Goal: Task Accomplishment & Management: Complete application form

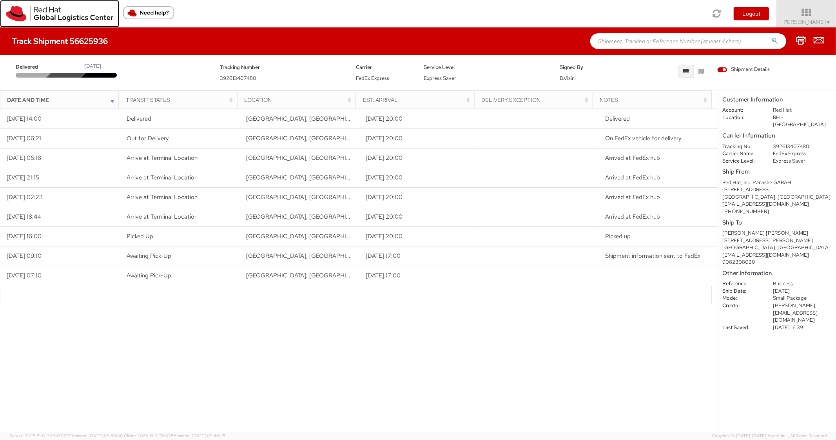
click at [5, 13] on link at bounding box center [59, 13] width 119 height 27
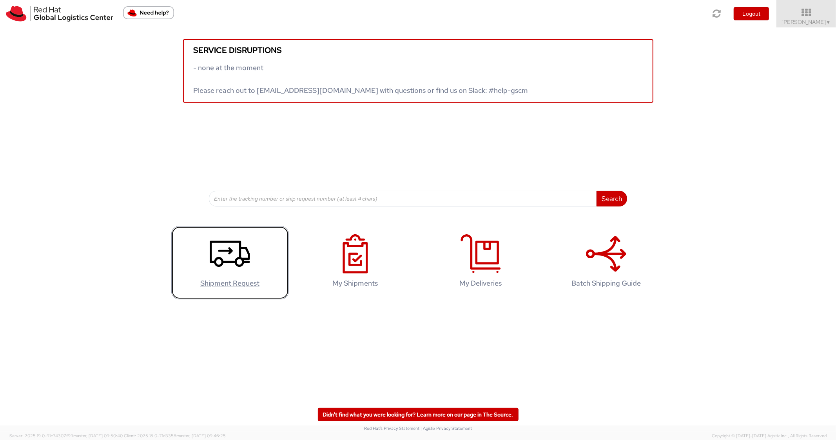
click at [220, 261] on icon at bounding box center [230, 253] width 40 height 39
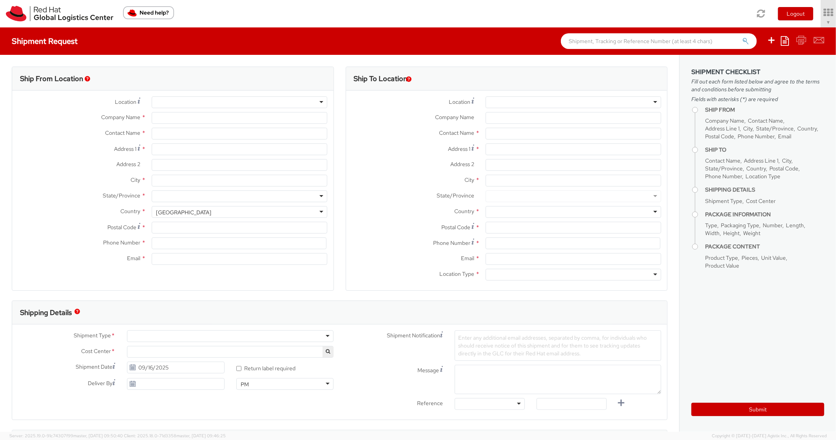
select select "850"
select select
click at [784, 41] on icon at bounding box center [784, 40] width 8 height 9
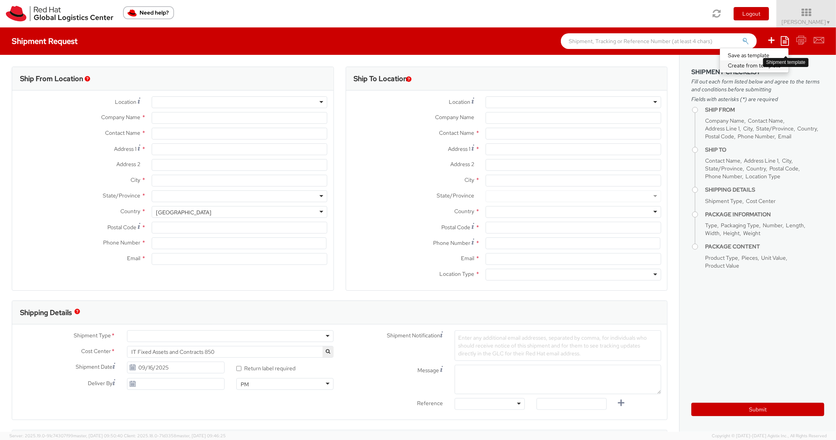
click at [745, 68] on link "Create from template" at bounding box center [754, 65] width 69 height 10
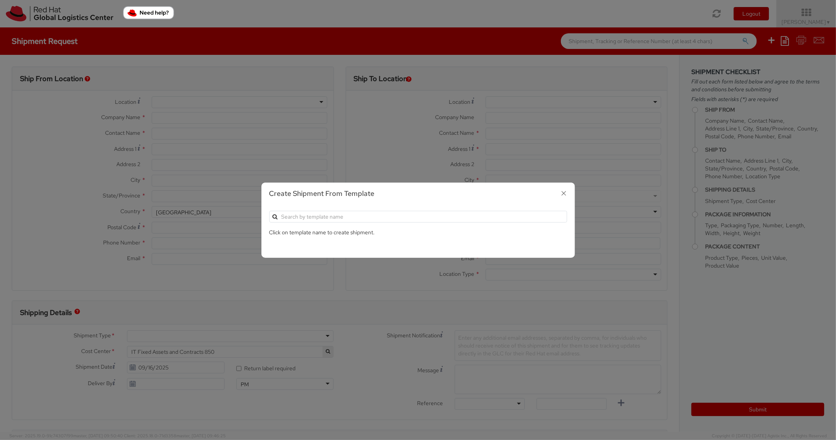
type input "Red Hat, Inc."
type input "[PERSON_NAME]"
type input "[STREET_ADDRESS]"
type input "RALEIGH"
type input "27601"
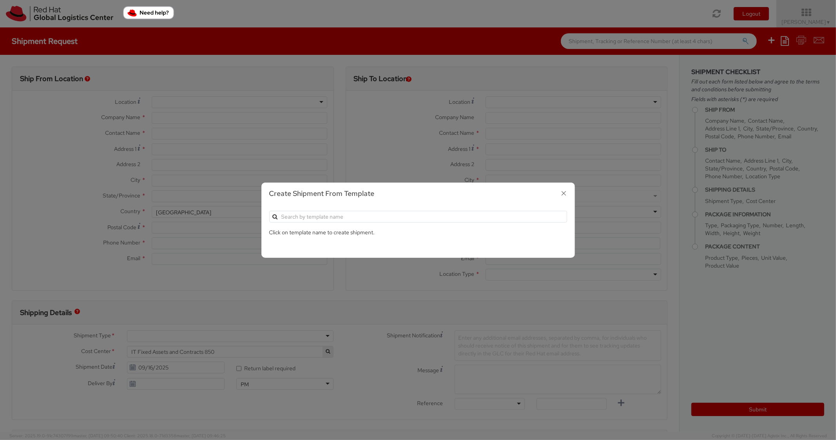
type input "[PHONE_NUMBER]"
type input "[EMAIL_ADDRESS][DOMAIN_NAME]"
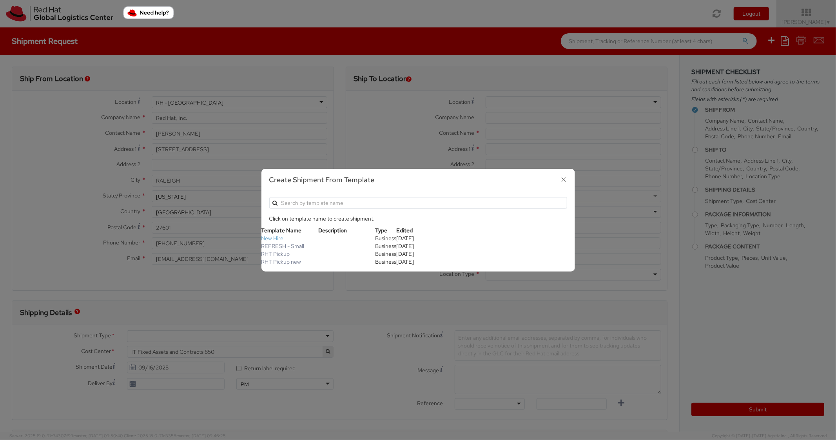
click at [277, 238] on link "New Hire" at bounding box center [272, 238] width 22 height 7
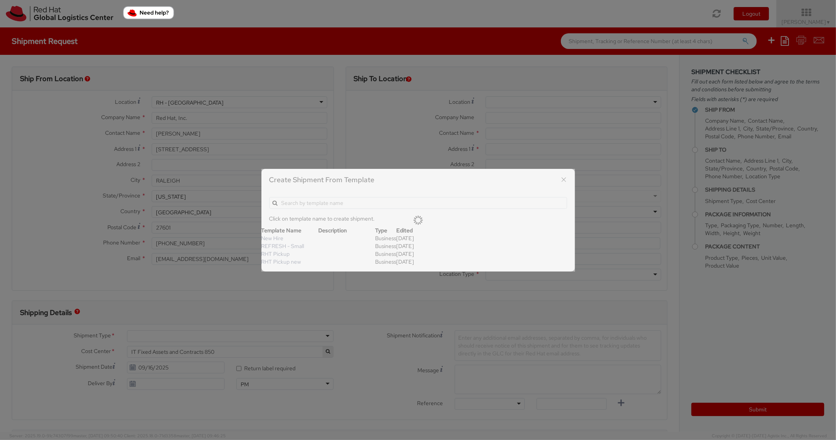
type textarea "Standard Shipping - New hire"
type input "*RPCI*"
select select "LAPTOP"
type input "1"
type input "22"
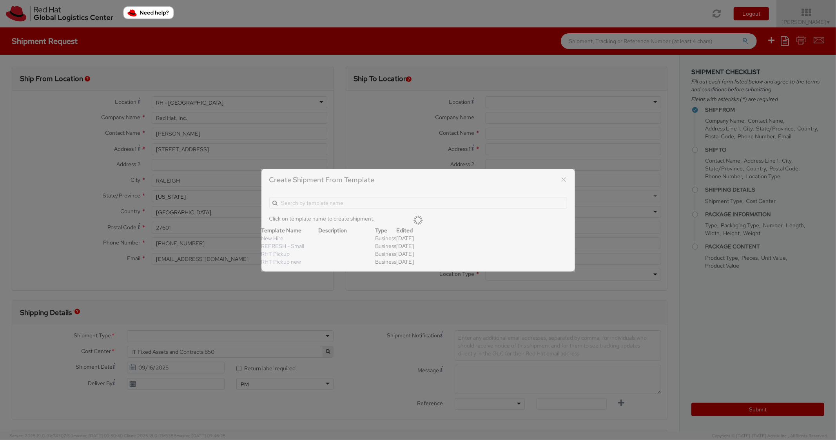
type input "14"
type input "6"
type input "8"
type input "*Laptop model*"
select select "LAPTOP"
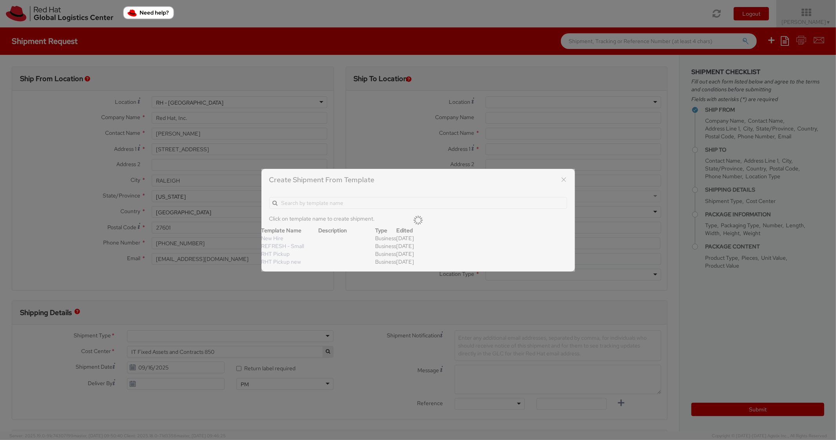
type input "2,000.00"
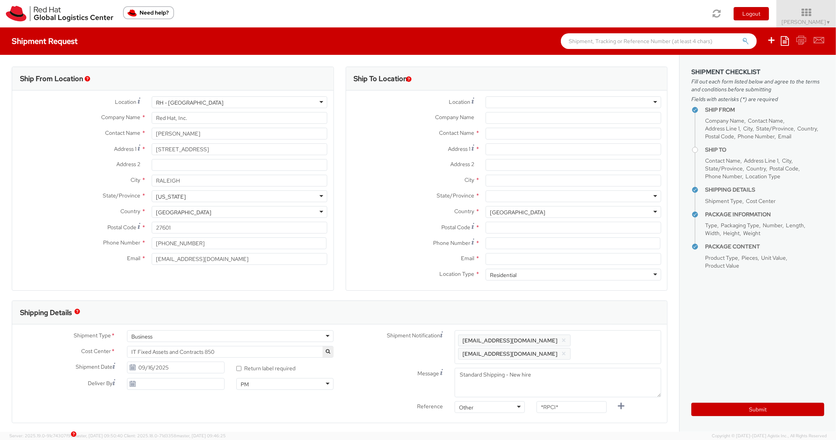
scroll to position [24, 0]
click at [515, 150] on input "Address 1 *" at bounding box center [573, 149] width 176 height 12
paste input "911 W Peace St"
type input "911 W Peace St"
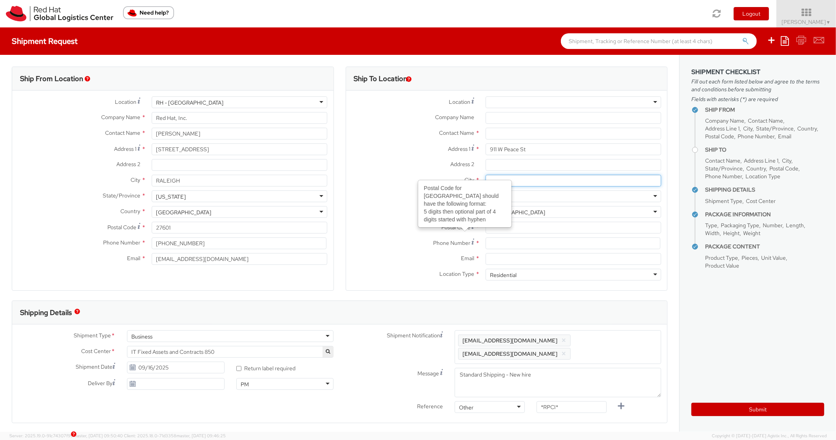
click at [514, 179] on input "City *" at bounding box center [573, 181] width 176 height 12
paste input "Raleigh"
type input "Raleigh"
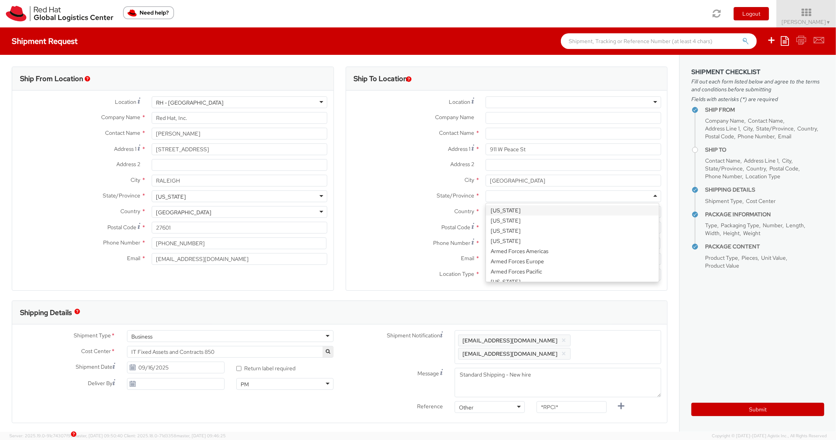
click at [519, 196] on div at bounding box center [573, 196] width 176 height 12
type input "North"
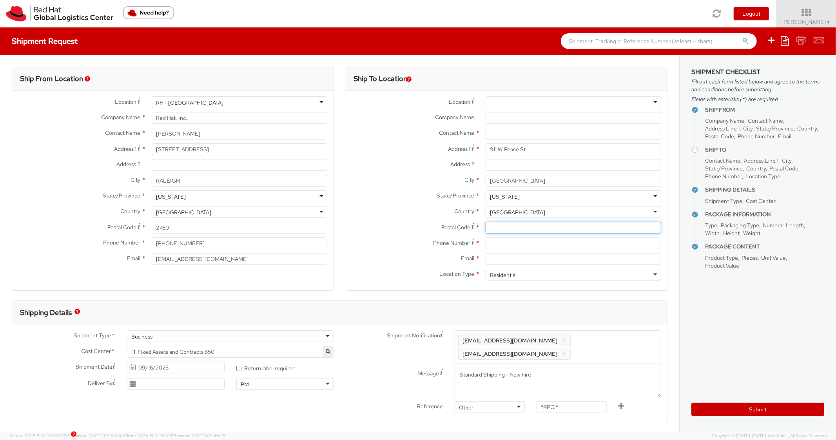
click at [505, 227] on input "Postal Code *" at bounding box center [573, 228] width 176 height 12
paste input "27605"
type input "27605"
click at [410, 209] on label "Country *" at bounding box center [413, 211] width 134 height 10
drag, startPoint x: 511, startPoint y: 251, endPoint x: 511, endPoint y: 237, distance: 13.7
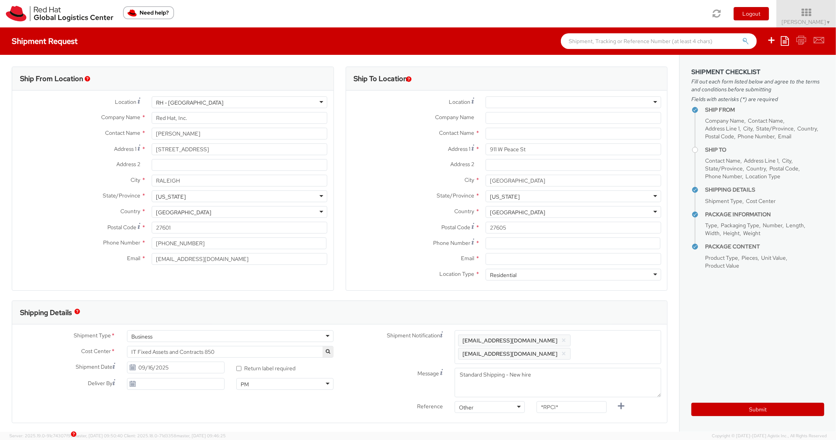
click at [511, 250] on div "Phone Number *" at bounding box center [506, 245] width 321 height 16
click at [511, 237] on input at bounding box center [572, 243] width 175 height 12
paste input "9198807018"
type input "9198807018"
click at [398, 212] on label "Country *" at bounding box center [413, 211] width 134 height 10
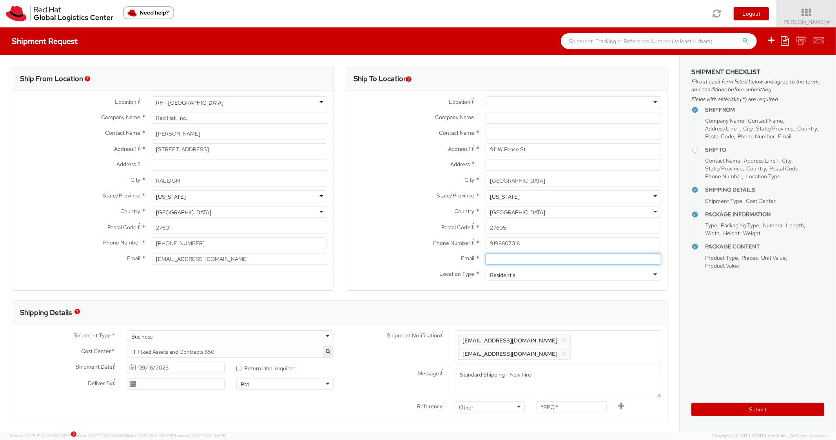
click at [543, 262] on input "Email *" at bounding box center [573, 259] width 176 height 12
paste input "acarroll@redhat.com"
type input "acarroll@redhat.com"
click at [611, 336] on span "Enter any additional email addresses, separated by comma, for individuals who s…" at bounding box center [557, 347] width 199 height 24
paste input "acarroll@redhat.com"
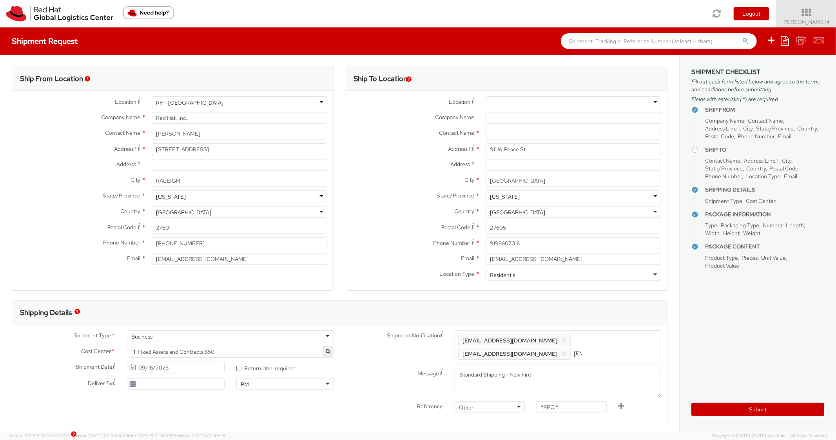
scroll to position [0, 41]
type input "acarroll@redhat.com"
click at [610, 315] on div "Shipping Details" at bounding box center [336, 313] width 648 height 24
drag, startPoint x: 565, startPoint y: 410, endPoint x: 512, endPoint y: 385, distance: 58.2
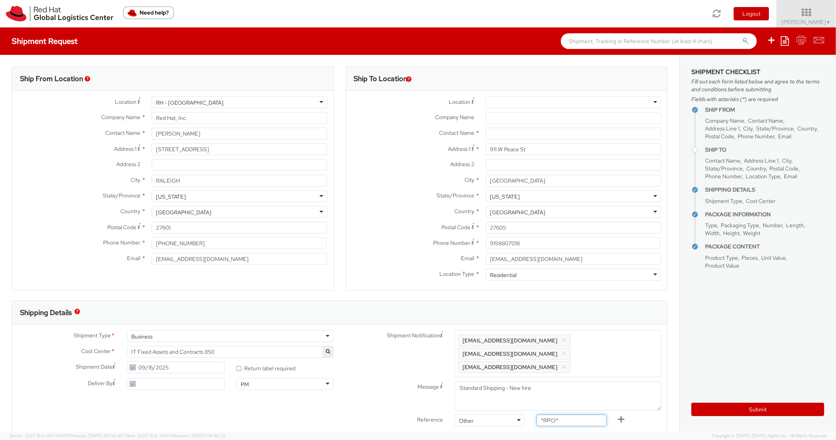
click at [492, 395] on div "Shipment Notification Enter any additional email addresses, separated by comma,…" at bounding box center [504, 380] width 328 height 100
paste input "RPCI0081286"
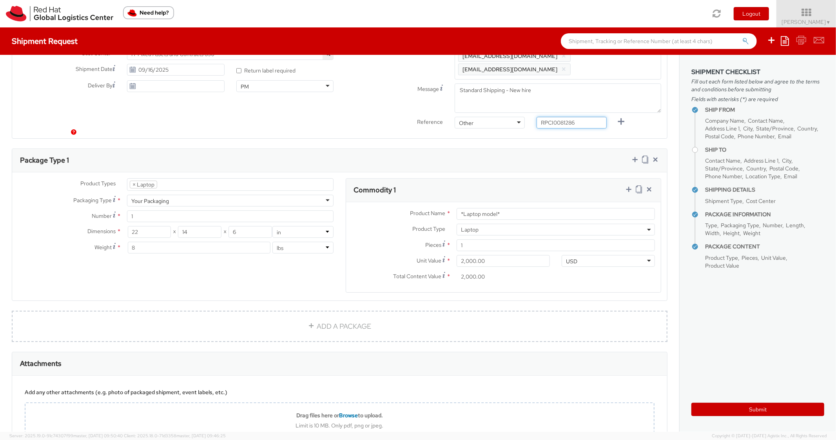
scroll to position [313, 0]
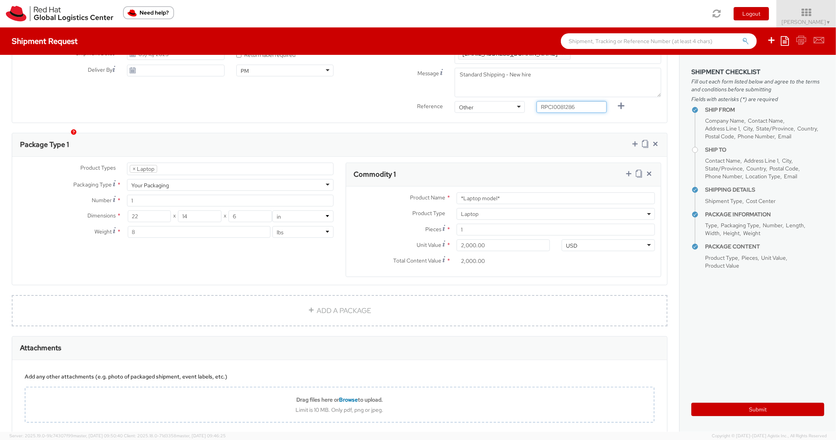
type input "RPCI0081286"
click at [525, 133] on div "Package Type 1 Product Types * Documents Docking Station Laptop Monitor Other H…" at bounding box center [339, 209] width 655 height 152
drag, startPoint x: 512, startPoint y: 186, endPoint x: 435, endPoint y: 177, distance: 77.7
click at [435, 187] on div "Product Name * *Laptop model* Product Type * Documents Docking Station Laptop M…" at bounding box center [503, 232] width 315 height 90
paste input "DEVELOPER/DESIGNER - Apple"
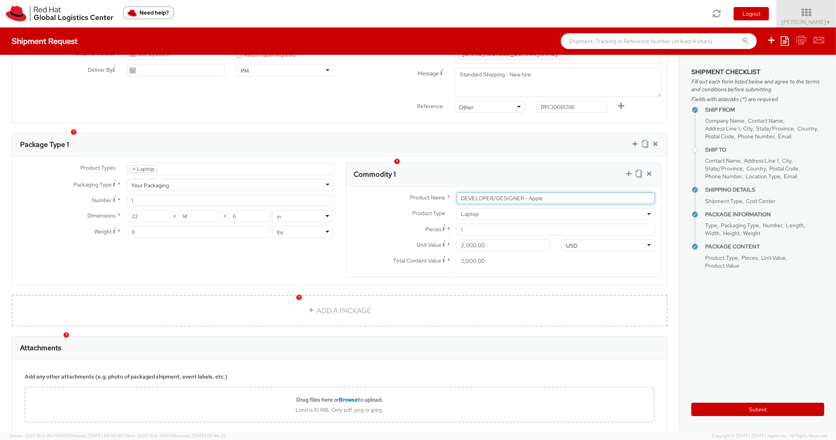
type input "DEVELOPER/DESIGNER - Apple"
click at [494, 157] on div "Product Types * Documents Docking Station Laptop Monitor Other Hardware Server …" at bounding box center [339, 221] width 655 height 128
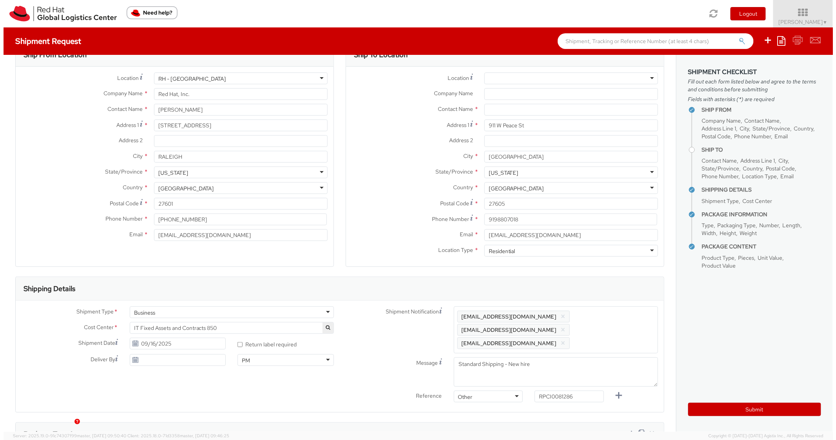
scroll to position [0, 0]
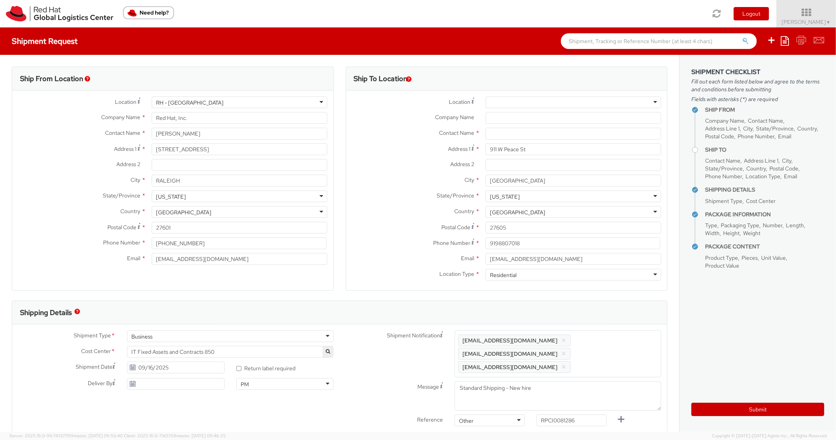
click at [501, 127] on div "Company Name *" at bounding box center [506, 120] width 321 height 16
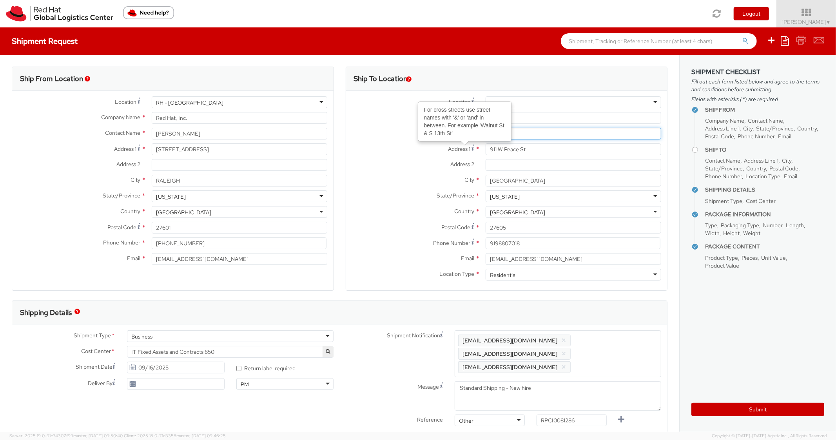
click at [525, 130] on input "text" at bounding box center [573, 134] width 176 height 12
paste input "Ben Pritchett"
type input "Ben Pritchett"
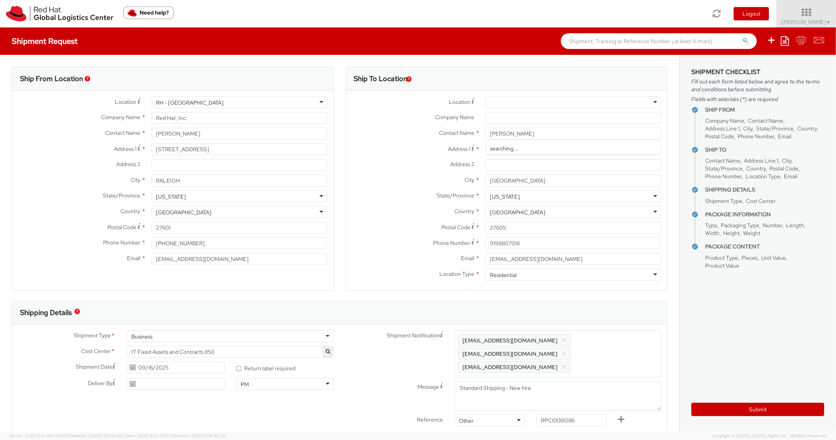
click at [409, 182] on label "City *" at bounding box center [413, 180] width 134 height 10
click at [485, 182] on input "Raleigh" at bounding box center [573, 181] width 176 height 12
click at [714, 406] on button "Submit" at bounding box center [757, 409] width 133 height 13
type input "Ben Pritchett"
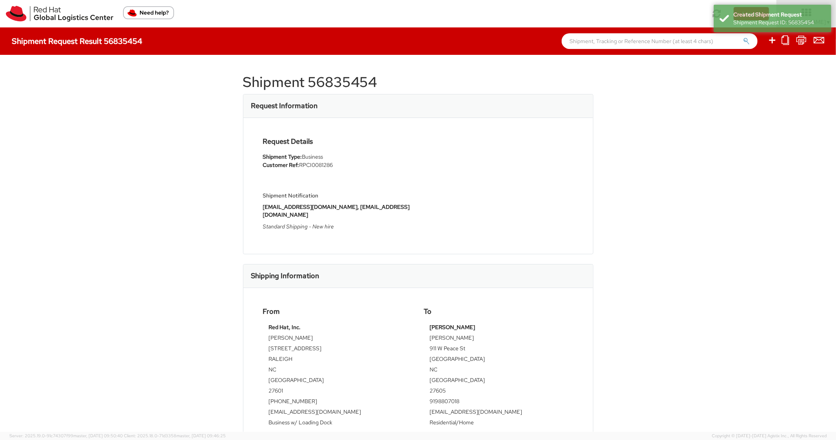
click at [356, 76] on h1 "Shipment 56835454" at bounding box center [418, 82] width 350 height 16
copy h1 "56835454"
click at [476, 170] on div "Request Details Shipment Type: Business Customer Ref: RPCI0081286 Shipment Noti…" at bounding box center [418, 186] width 322 height 97
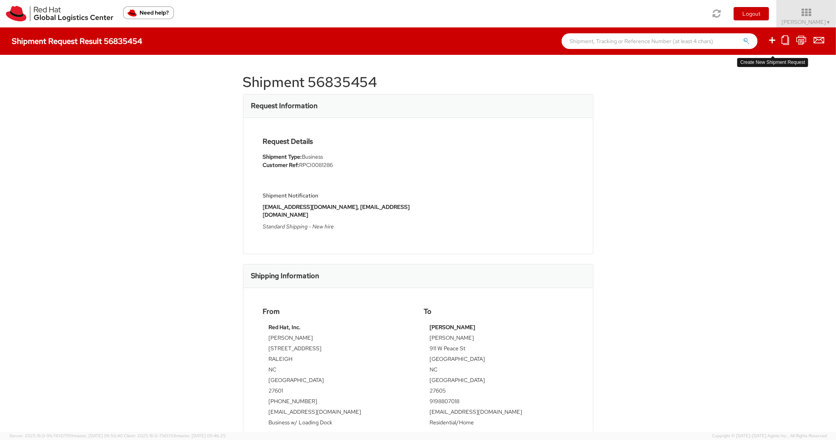
click at [768, 44] on icon at bounding box center [771, 40] width 9 height 10
select select
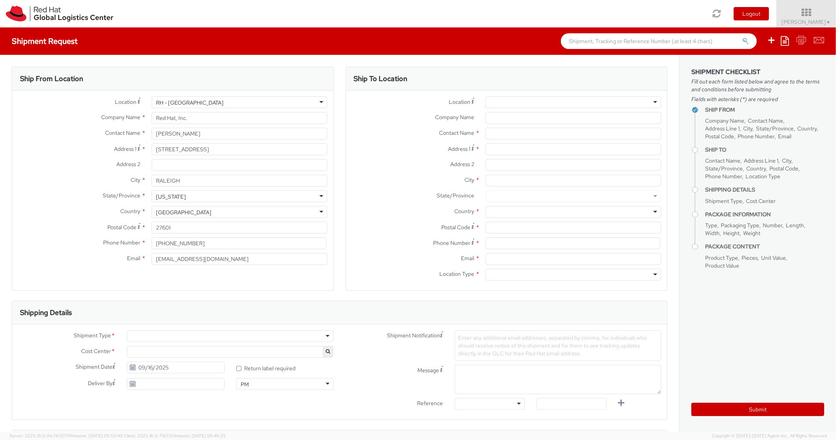
select select "850"
click at [785, 37] on icon at bounding box center [784, 40] width 8 height 9
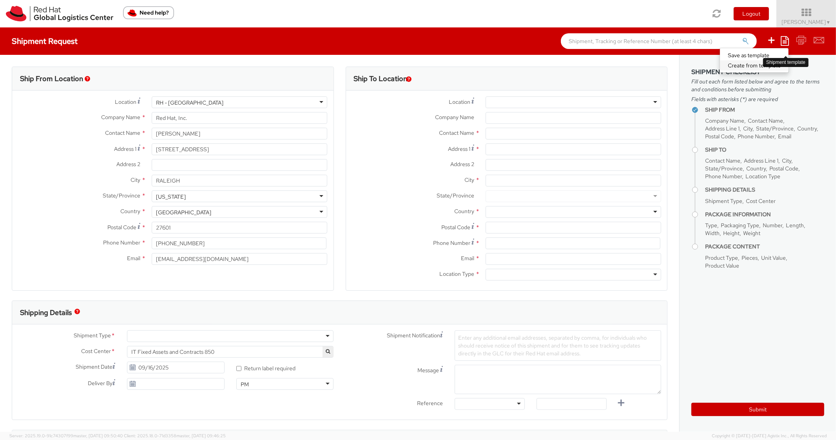
click at [730, 68] on link "Create from template" at bounding box center [754, 65] width 69 height 10
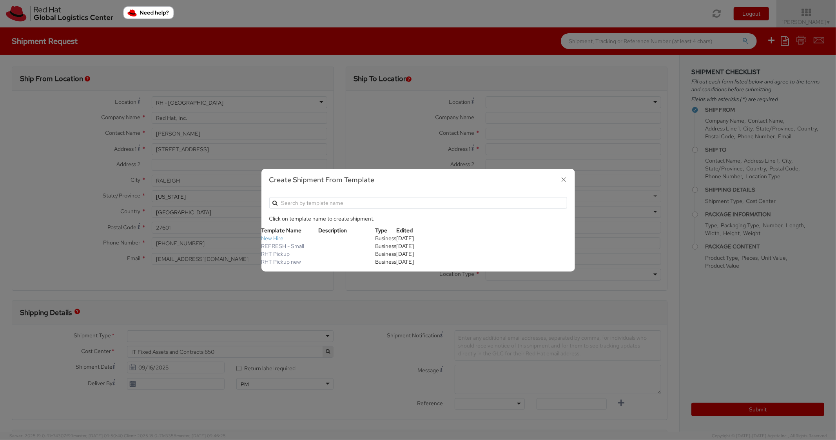
click at [280, 236] on link "New Hire" at bounding box center [272, 238] width 22 height 7
type textarea "Standard Shipping - New hire"
type input "*RPCI*"
select select "LAPTOP"
type input "1"
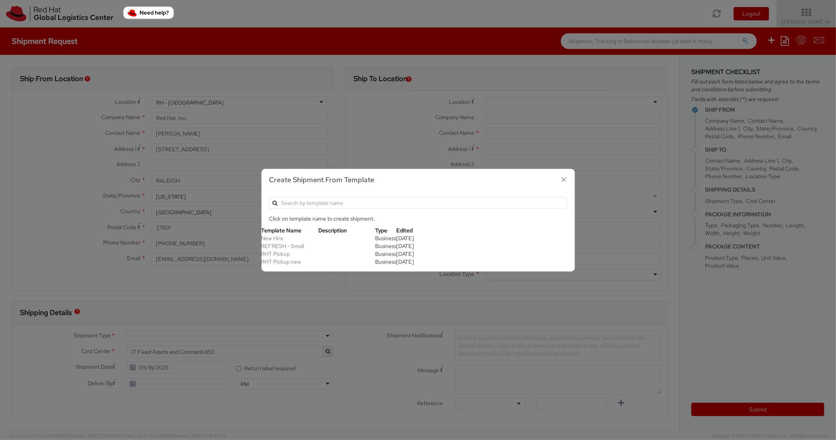
type input "22"
type input "14"
type input "6"
type input "8"
type input "*Laptop model*"
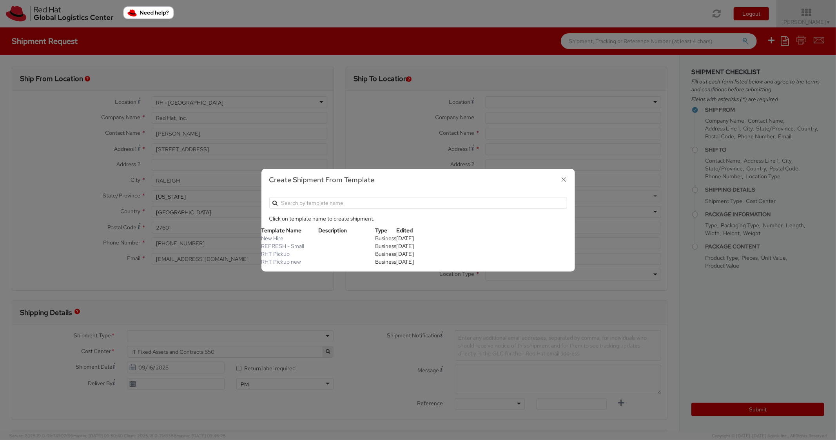
select select "LAPTOP"
type input "2,000.00"
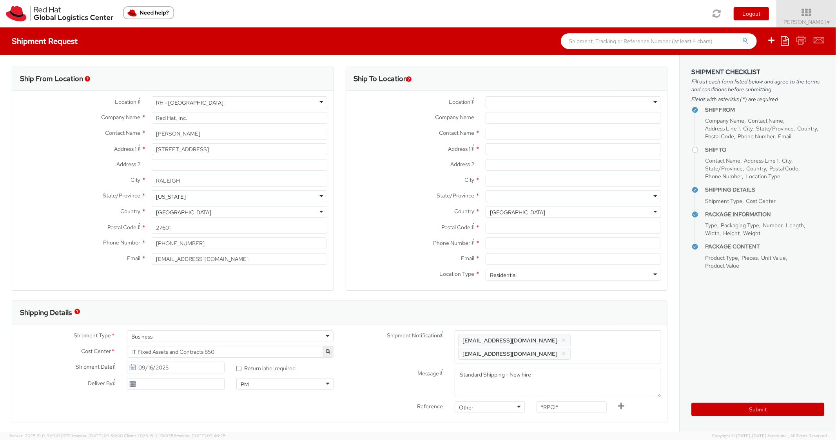
scroll to position [24, 0]
paste input "1556 E Huron dr"
click at [519, 152] on input "Address 1 *" at bounding box center [573, 149] width 176 height 12
type input "1556 E Huron dr"
click at [512, 179] on input "City *" at bounding box center [573, 181] width 176 height 12
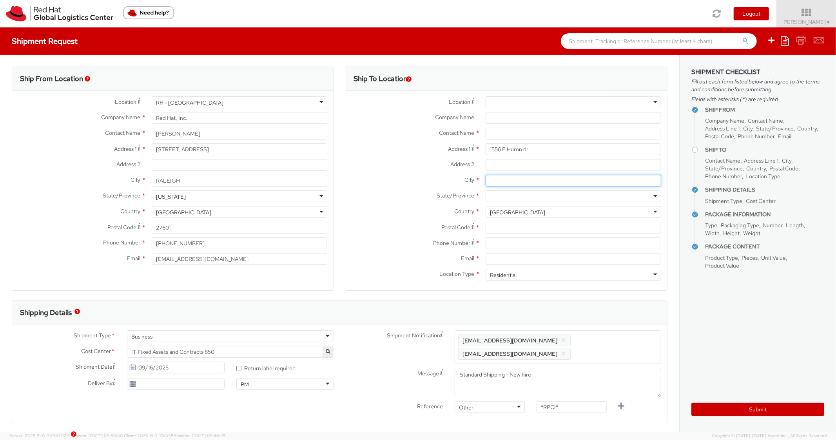
paste input "Bois Blanc Island"
type input "Bois Blanc Island"
click at [386, 190] on label "State/Province *" at bounding box center [413, 195] width 134 height 10
click at [516, 199] on div at bounding box center [573, 196] width 176 height 12
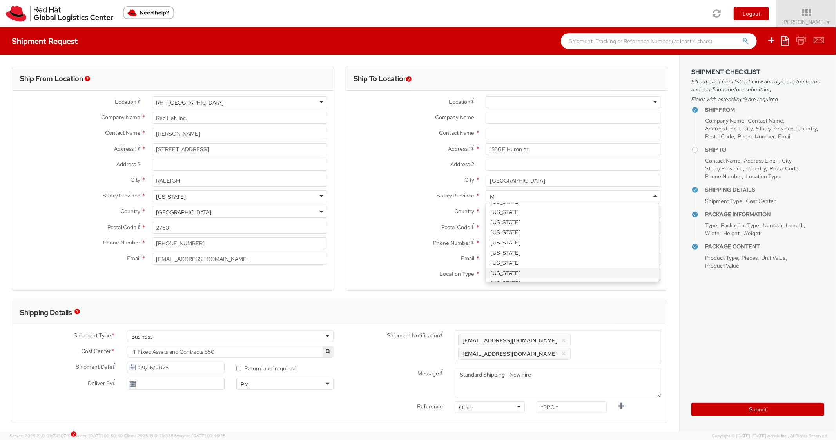
scroll to position [0, 0]
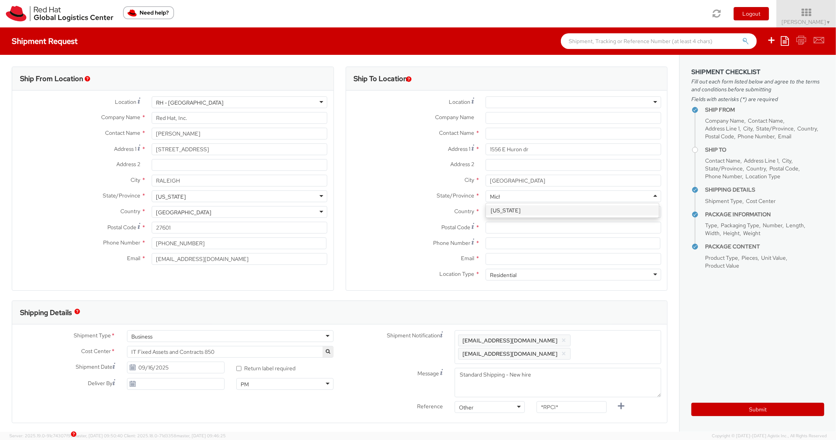
type input "Michi"
paste input "49775"
click at [517, 230] on input "Postal Code *" at bounding box center [573, 228] width 176 height 12
type input "49775"
click at [384, 201] on div "State/Province * Michigan Michigan Alabama Alaska Arizona Arkansas Armed Forces…" at bounding box center [506, 196] width 321 height 12
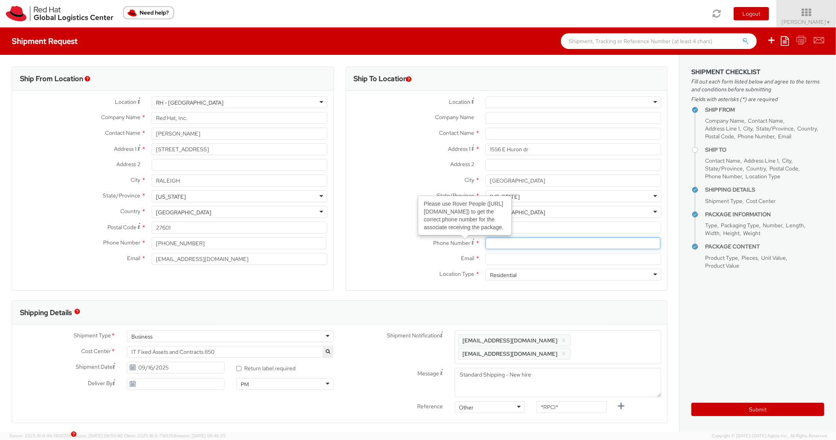
drag, startPoint x: 505, startPoint y: 243, endPoint x: 494, endPoint y: 240, distance: 11.4
click at [502, 243] on input at bounding box center [572, 243] width 175 height 12
paste input "2394255310"
type input "2394255310"
click at [377, 232] on label "Postal Code *" at bounding box center [413, 227] width 134 height 11
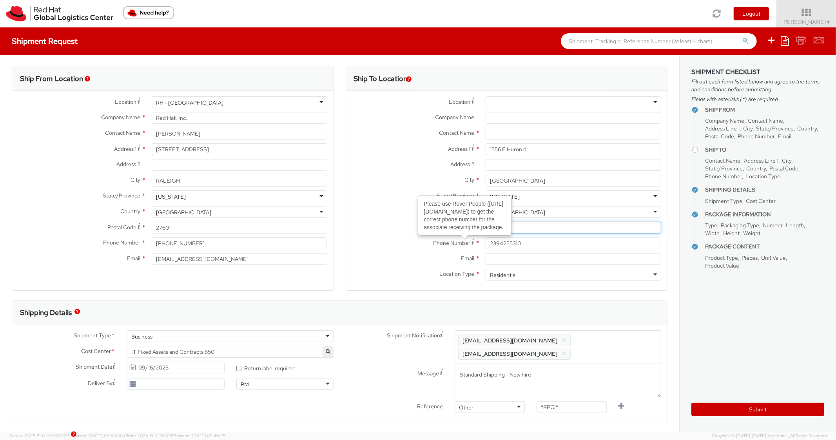
click at [485, 232] on input "49775" at bounding box center [573, 228] width 176 height 12
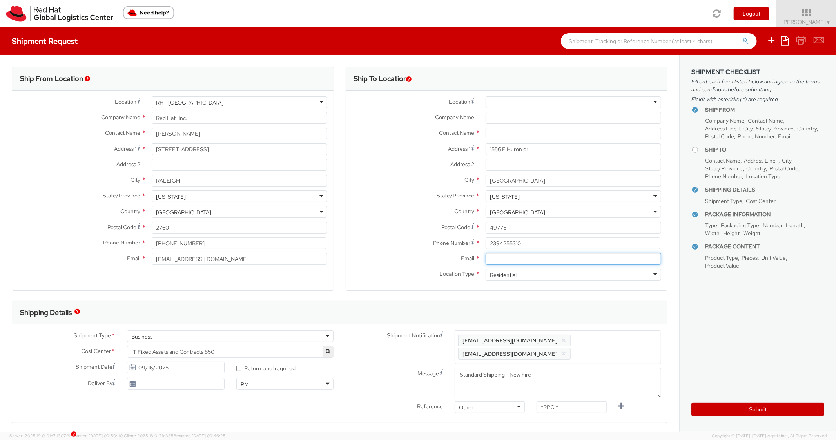
paste input "eeide@redhat.com"
click at [515, 257] on input "eeide@redhat.com" at bounding box center [573, 259] width 176 height 12
type input "eeide@redhat.com"
click at [618, 345] on span "Enter any additional email addresses, separated by comma, for individuals who s…" at bounding box center [557, 347] width 199 height 24
paste input "eeide@redhat.com"
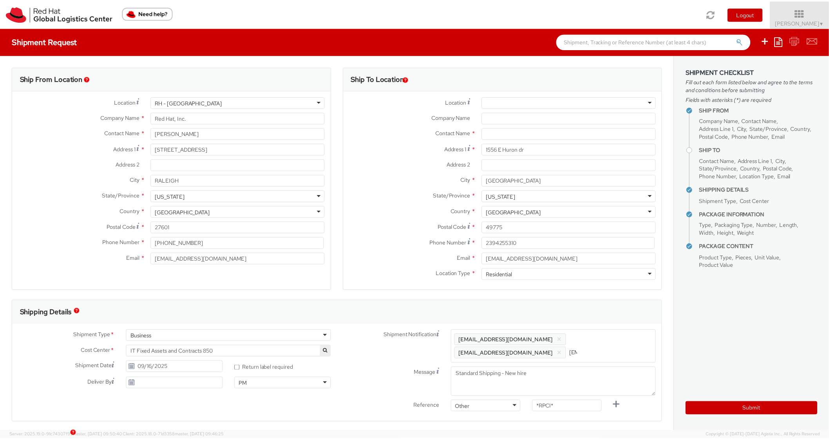
scroll to position [0, 37]
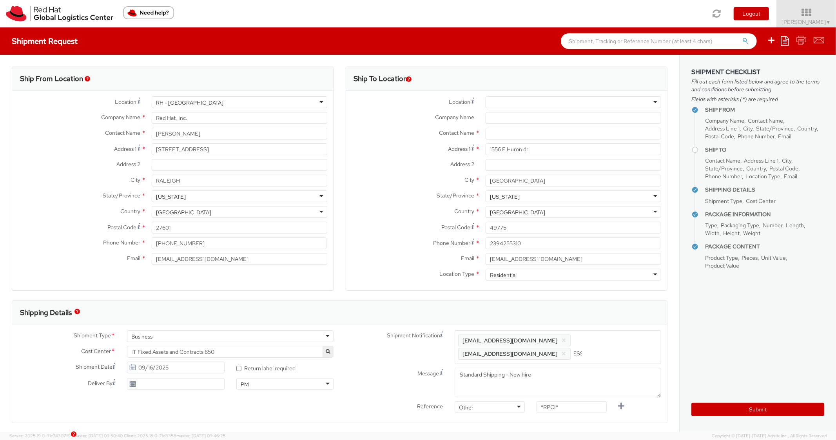
type input "eeide@redhat.com"
click at [598, 305] on div "Shipping Details" at bounding box center [336, 313] width 648 height 24
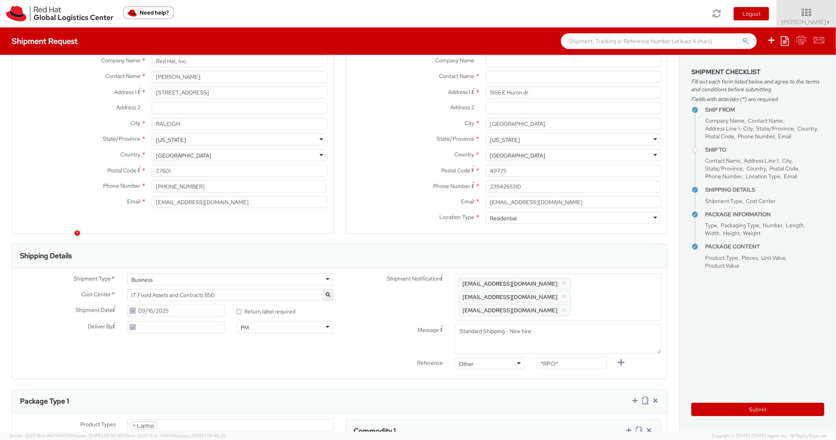
scroll to position [78, 0]
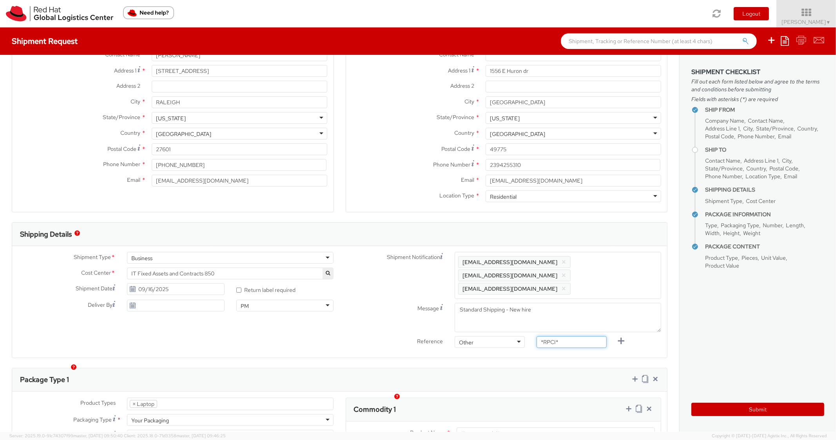
drag, startPoint x: 564, startPoint y: 329, endPoint x: 515, endPoint y: 325, distance: 48.7
click at [513, 336] on div "Reference Other Other Other Purchase Order Number Reference Number *RPCI*" at bounding box center [504, 344] width 328 height 16
paste input "RPCI0081351"
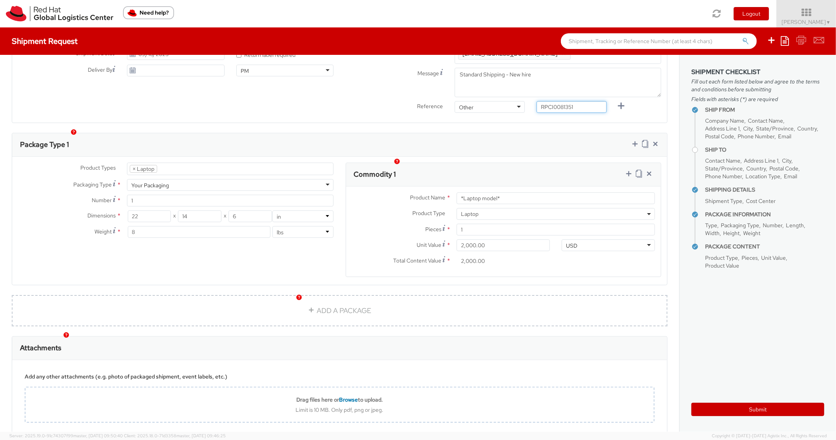
type input "RPCI0081351"
click at [534, 157] on div "Product Types * Documents Docking Station Laptop Monitor Other Hardware Server …" at bounding box center [339, 221] width 655 height 128
drag, startPoint x: 491, startPoint y: 187, endPoint x: 442, endPoint y: 166, distance: 53.5
click at [421, 192] on div "Product Name * *Laptop model*" at bounding box center [503, 198] width 315 height 12
paste input "DEVELOPER/DESIGNER - Apple"
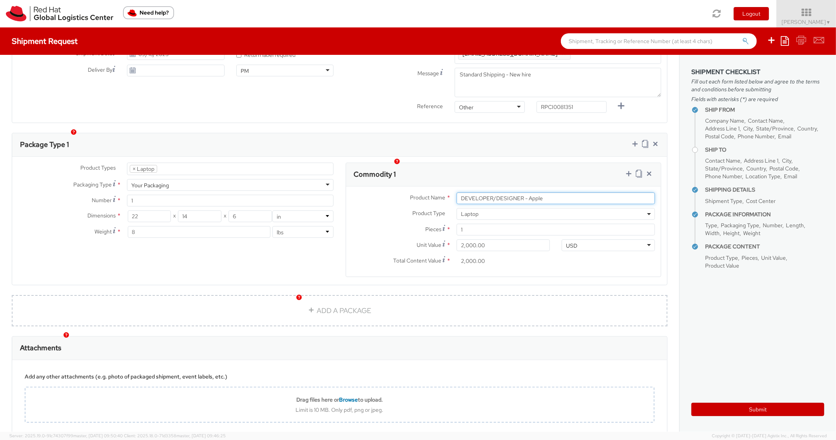
type input "DEVELOPER/DESIGNER - Apple"
click at [558, 116] on div "Ship From Location Location * [GEOGRAPHIC_DATA] - [GEOGRAPHIC_DATA] [GEOGRAPHIC…" at bounding box center [339, 93] width 679 height 704
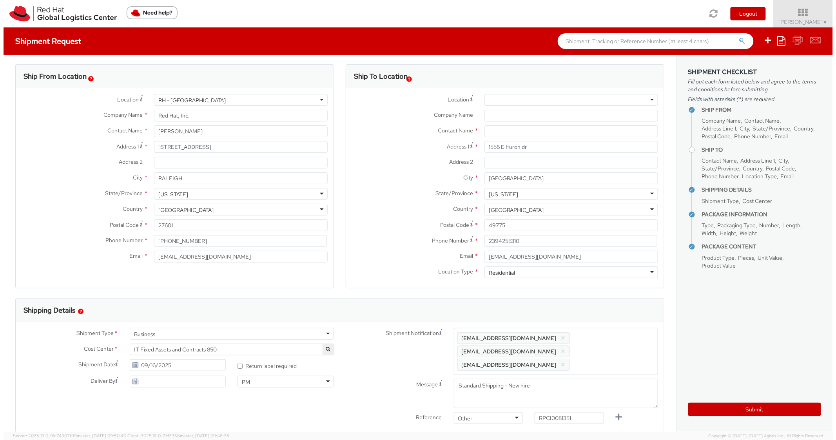
scroll to position [0, 0]
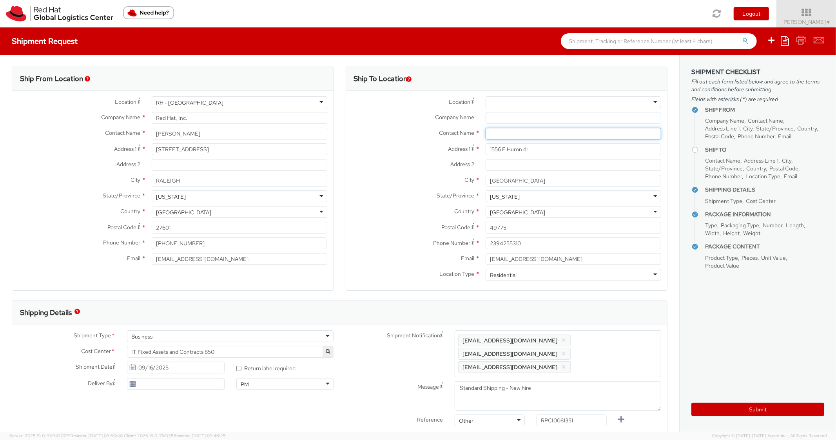
click at [503, 139] on input "text" at bounding box center [573, 134] width 176 height 12
paste input "Kathleen Goeschel"
type input "Kathleen Goeschel"
click at [388, 177] on label "City *" at bounding box center [413, 180] width 134 height 10
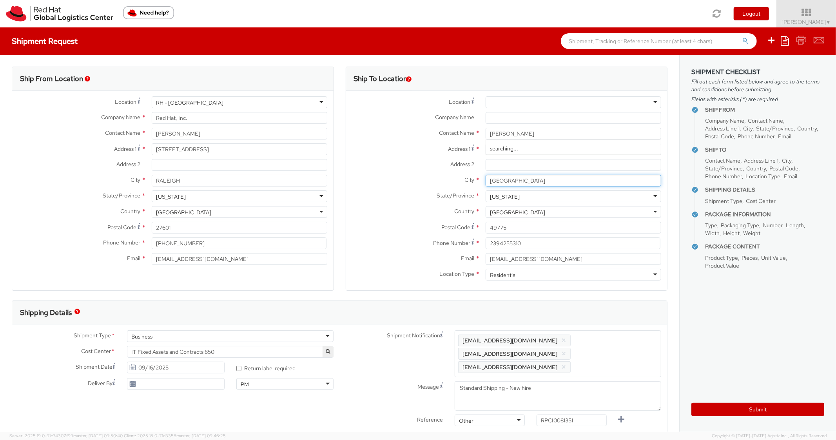
click at [485, 177] on input "Bois Blanc Island" at bounding box center [573, 181] width 176 height 12
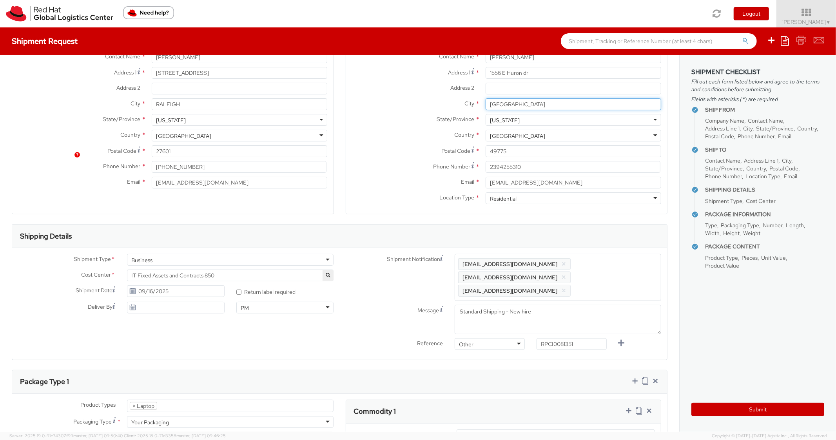
scroll to position [157, 0]
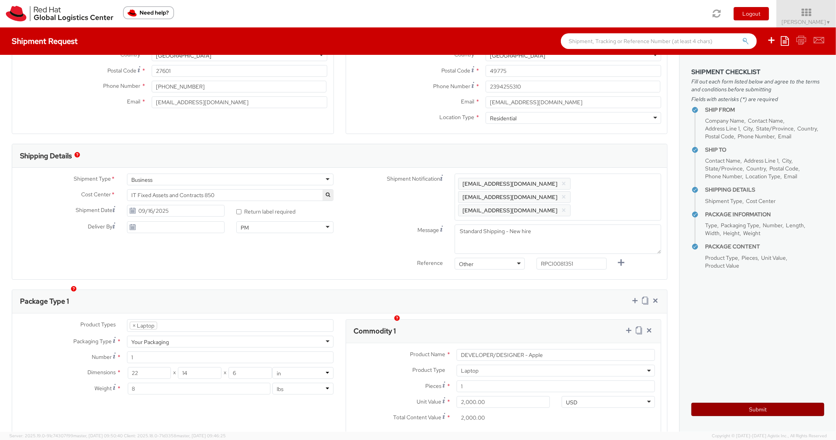
click at [712, 407] on button "Submit" at bounding box center [757, 409] width 133 height 13
type input "Kathleen Goeschel"
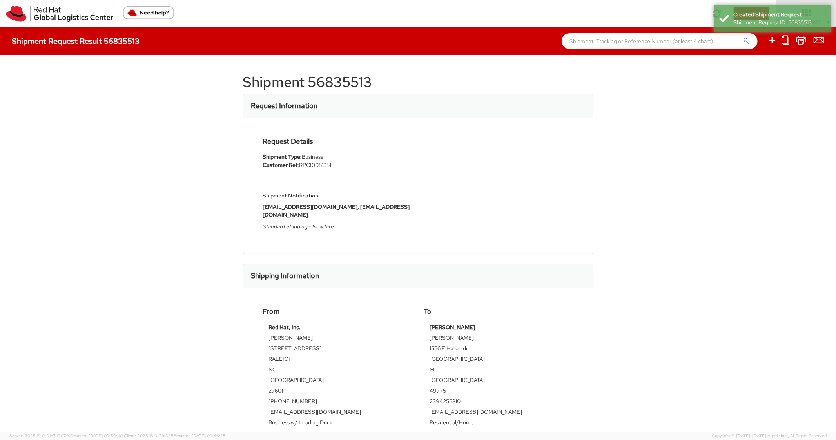
click at [357, 83] on h1 "Shipment 56835513" at bounding box center [418, 82] width 350 height 16
copy h1 "56835513"
click at [473, 178] on div "Request Details Shipment Type: Business Customer Ref: RPCI0081351 Shipment Noti…" at bounding box center [418, 186] width 322 height 97
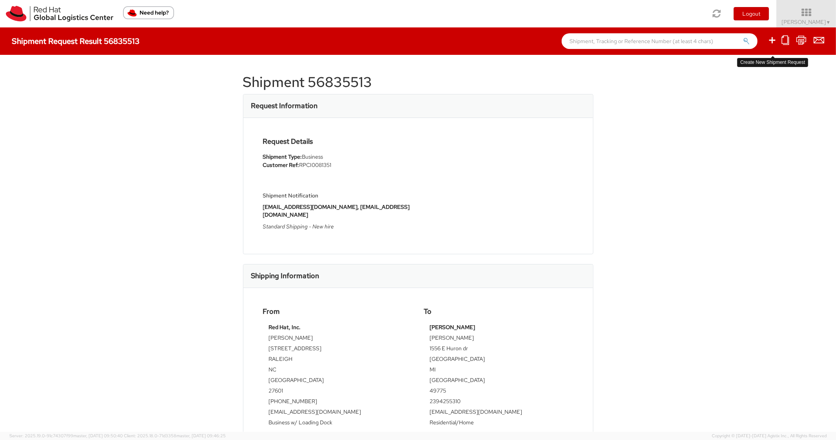
click at [771, 39] on icon at bounding box center [771, 40] width 9 height 10
select select
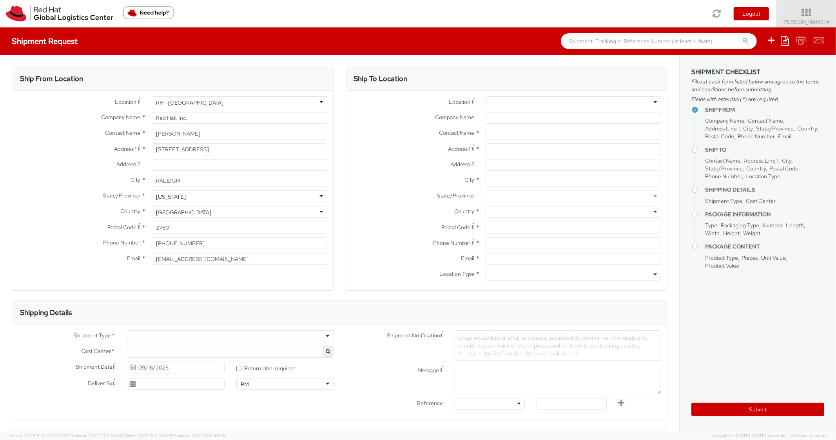
select select "850"
click at [782, 39] on icon at bounding box center [784, 40] width 8 height 9
click at [758, 66] on link "Create from template" at bounding box center [754, 65] width 69 height 10
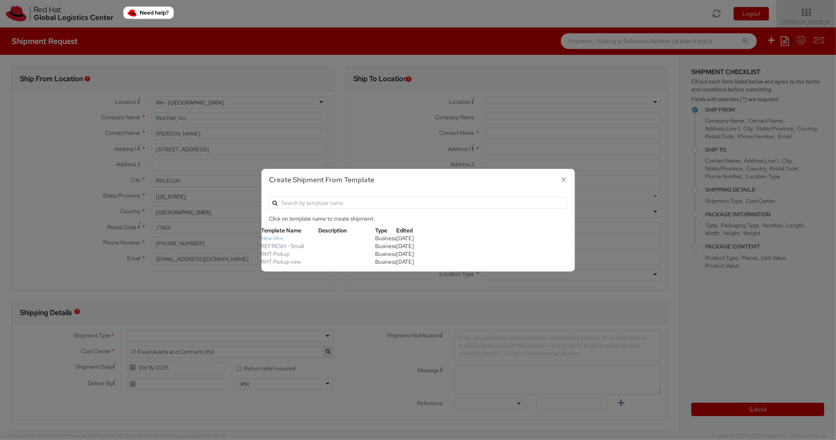
click at [270, 239] on link "New Hire" at bounding box center [272, 238] width 22 height 7
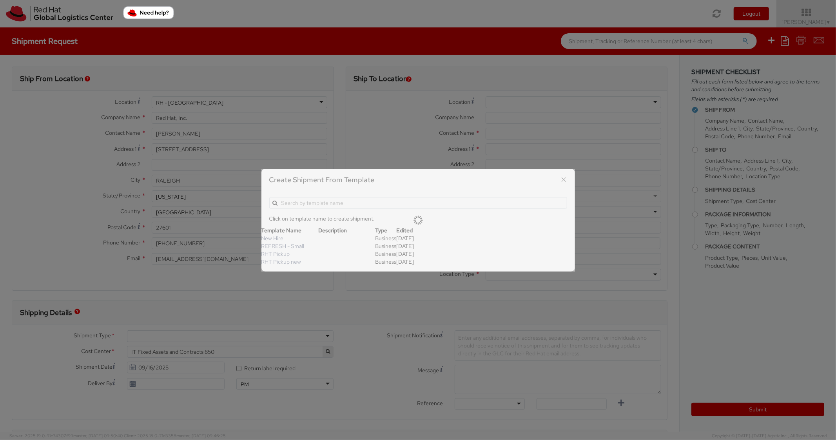
type textarea "Standard Shipping - New hire"
type input "*RPCI*"
select select "LAPTOP"
type input "1"
type input "22"
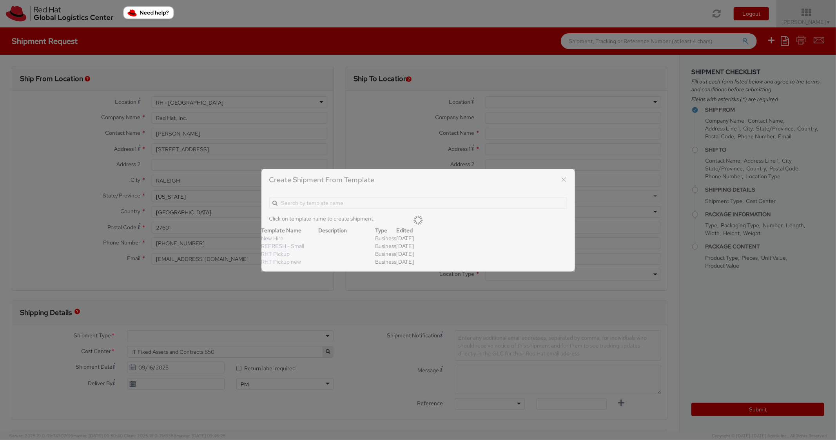
type input "14"
type input "6"
type input "8"
type input "*Laptop model*"
select select "LAPTOP"
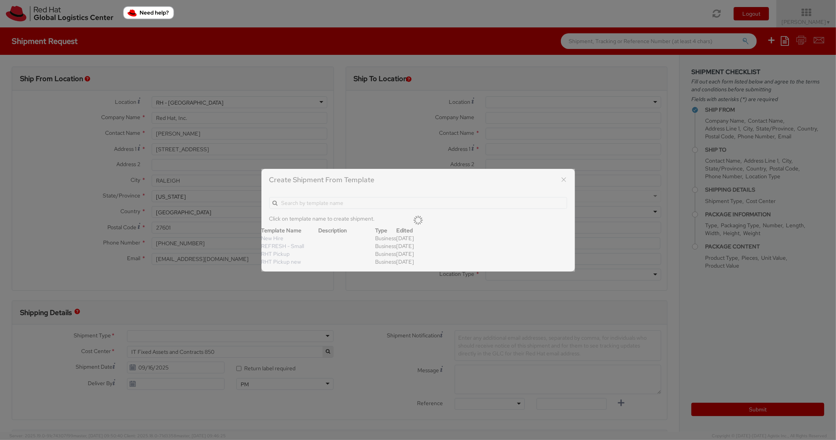
type input "2,000.00"
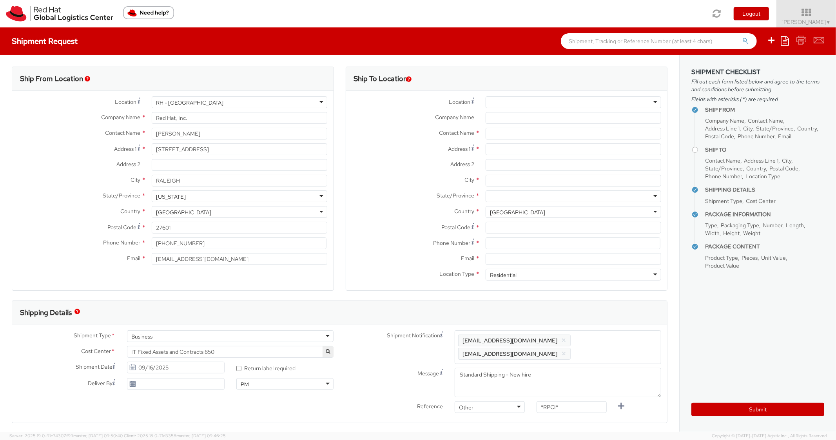
scroll to position [24, 0]
click at [784, 41] on icon at bounding box center [784, 40] width 8 height 9
click at [739, 71] on ul "Save as template Create from template" at bounding box center [753, 60] width 69 height 25
click at [785, 43] on icon at bounding box center [784, 40] width 8 height 9
click at [755, 63] on link "Create from template" at bounding box center [754, 65] width 69 height 10
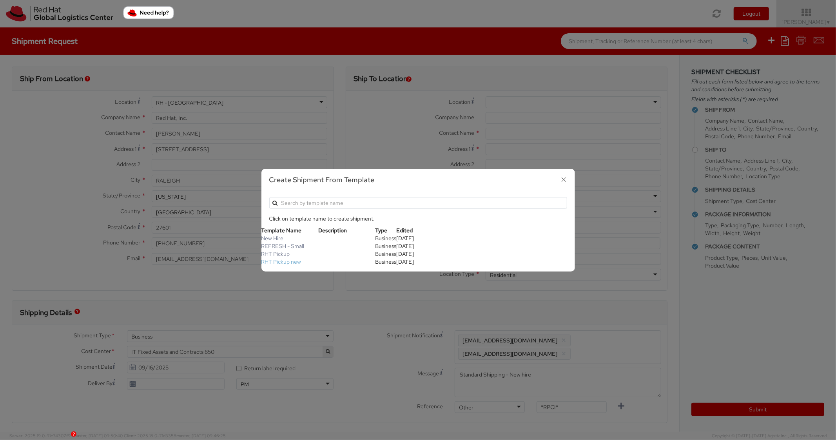
click at [272, 262] on link "RHT Pickup new" at bounding box center [281, 261] width 40 height 7
type input "Red Hat, Inc."
type input "[STREET_ADDRESS]"
type input "RALEIGH"
type input "27601"
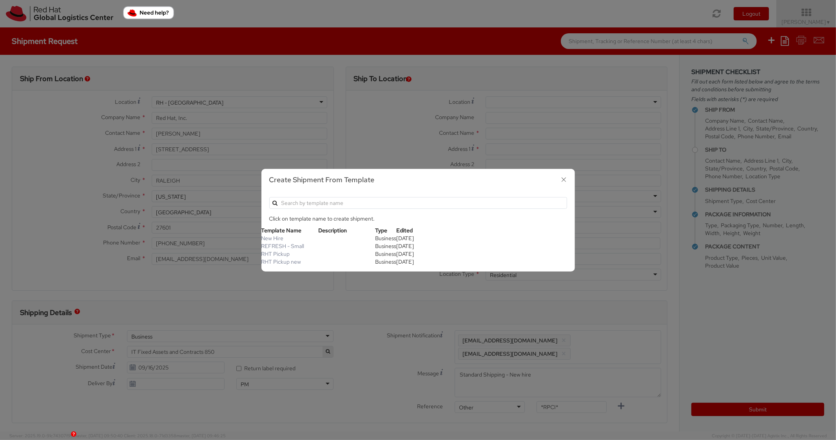
type textarea "RHT Pickup. Thanks"
type input "6"
type input "7"
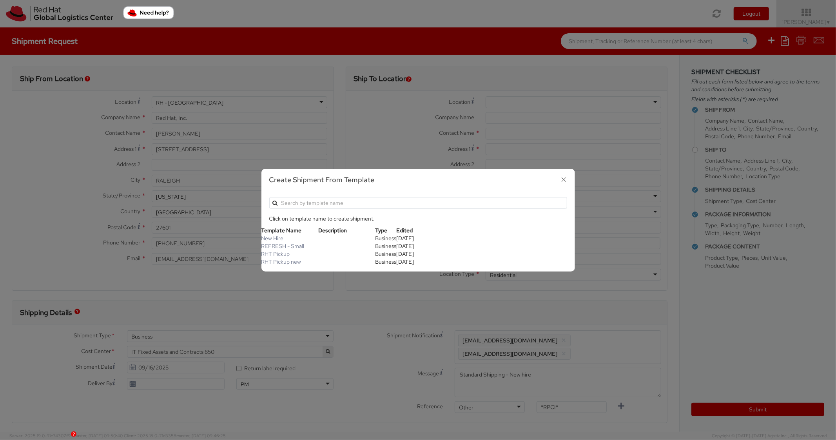
type input "*Laptop Model*"
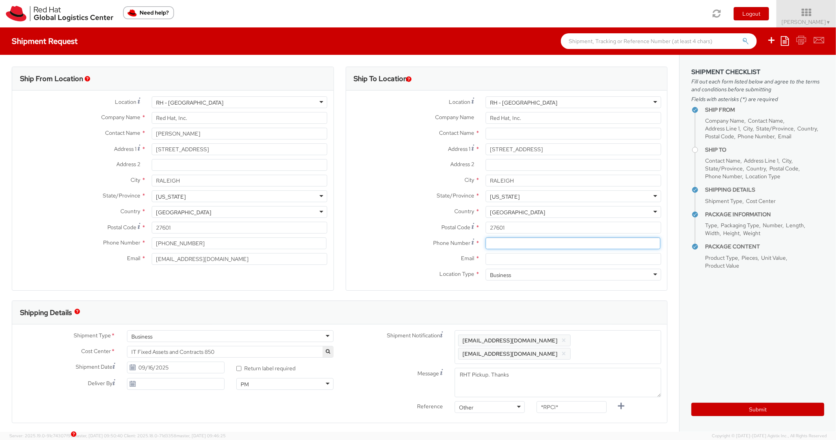
click at [529, 241] on input at bounding box center [572, 243] width 175 height 12
type input "3368177067"
click at [523, 260] on input "Email *" at bounding box center [573, 259] width 176 height 12
paste input "smalleni@redhat.com"
type input "smalleni@redhat.com"
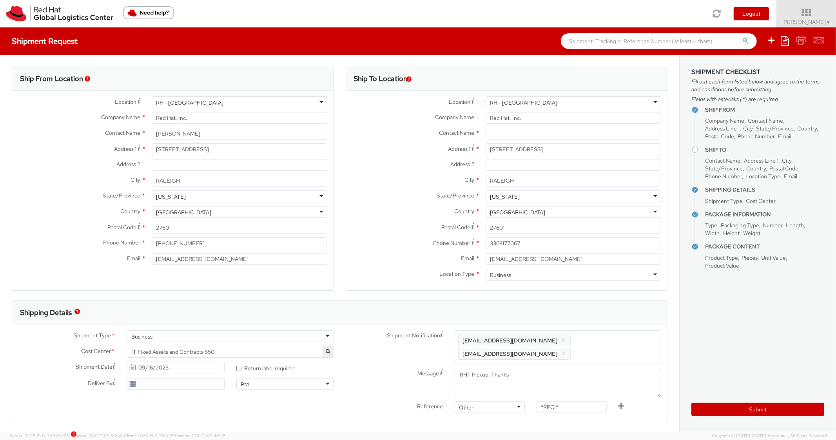
click at [619, 337] on span "Enter any additional email addresses, separated by comma, for individuals who s…" at bounding box center [557, 347] width 199 height 24
paste input "smalleni@redhat.com"
type input "smalleni@redhat.com"
click at [611, 315] on div "Shipping Details" at bounding box center [339, 313] width 655 height 24
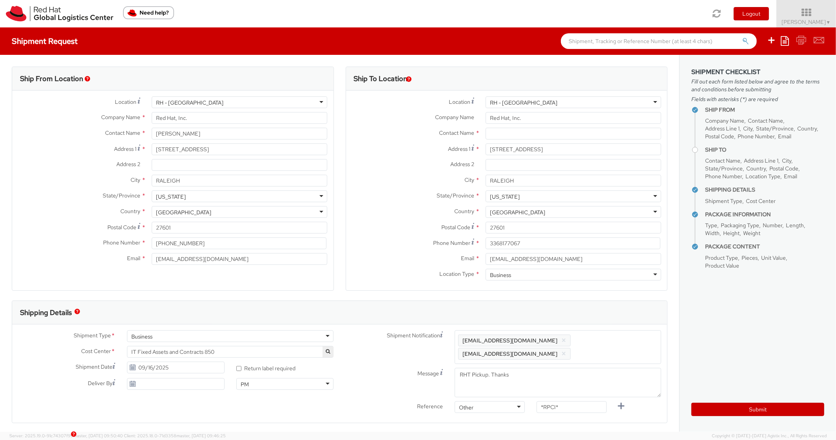
scroll to position [0, 0]
paste input "RPCI0081283"
drag, startPoint x: 563, startPoint y: 408, endPoint x: 517, endPoint y: 380, distance: 53.6
click at [494, 396] on div "Shipment Notification Enter any additional email addresses, separated by comma,…" at bounding box center [504, 380] width 328 height 100
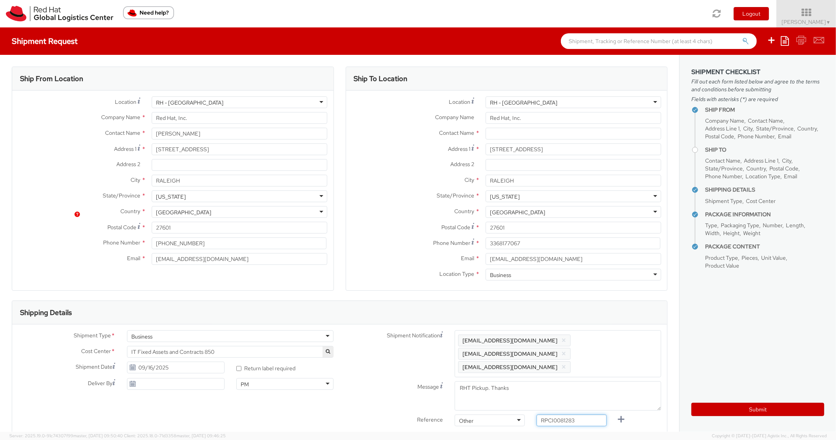
scroll to position [313, 0]
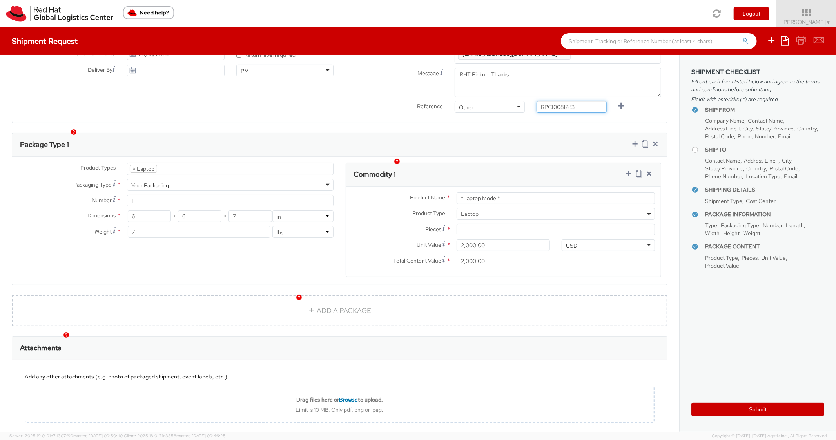
type input "RPCI0081283"
drag, startPoint x: 511, startPoint y: 187, endPoint x: 400, endPoint y: 178, distance: 110.5
click at [400, 192] on div "Product Name * *Laptop Model*" at bounding box center [503, 198] width 315 height 12
paste input "COMPACT - Lenovo"
type input "COMPACT - Lenovo"
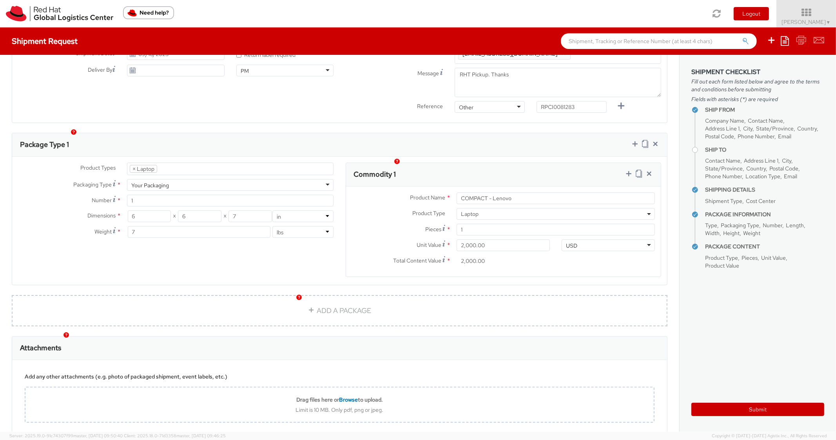
click at [478, 163] on div "Commodity 1" at bounding box center [503, 175] width 315 height 24
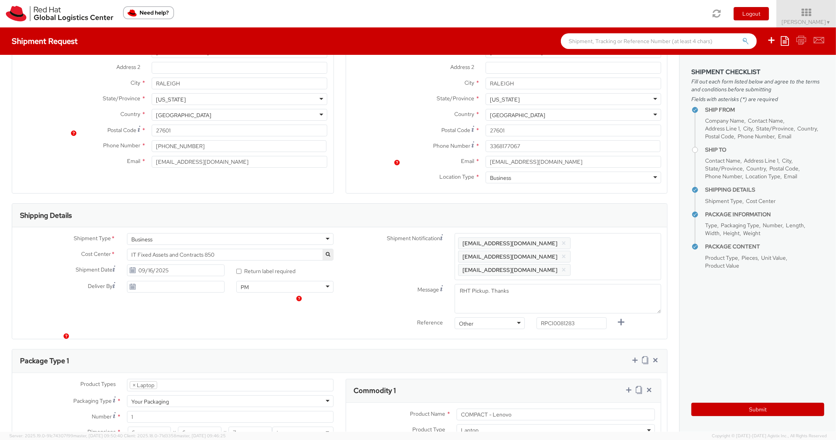
scroll to position [0, 0]
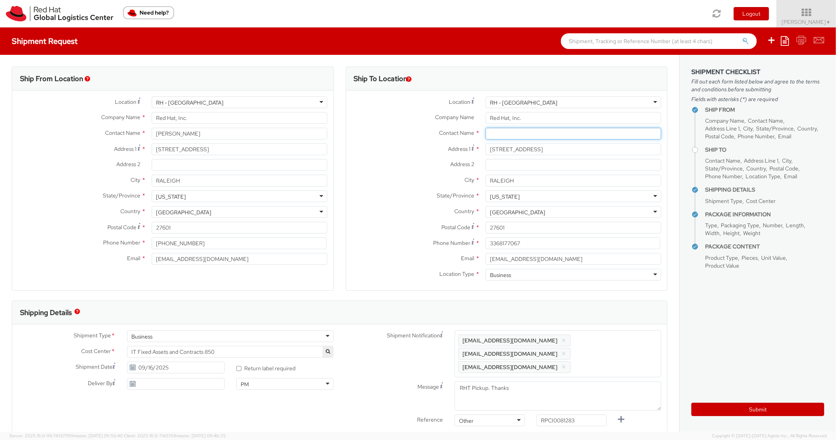
click at [520, 135] on input "text" at bounding box center [573, 134] width 176 height 12
paste input "JIm Kuell"
type input "JIm Kuell"
click at [395, 154] on label "Address 1 *" at bounding box center [413, 148] width 134 height 11
click at [485, 154] on input "[STREET_ADDRESS]" at bounding box center [573, 149] width 176 height 12
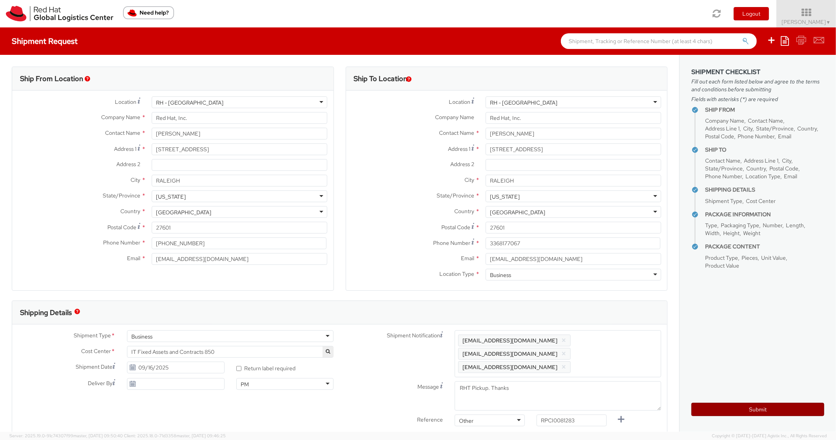
click at [723, 411] on button "Submit" at bounding box center [757, 409] width 133 height 13
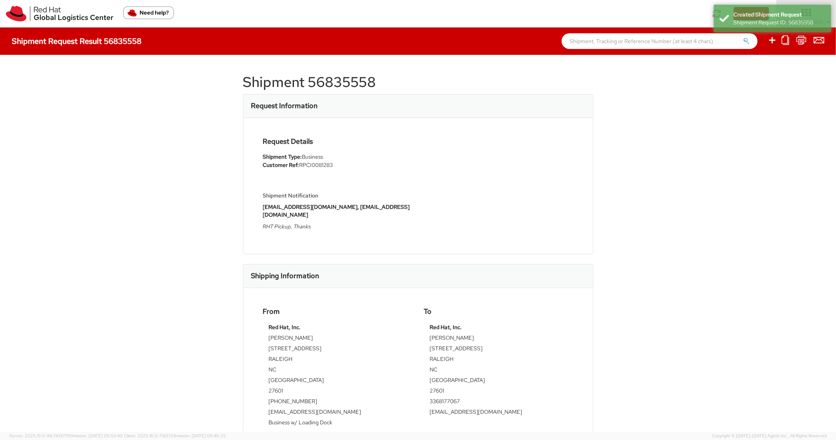
click at [335, 79] on h1 "Shipment 56835558" at bounding box center [418, 82] width 350 height 16
copy h1 "56835558"
drag, startPoint x: 541, startPoint y: 112, endPoint x: 669, endPoint y: 51, distance: 141.8
click at [541, 111] on div "Request Information" at bounding box center [417, 106] width 349 height 24
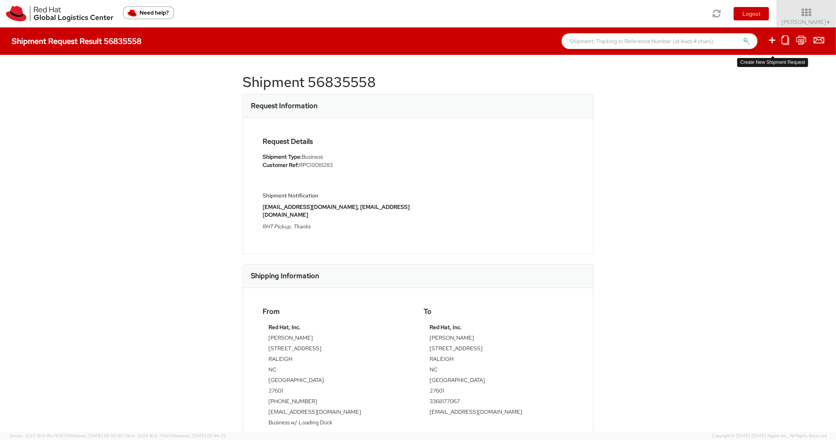
click at [770, 42] on icon at bounding box center [771, 40] width 9 height 10
select select
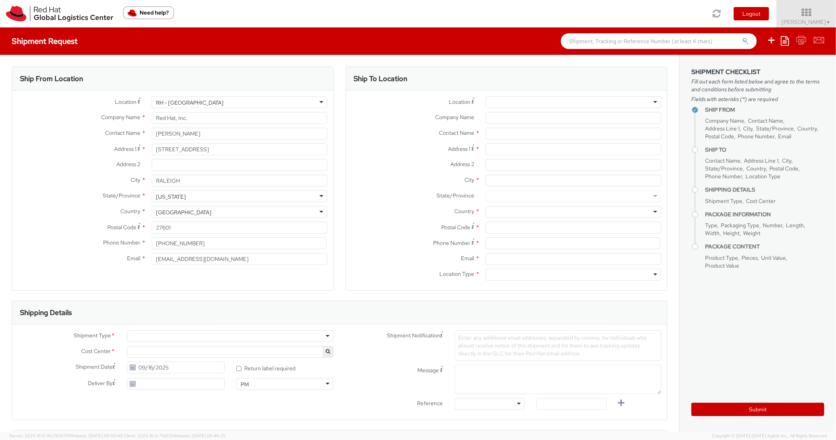
click at [785, 40] on icon at bounding box center [784, 40] width 8 height 9
select select "850"
click at [736, 66] on link "Create from template" at bounding box center [754, 65] width 69 height 10
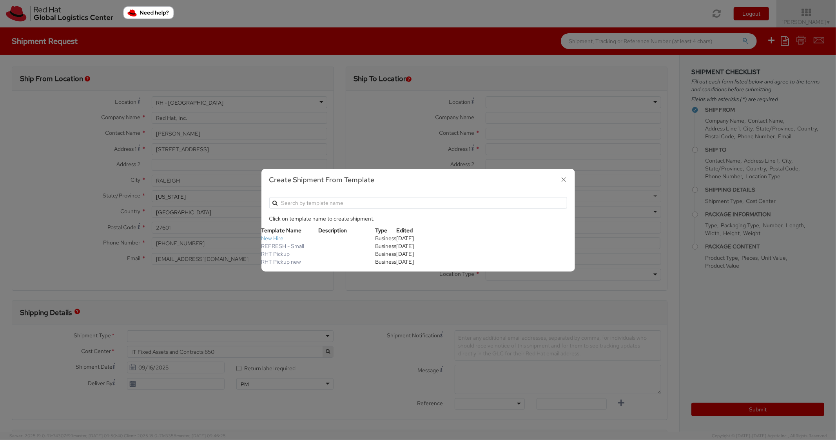
click at [275, 237] on link "New Hire" at bounding box center [272, 238] width 22 height 7
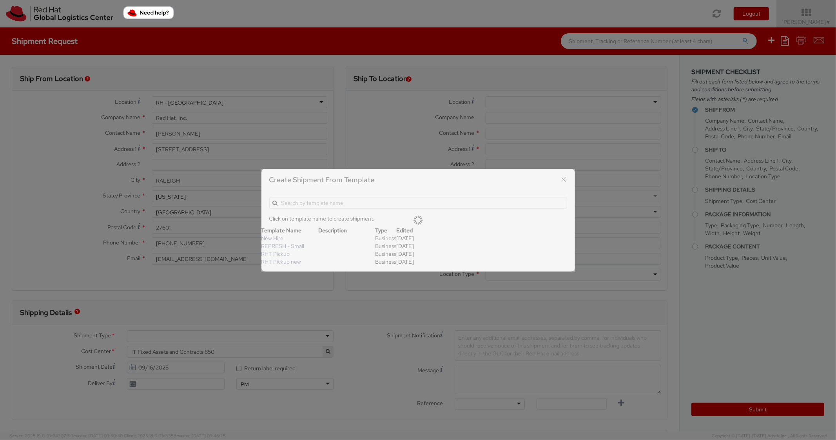
type textarea "Standard Shipping - New hire"
type input "*RPCI*"
select select "LAPTOP"
type input "1"
type input "22"
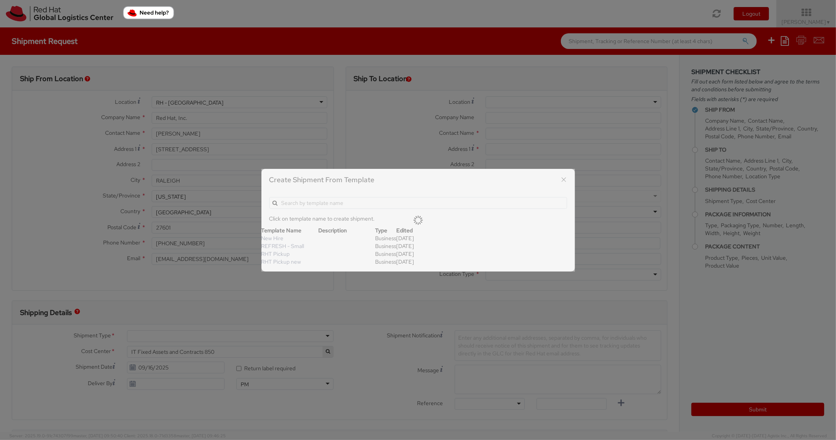
type input "14"
type input "6"
type input "8"
type input "*Laptop model*"
select select "LAPTOP"
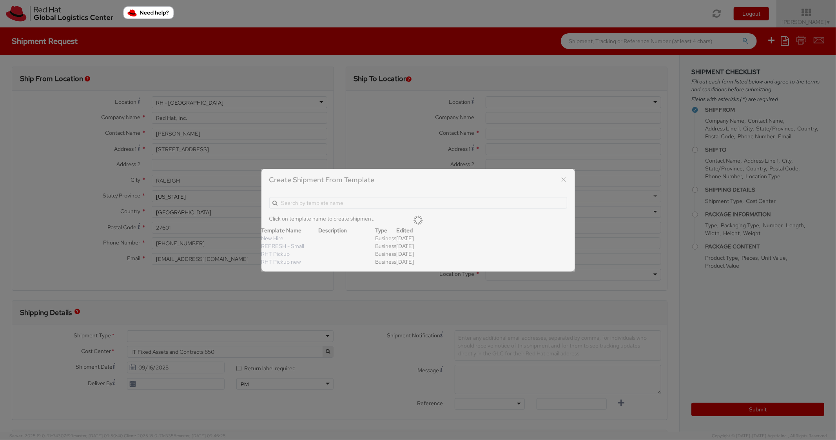
type input "2,000.00"
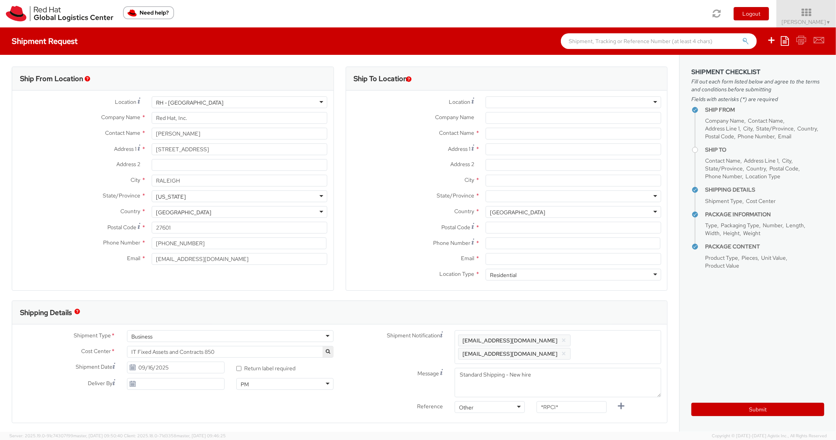
scroll to position [24, 0]
click at [498, 139] on div "Contact Name *" at bounding box center [506, 136] width 321 height 16
click at [501, 151] on input "Address 1 *" at bounding box center [573, 149] width 176 height 12
paste input "153 America Blvd"
type input "153 America Blvd"
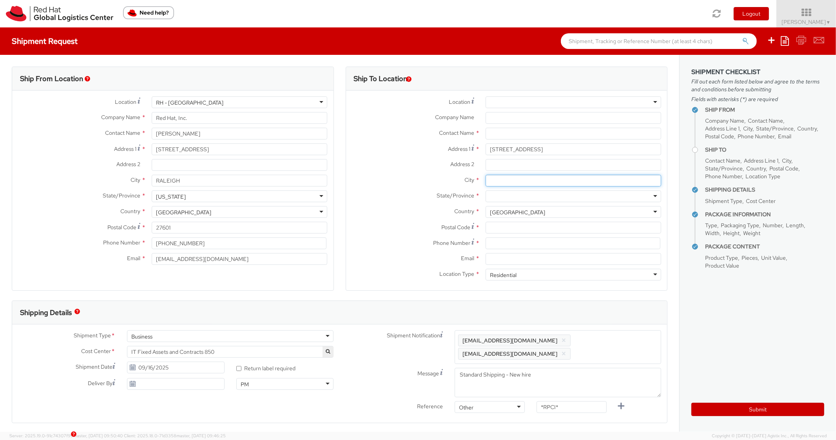
click at [488, 176] on input "City *" at bounding box center [573, 181] width 176 height 12
paste input "Ashland"
type input "Ashland"
click at [504, 190] on div "Location * RH - Amsterdam - MSO RH - Amsterdam Data Center RH - Ashburn Data Ce…" at bounding box center [506, 190] width 321 height 188
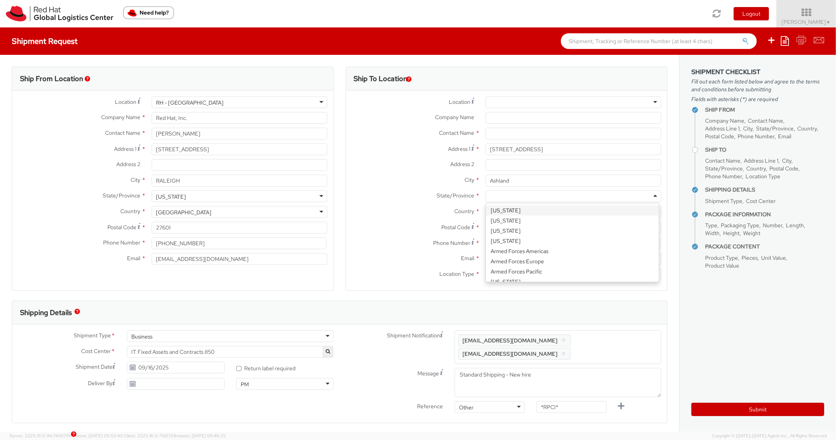
click at [506, 196] on div at bounding box center [573, 196] width 176 height 12
type input "MA"
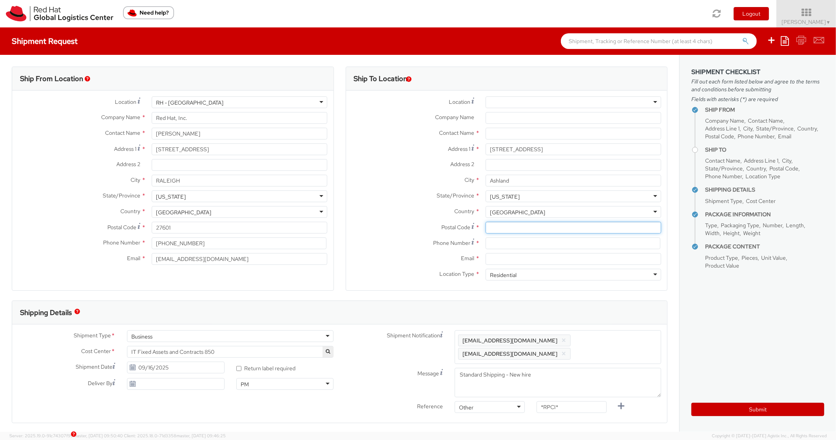
drag, startPoint x: 512, startPoint y: 230, endPoint x: 408, endPoint y: 218, distance: 105.3
click at [512, 230] on input "Postal Code *" at bounding box center [573, 228] width 176 height 12
paste input "01721"
type input "01721"
click at [391, 215] on label "Country *" at bounding box center [413, 211] width 134 height 10
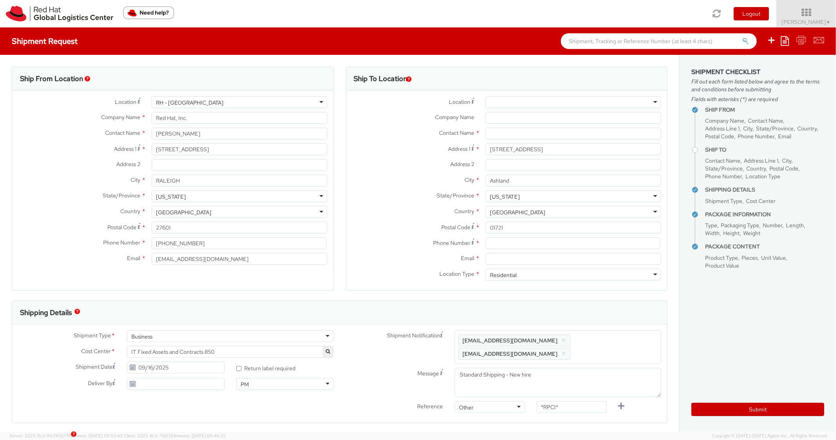
click at [512, 249] on div "Phone Number *" at bounding box center [506, 245] width 321 height 16
click at [499, 236] on div "Postal Code * 01721" at bounding box center [506, 230] width 321 height 16
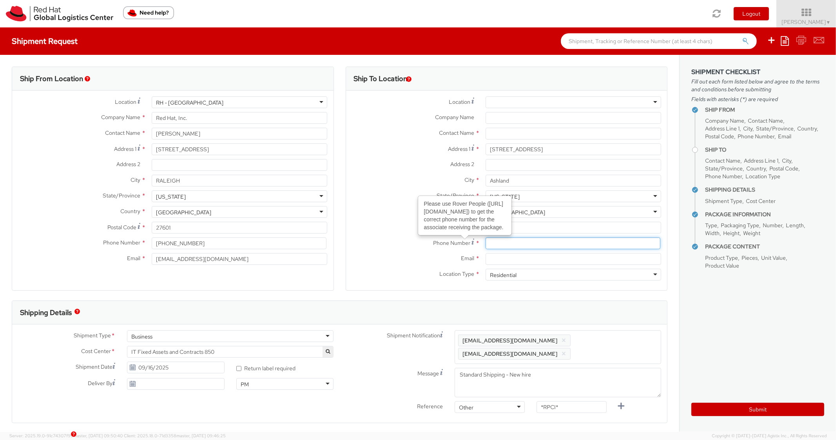
click at [488, 240] on input at bounding box center [572, 243] width 175 height 12
paste input "571-382-0162"
type input "571-382-0162"
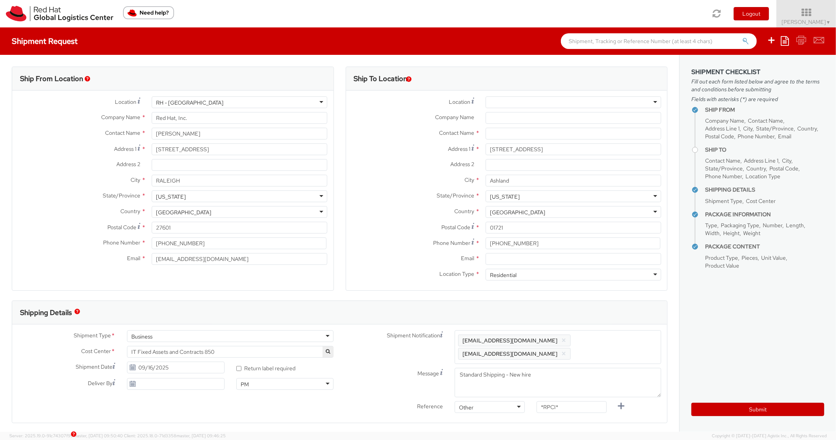
click at [438, 238] on label "Phone Number *" at bounding box center [413, 242] width 134 height 11
drag, startPoint x: 525, startPoint y: 266, endPoint x: 531, endPoint y: 270, distance: 7.1
click at [525, 266] on div "Email *" at bounding box center [506, 261] width 321 height 16
click at [550, 272] on div "Residential" at bounding box center [573, 275] width 176 height 12
click at [556, 259] on input "Email *" at bounding box center [573, 259] width 176 height 12
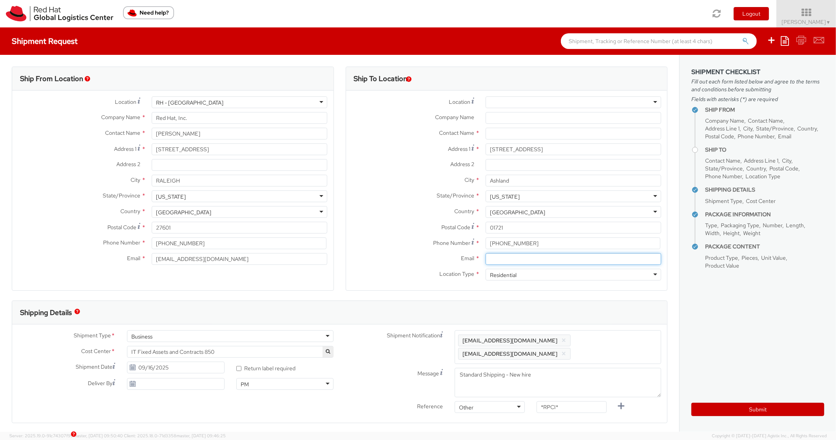
paste input "eduen@redhat.com"
type input "eduen@redhat.com"
click at [610, 338] on span "Enter any additional email addresses, separated by comma, for individuals who s…" at bounding box center [557, 347] width 199 height 24
paste input "eduen@redhat.com"
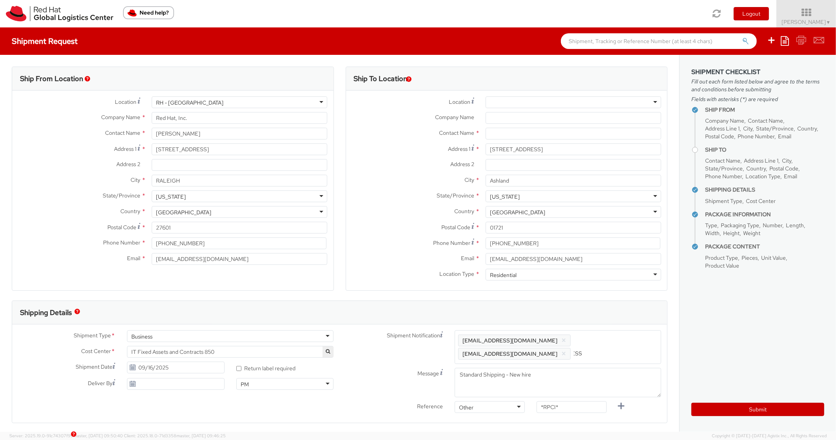
type input "eduen@redhat.com"
click at [606, 316] on div "Shipping Details" at bounding box center [339, 313] width 655 height 24
drag, startPoint x: 560, startPoint y: 407, endPoint x: 564, endPoint y: 346, distance: 61.6
click at [514, 396] on div "Shipment Notification Enter any additional email addresses, separated by comma,…" at bounding box center [504, 380] width 328 height 100
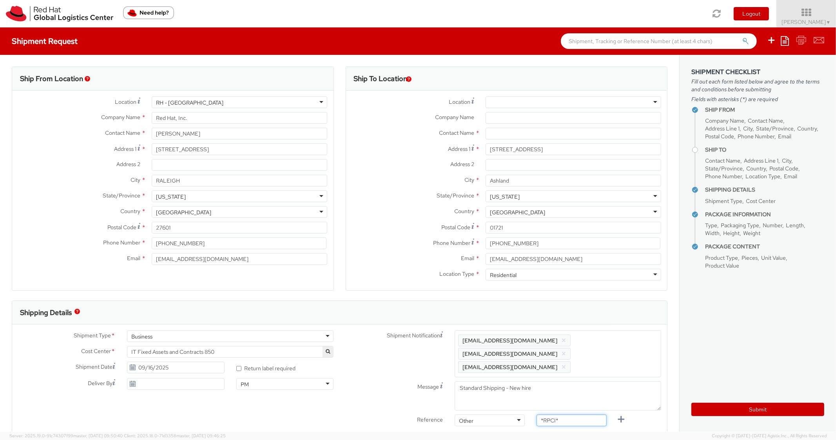
paste input "RPCI0080991"
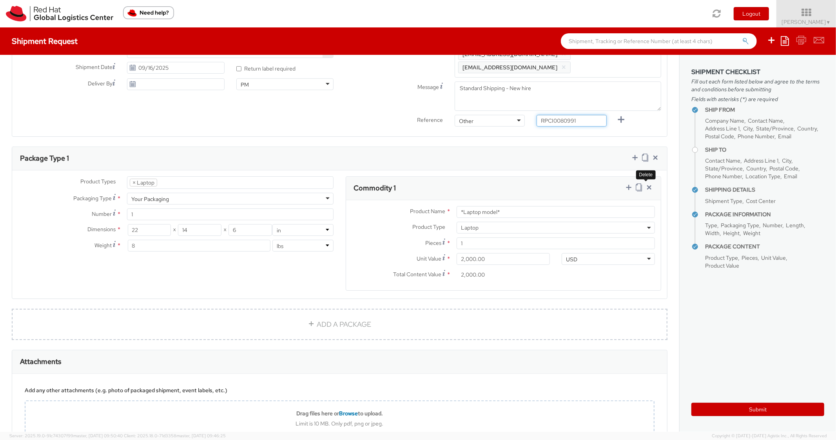
scroll to position [313, 0]
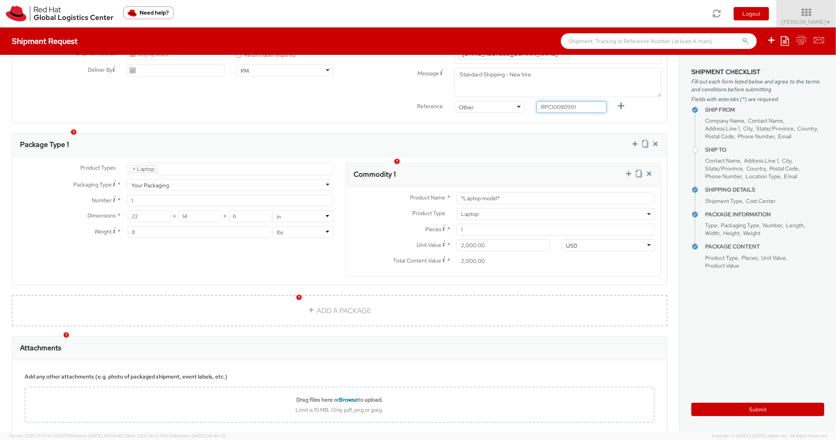
type input "RPCI0080991"
click at [553, 173] on div "Commodity 1" at bounding box center [503, 175] width 315 height 24
paste input "DEVELOPER/DESIGNER - Lenovo"
drag, startPoint x: 508, startPoint y: 183, endPoint x: 438, endPoint y: 180, distance: 69.4
click at [438, 192] on div "Product Name * *Laptop model*" at bounding box center [503, 198] width 315 height 12
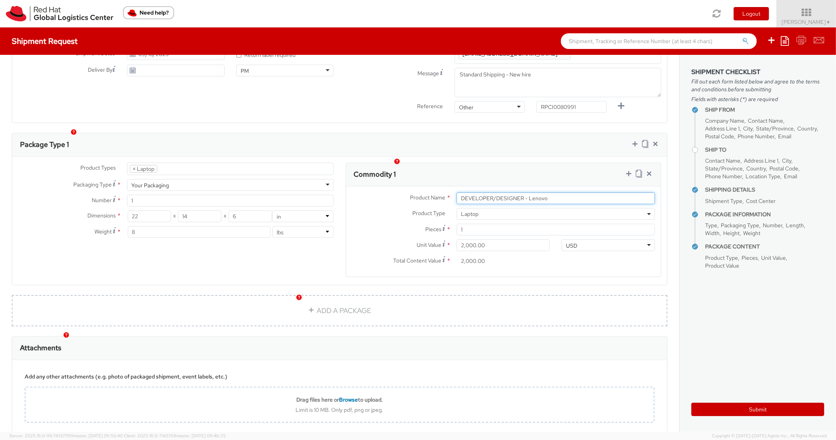
type input "DEVELOPER/DESIGNER - Lenovo"
click at [519, 133] on div "Package Type 1" at bounding box center [339, 145] width 655 height 24
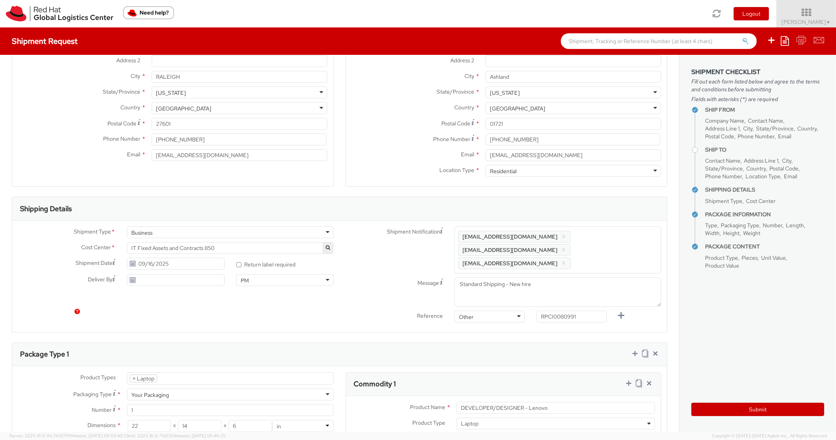
scroll to position [0, 0]
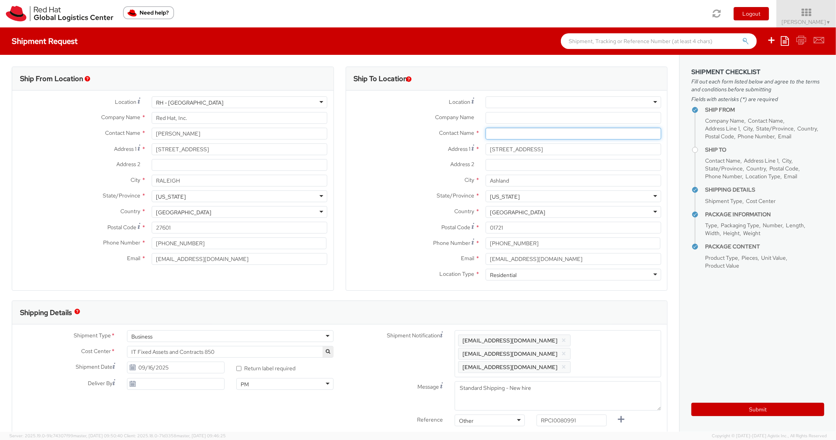
click at [494, 130] on input "text" at bounding box center [573, 134] width 176 height 12
paste input "Shruthi Sankepelly"
type input "Shruthi Sankepelly"
click at [431, 210] on label "Country *" at bounding box center [413, 211] width 134 height 10
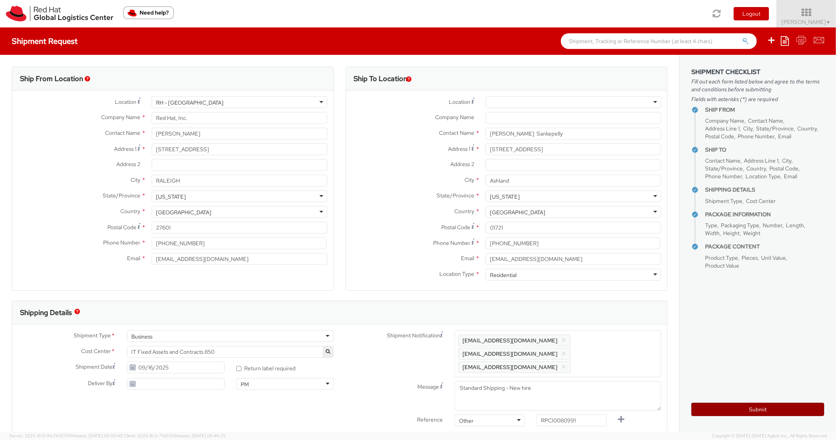
click at [739, 413] on button "Submit" at bounding box center [757, 409] width 133 height 13
type input "Shruthi Sankepelly"
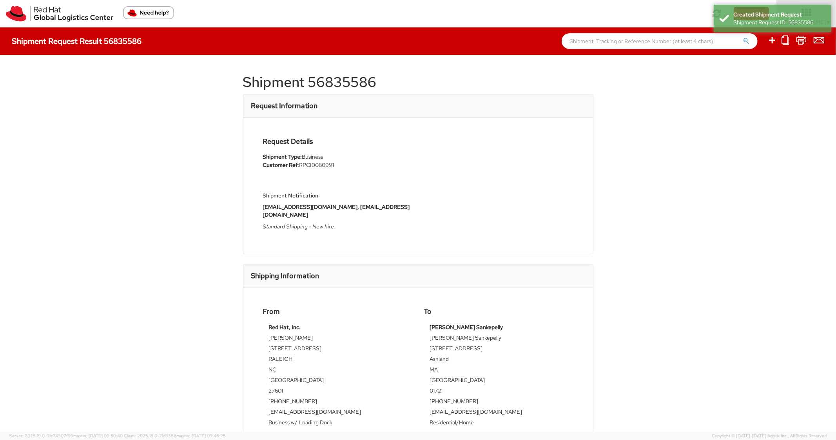
click at [338, 81] on h1 "Shipment 56835586" at bounding box center [418, 82] width 350 height 16
copy h1 "56835586"
click at [452, 202] on div "Request Details Shipment Type: Business Customer Ref: RPCI0080991 Shipment Noti…" at bounding box center [418, 186] width 322 height 97
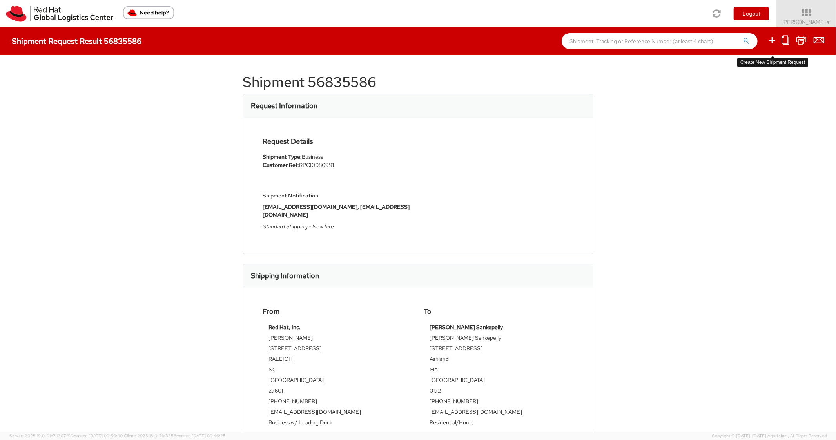
click at [770, 40] on icon at bounding box center [771, 40] width 9 height 10
select select
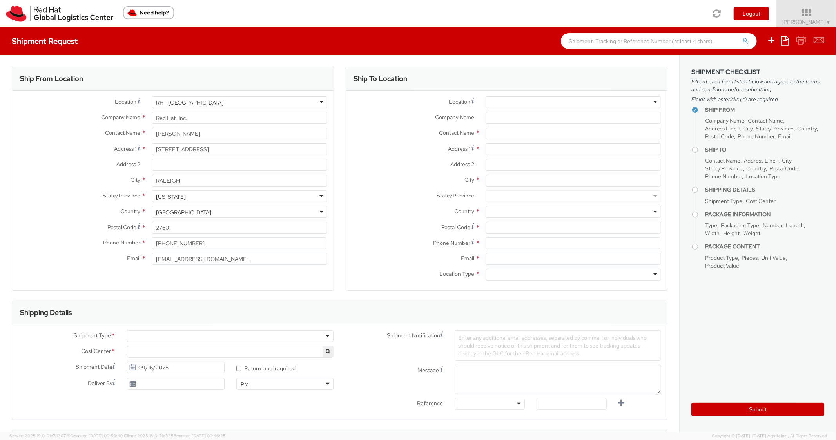
select select "850"
click at [787, 39] on icon at bounding box center [784, 40] width 8 height 9
click at [748, 65] on link "Create from template" at bounding box center [754, 65] width 69 height 10
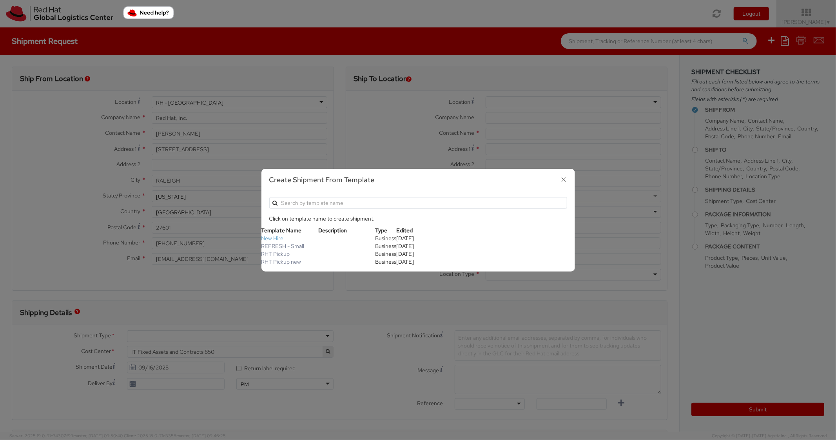
click at [273, 239] on link "New Hire" at bounding box center [272, 238] width 22 height 7
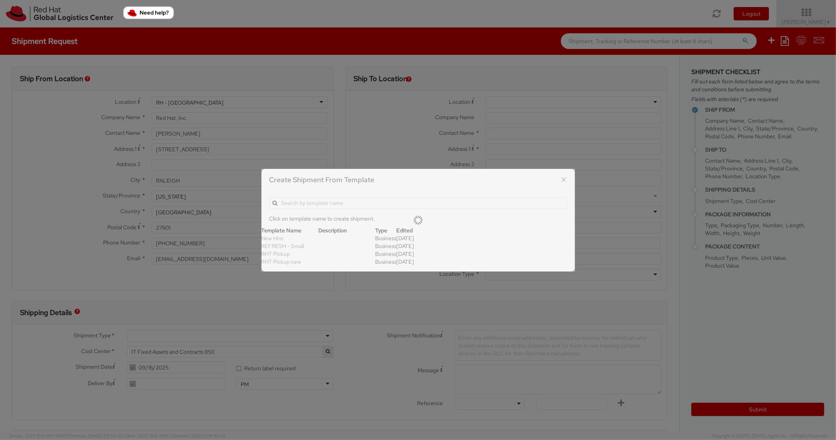
type textarea "Standard Shipping - New hire"
type input "*RPCI*"
select select "LAPTOP"
type input "1"
type input "22"
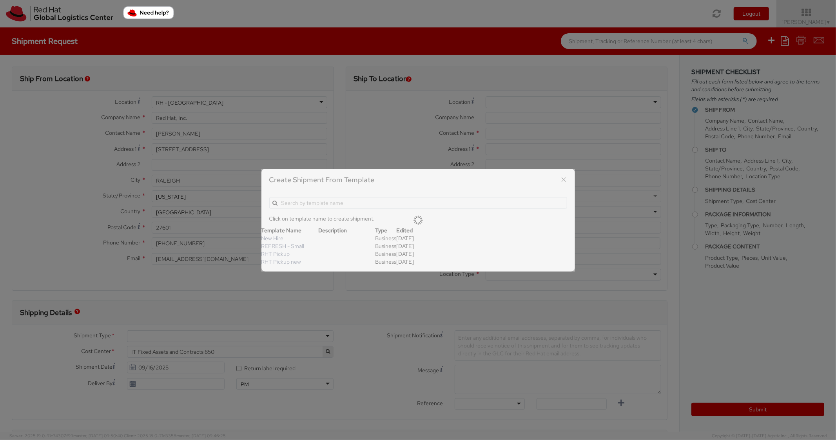
type input "14"
type input "6"
type input "8"
type input "*Laptop model*"
select select "LAPTOP"
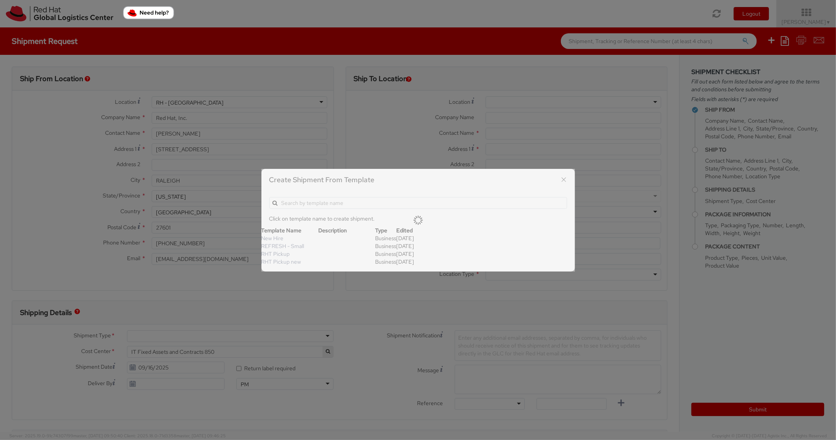
type input "2,000.00"
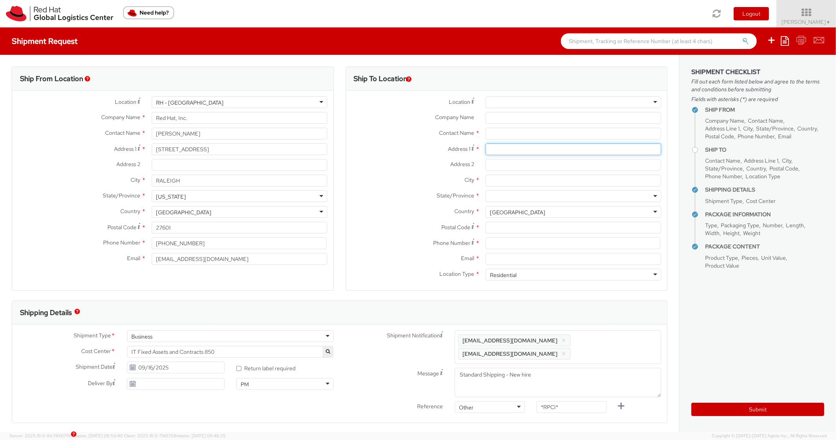
click at [511, 153] on input "Address 1 *" at bounding box center [573, 149] width 176 height 12
paste input "309 Sunway Dr"
type input "309 Sunway Dr"
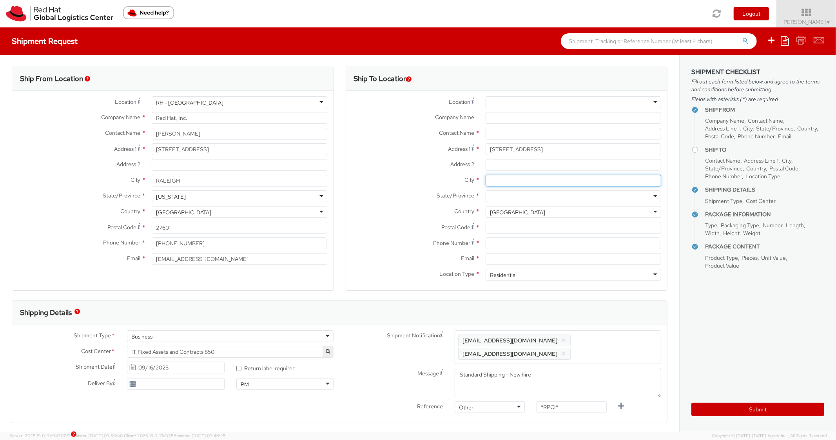
click at [521, 175] on input "City *" at bounding box center [573, 181] width 176 height 12
paste input "Selah"
type input "Selah"
click at [507, 194] on div at bounding box center [573, 196] width 176 height 12
type input "Was"
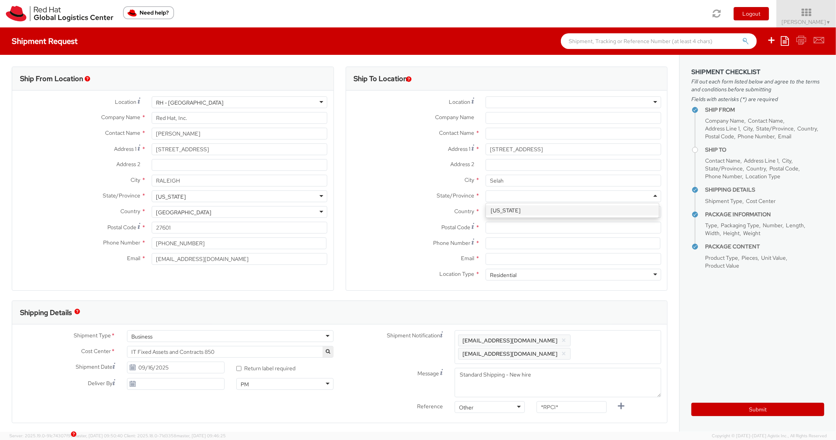
scroll to position [0, 0]
drag, startPoint x: 529, startPoint y: 234, endPoint x: 523, endPoint y: 234, distance: 6.3
click at [529, 234] on div "Postal Code *" at bounding box center [506, 230] width 321 height 16
click at [521, 230] on input "Postal Code *" at bounding box center [573, 228] width 176 height 12
paste input "98942"
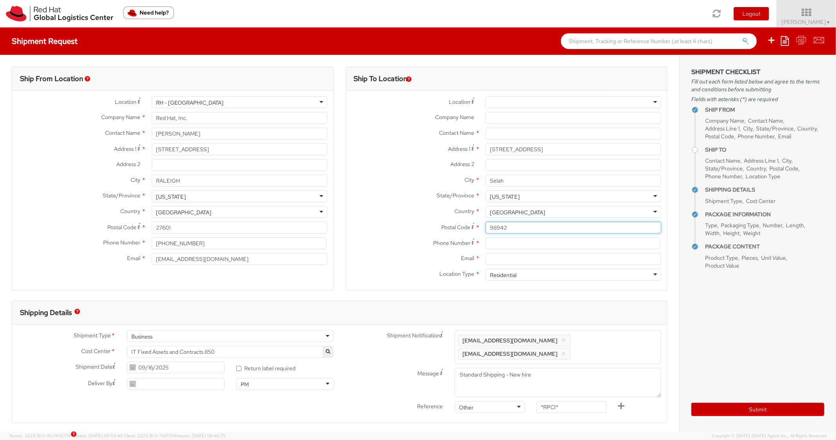
type input "98942"
click at [431, 224] on label "Postal Code *" at bounding box center [413, 227] width 134 height 11
click at [485, 224] on input "98942" at bounding box center [573, 228] width 176 height 12
drag, startPoint x: 531, startPoint y: 249, endPoint x: 528, endPoint y: 246, distance: 4.7
click at [529, 248] on div "Phone Number *" at bounding box center [506, 245] width 321 height 16
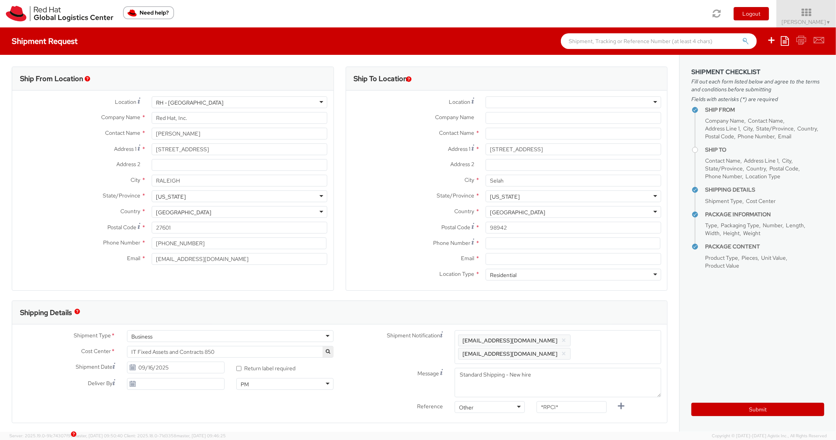
click at [429, 226] on label "Postal Code *" at bounding box center [413, 227] width 134 height 11
click at [485, 226] on input "98942" at bounding box center [573, 228] width 176 height 12
drag, startPoint x: 514, startPoint y: 252, endPoint x: 522, endPoint y: 245, distance: 9.7
click at [514, 251] on div "Phone Number *" at bounding box center [506, 245] width 321 height 16
click at [522, 245] on input at bounding box center [572, 243] width 175 height 12
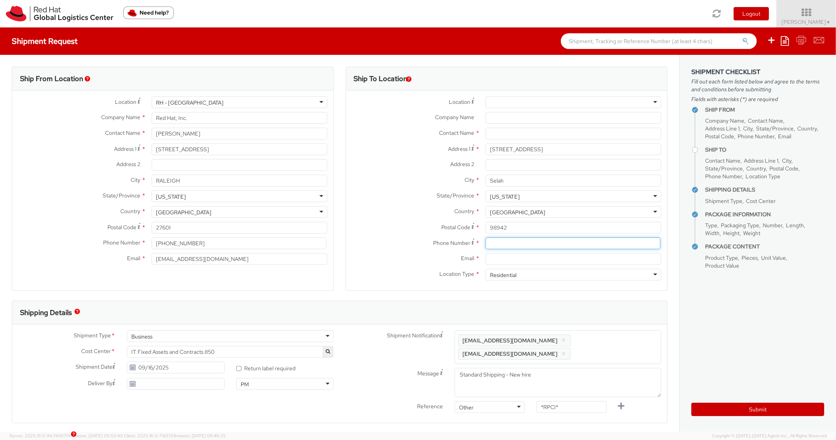
paste input "9077937349"
type input "9077937349"
drag, startPoint x: 452, startPoint y: 242, endPoint x: 467, endPoint y: 226, distance: 21.6
click at [452, 242] on span "Phone Number" at bounding box center [451, 242] width 37 height 7
click at [511, 259] on input "Email *" at bounding box center [573, 259] width 176 height 12
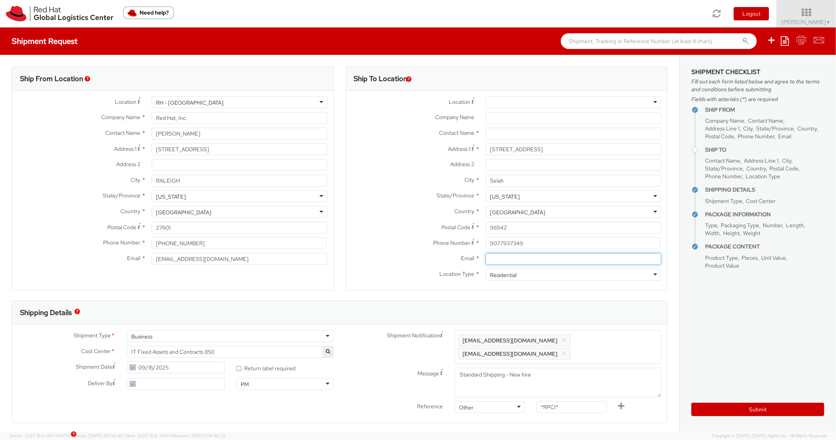
paste input "cswanson@redhat.com"
type input "cswanson@redhat.com"
click at [619, 342] on span "Enter any additional email addresses, separated by comma, for individuals who s…" at bounding box center [557, 347] width 199 height 24
paste input "cswanson@redhat.com"
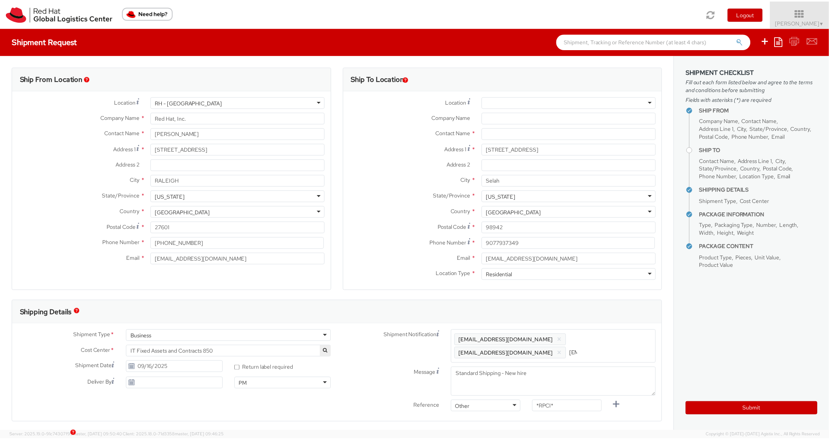
scroll to position [0, 47]
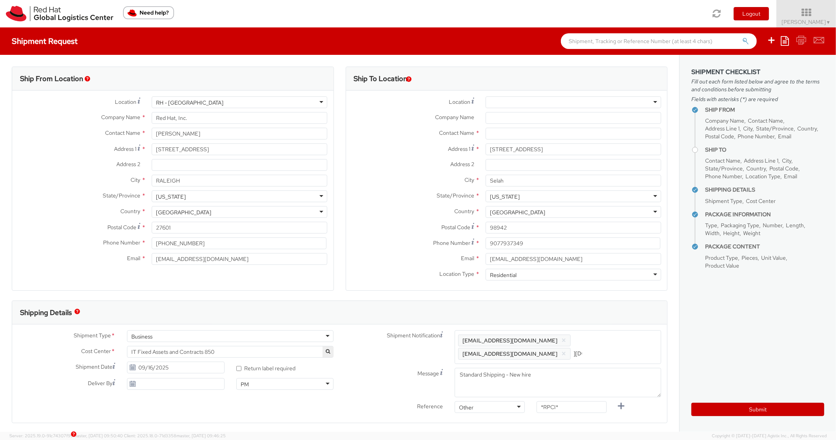
type input "cswanson@redhat.com"
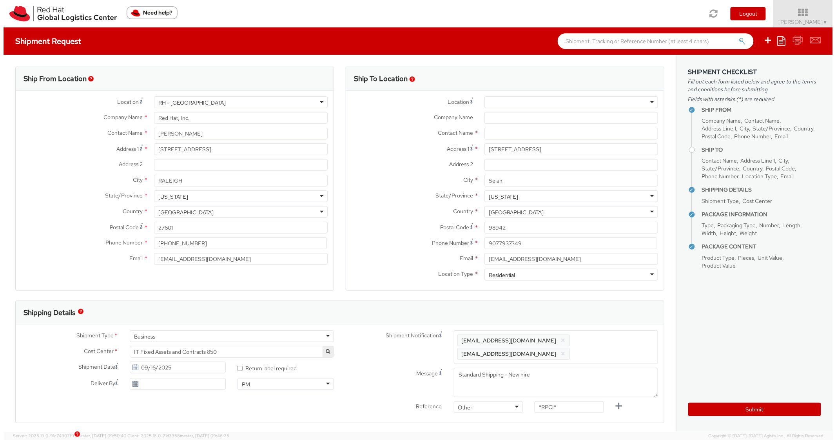
scroll to position [0, 0]
click at [615, 307] on div "Shipping Details" at bounding box center [336, 313] width 648 height 24
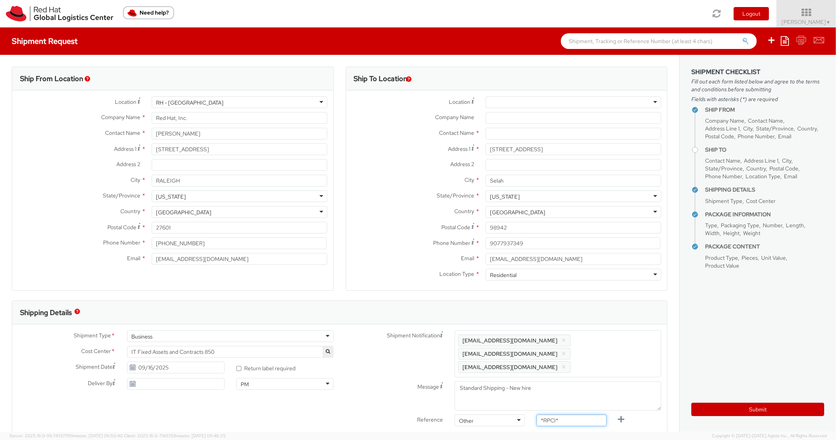
paste input "RPCI0080814"
drag, startPoint x: 563, startPoint y: 409, endPoint x: 505, endPoint y: 401, distance: 58.9
click at [505, 401] on div "Shipment Notification Enter any additional email addresses, separated by comma,…" at bounding box center [504, 380] width 328 height 100
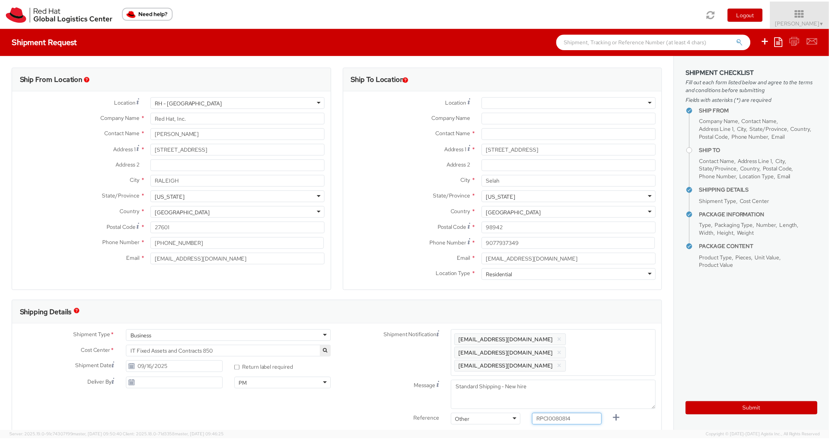
scroll to position [345, 0]
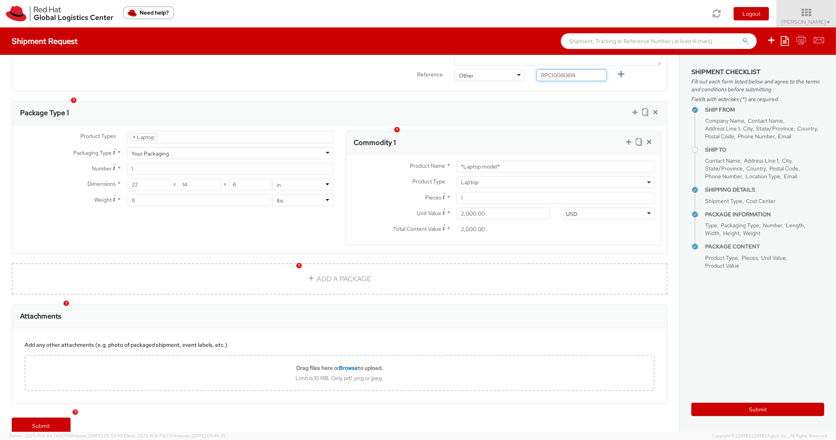
type input "RPCI0080814"
click at [549, 101] on div "Package Type 1" at bounding box center [339, 113] width 655 height 24
drag, startPoint x: 514, startPoint y: 157, endPoint x: 475, endPoint y: 117, distance: 55.4
click at [433, 161] on div "Product Name * *Laptop model*" at bounding box center [503, 167] width 315 height 12
paste input "DEVELOPER/DESIGNER - Lenovo"
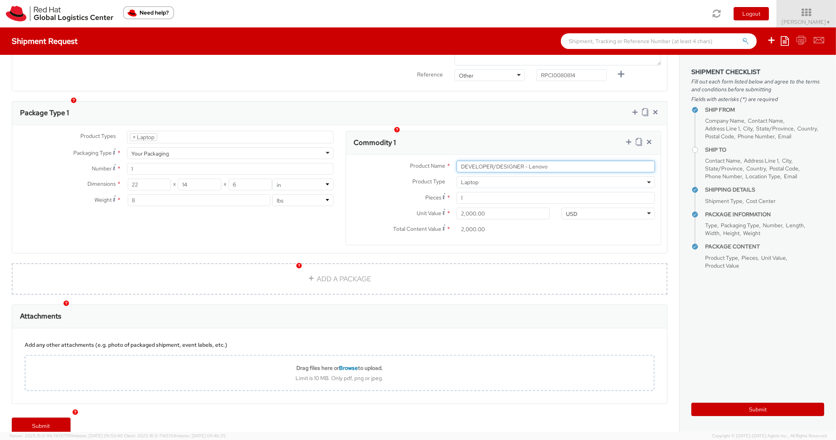
type input "DEVELOPER/DESIGNER - Lenovo"
click at [510, 102] on div "Package Type 1" at bounding box center [339, 113] width 655 height 24
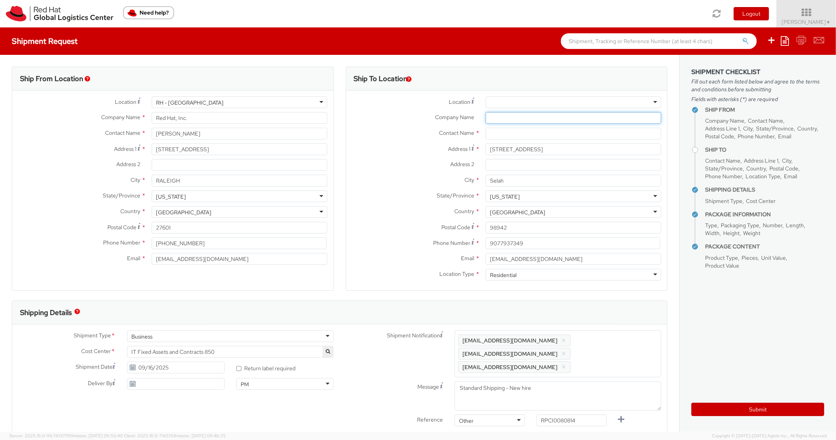
click at [500, 123] on input "Company Name *" at bounding box center [573, 118] width 176 height 12
click at [499, 132] on input "text" at bounding box center [573, 134] width 176 height 12
paste input "Michael Fasci"
type input "Michael Fasci"
click at [411, 180] on label "City *" at bounding box center [413, 180] width 134 height 10
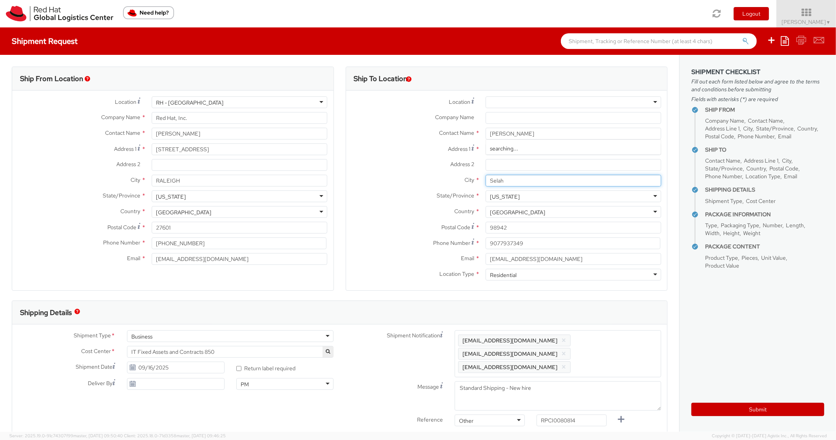
click at [485, 180] on input "Selah" at bounding box center [573, 181] width 176 height 12
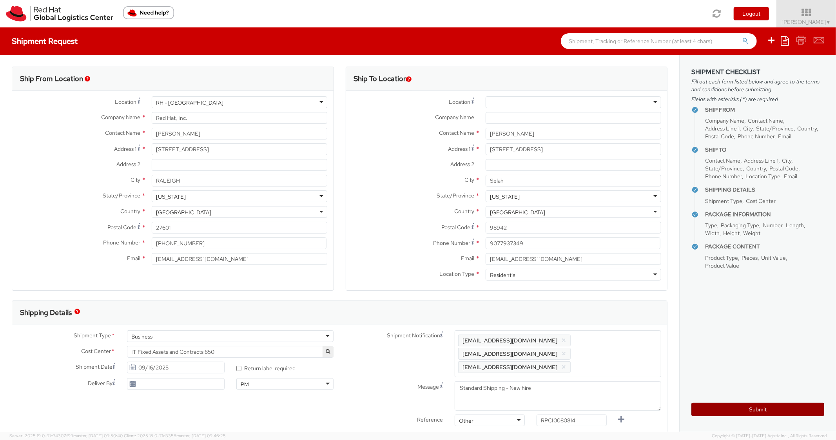
click at [714, 407] on button "Submit" at bounding box center [757, 409] width 133 height 13
type input "Michael Fasci"
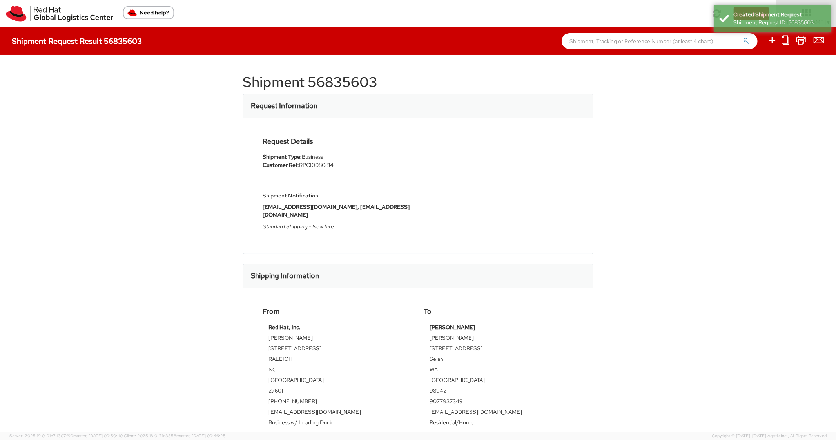
click at [357, 87] on h1 "Shipment 56835603" at bounding box center [418, 82] width 350 height 16
copy h1 "56835603"
click at [514, 124] on div "Request Details Shipment Type: Business Customer Ref: RPCI0080814 Shipment Noti…" at bounding box center [417, 186] width 349 height 136
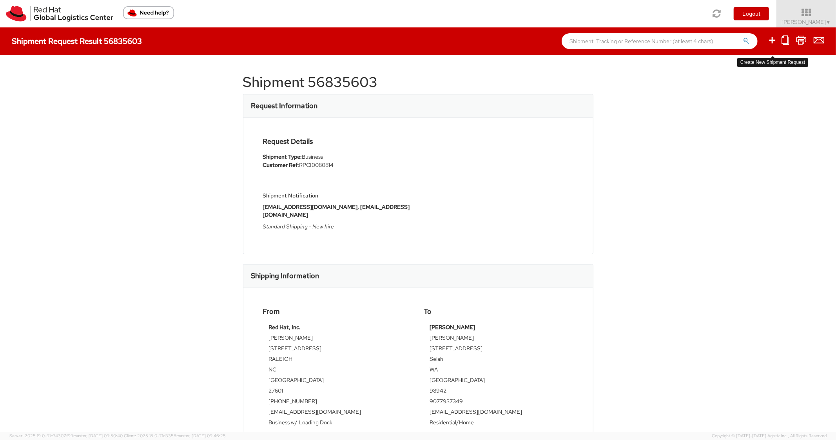
click at [771, 41] on icon at bounding box center [771, 40] width 9 height 10
select select
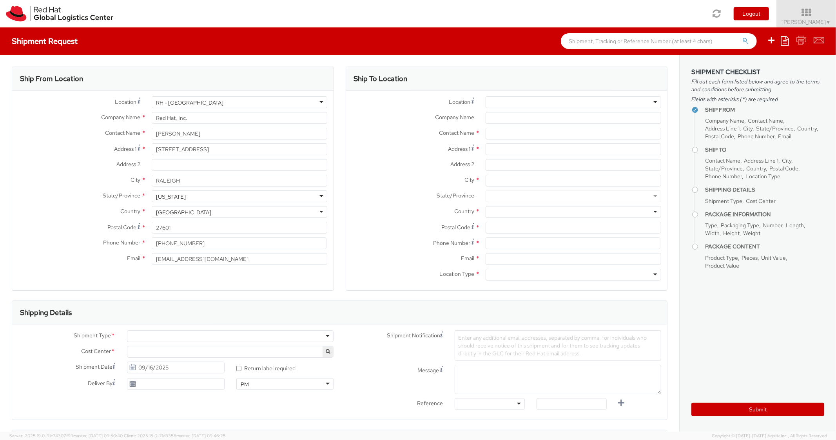
click at [782, 43] on icon at bounding box center [784, 40] width 8 height 9
select select "850"
click at [747, 66] on link "Create from template" at bounding box center [754, 65] width 69 height 10
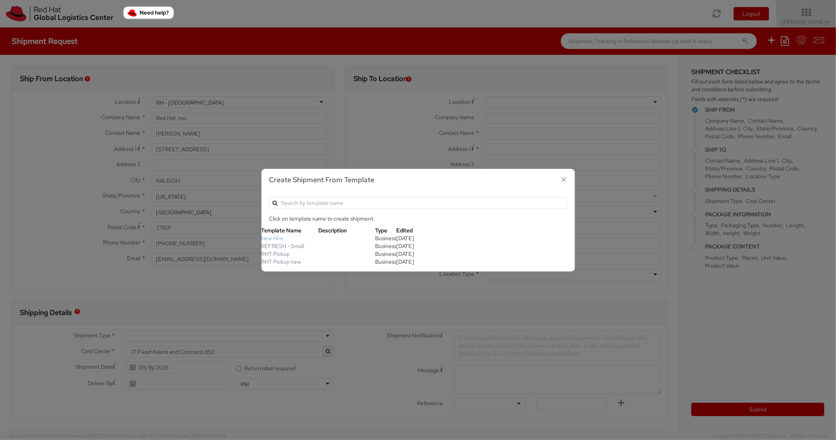
click at [280, 235] on link "New Hire" at bounding box center [272, 238] width 22 height 7
type textarea "Standard Shipping - New hire"
type input "*RPCI*"
select select "LAPTOP"
type input "1"
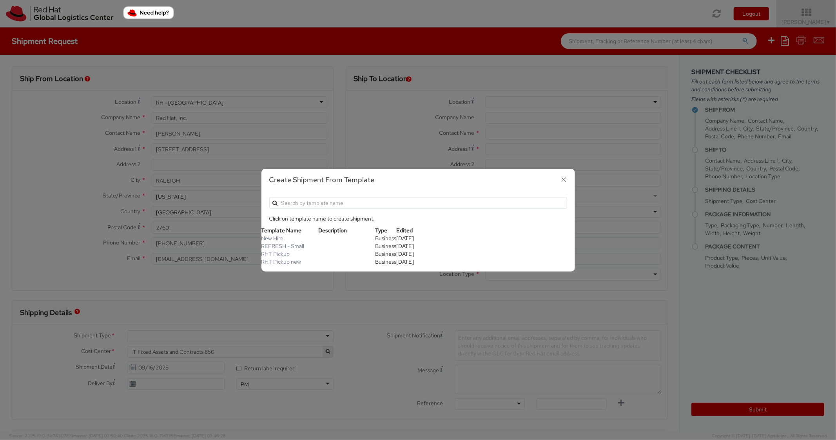
type input "22"
type input "14"
type input "6"
type input "8"
type input "*Laptop model*"
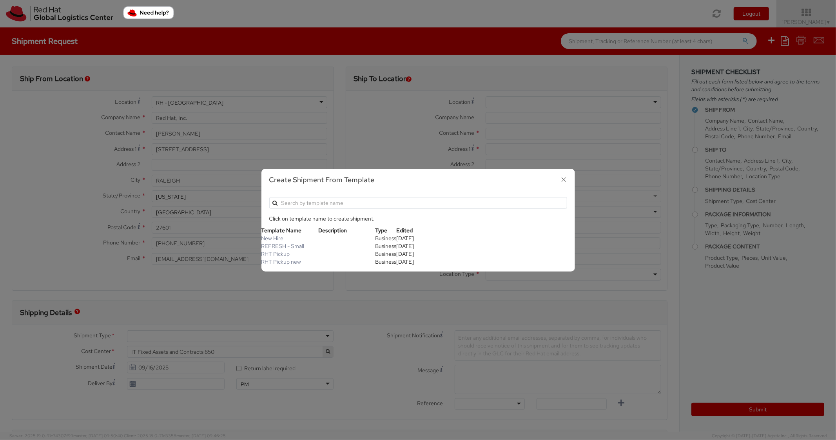
select select "LAPTOP"
type input "2,000.00"
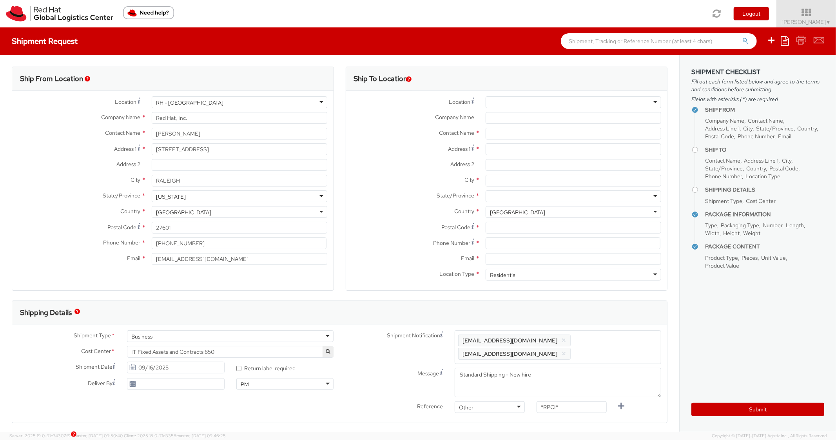
scroll to position [24, 0]
click at [517, 146] on input "Address 1 *" at bounding box center [573, 149] width 176 height 12
paste input "417 E 57th Street"
type input "417 E 57th Street"
paste input "Apt 22C"
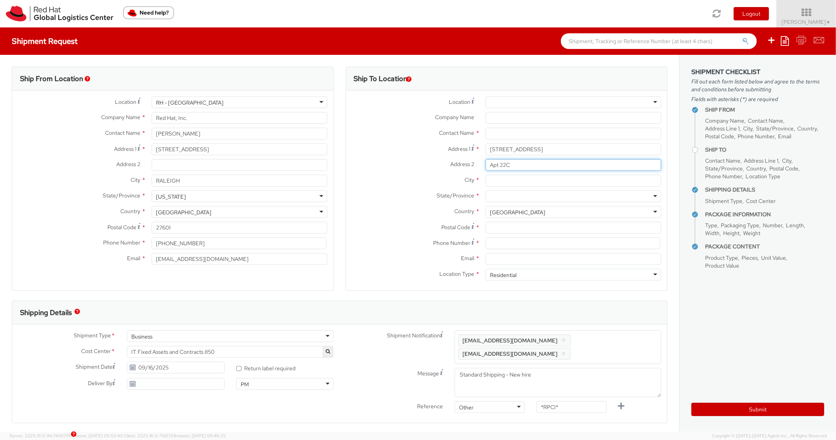
click at [516, 165] on input "Apt 22C" at bounding box center [573, 165] width 176 height 12
type input "Apt 22C"
click at [515, 181] on input "City *" at bounding box center [573, 181] width 176 height 12
paste input "[US_STATE]"
type input "[US_STATE]"
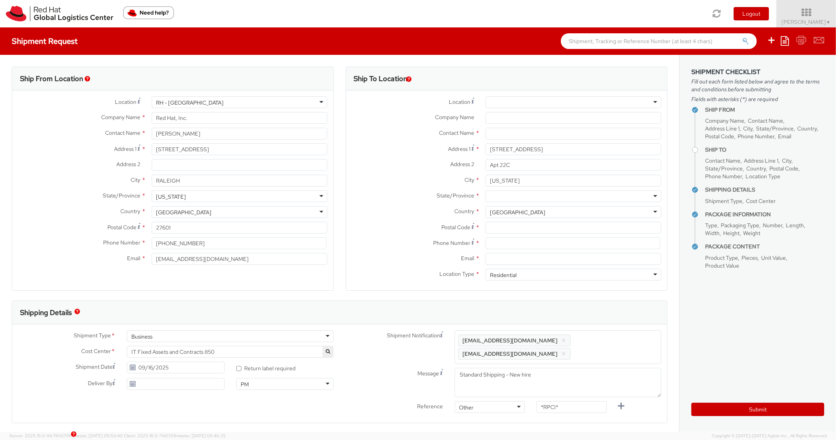
click at [516, 197] on div at bounding box center [573, 196] width 176 height 12
paste input "[US_STATE]"
type input "[US_STATE]"
click at [499, 222] on input "Postal Code *" at bounding box center [573, 228] width 176 height 12
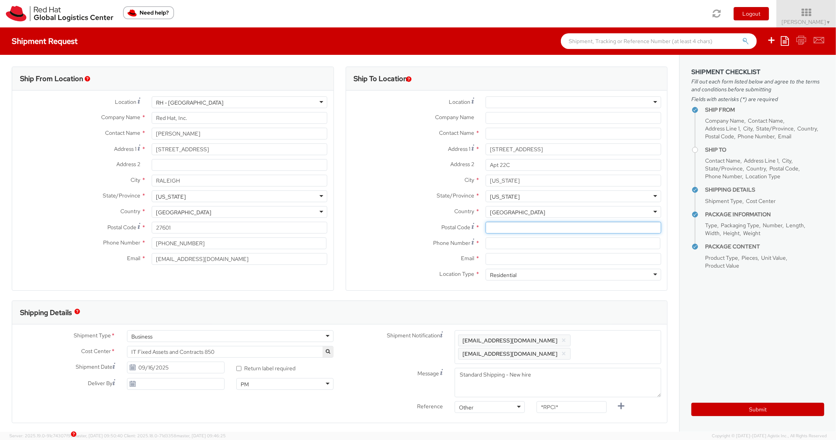
paste input "10022"
type input "10022"
drag, startPoint x: 427, startPoint y: 196, endPoint x: 463, endPoint y: 177, distance: 40.3
click at [429, 195] on label "State/Province *" at bounding box center [413, 195] width 134 height 10
paste input "913-481-9621"
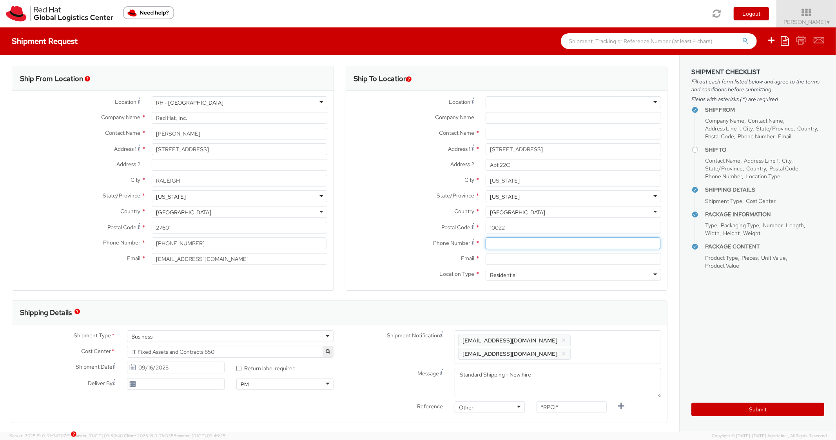
drag, startPoint x: 514, startPoint y: 246, endPoint x: 464, endPoint y: 233, distance: 52.4
click at [511, 245] on input at bounding box center [572, 243] width 175 height 12
type input "913-481-9621"
drag, startPoint x: 424, startPoint y: 216, endPoint x: 437, endPoint y: 200, distance: 20.7
click at [426, 213] on div "Country * United States United States Afghanistan Albania Algeria American Samo…" at bounding box center [506, 212] width 321 height 12
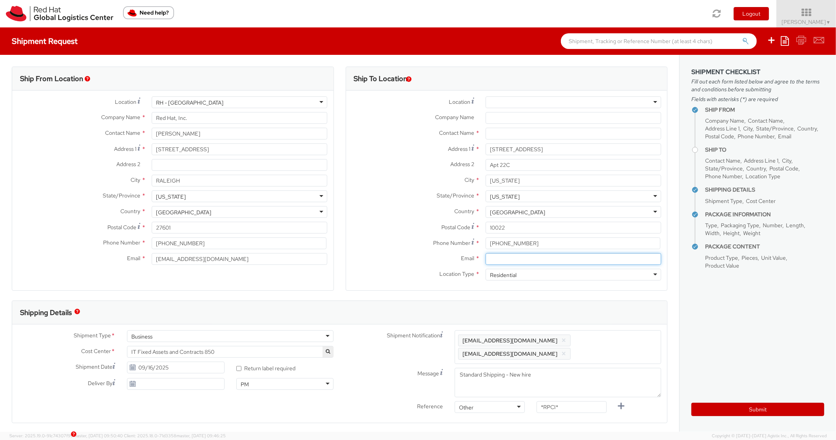
drag, startPoint x: 500, startPoint y: 260, endPoint x: 542, endPoint y: 293, distance: 53.1
click at [502, 260] on input "Email *" at bounding box center [573, 259] width 176 height 12
paste input "ssadeghi@redhat.com"
type input "ssadeghi@redhat.com"
click at [606, 345] on span "Enter any additional email addresses, separated by comma, for individuals who s…" at bounding box center [557, 347] width 199 height 24
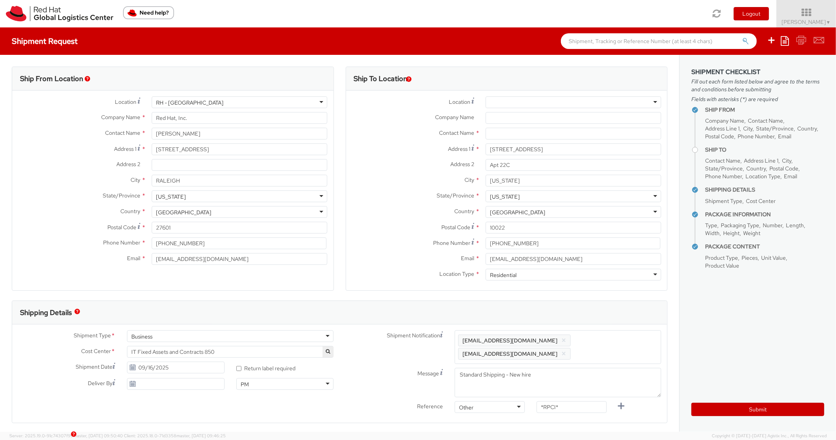
paste input "ssadeghi@redhat.com"
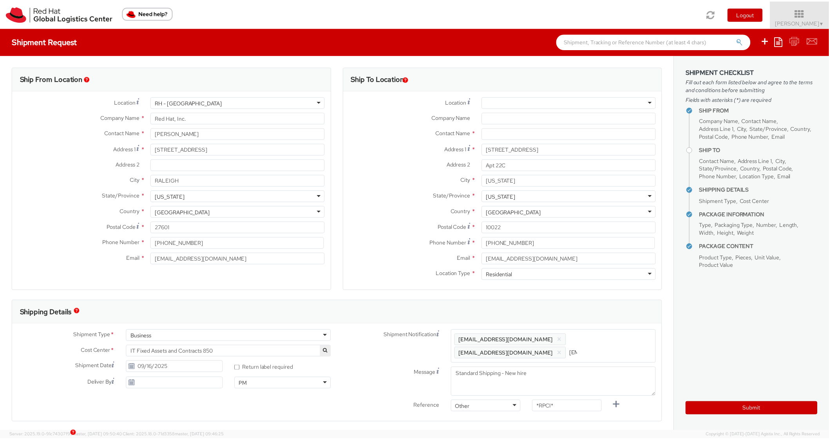
scroll to position [0, 45]
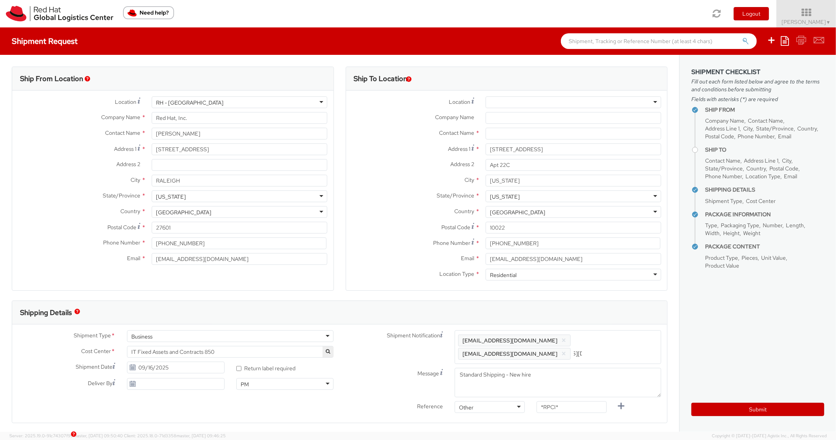
type input "ssadeghi@redhat.com"
click at [603, 304] on div "Shipping Details" at bounding box center [336, 313] width 648 height 24
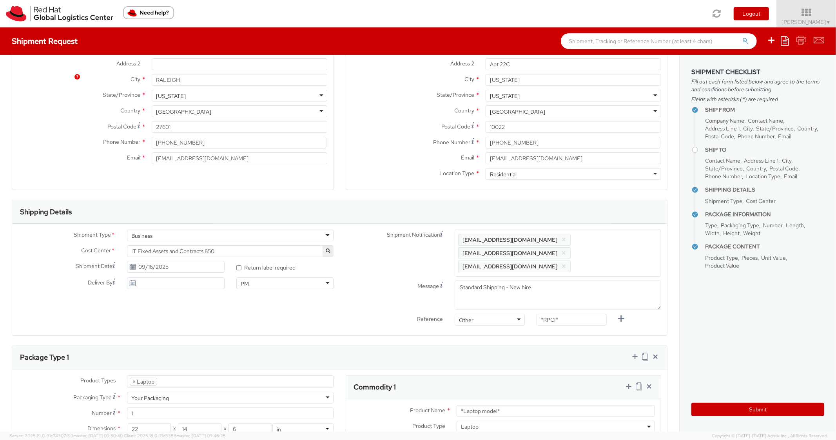
scroll to position [235, 0]
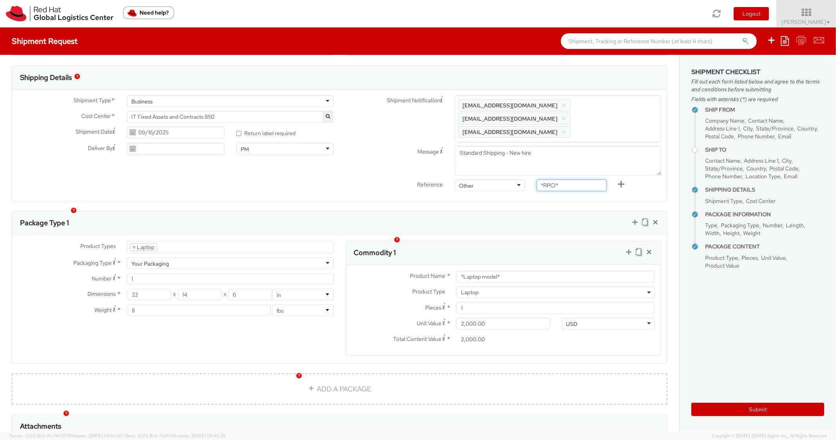
drag, startPoint x: 561, startPoint y: 168, endPoint x: 588, endPoint y: 170, distance: 26.7
click at [588, 179] on input "*RPCI*" at bounding box center [571, 185] width 70 height 12
paste input "RPCI0080956"
type input "RPCI0080956"
click at [521, 212] on div "Package Type 1" at bounding box center [339, 224] width 655 height 24
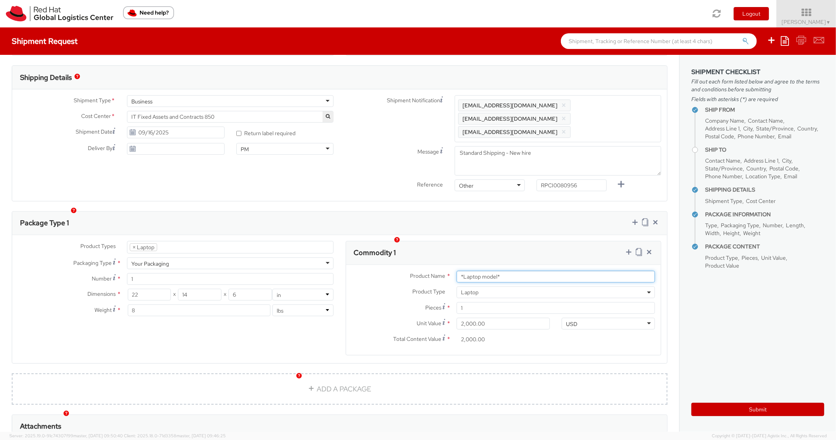
paste input "DEVELOPER/DESIGNER - Apple"
drag, startPoint x: 507, startPoint y: 265, endPoint x: 471, endPoint y: 226, distance: 52.9
click at [431, 265] on div "Product Name * *Laptop model* Product Type * Documents Docking Station Laptop M…" at bounding box center [503, 310] width 315 height 90
type input "DEVELOPER/DESIGNER - Apple"
click at [527, 212] on div "Package Type 1" at bounding box center [339, 224] width 655 height 24
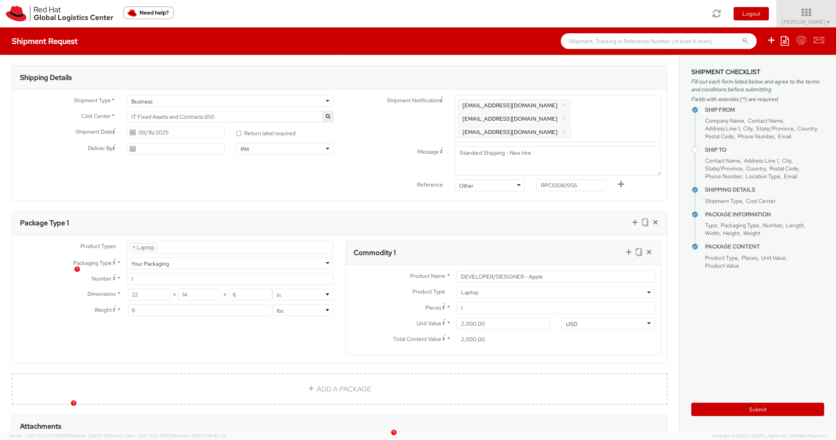
scroll to position [0, 0]
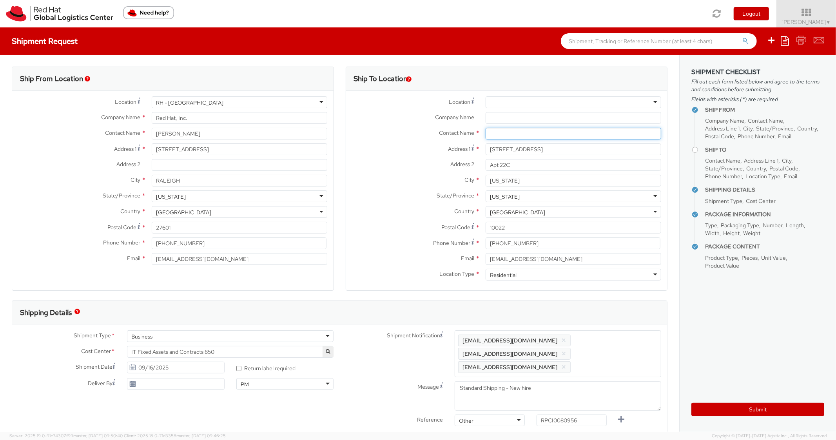
click at [517, 135] on input "text" at bounding box center [573, 134] width 176 height 12
paste input "Finn Liu"
type input "Finn Liu"
click at [365, 163] on label "Address 2 *" at bounding box center [413, 164] width 134 height 10
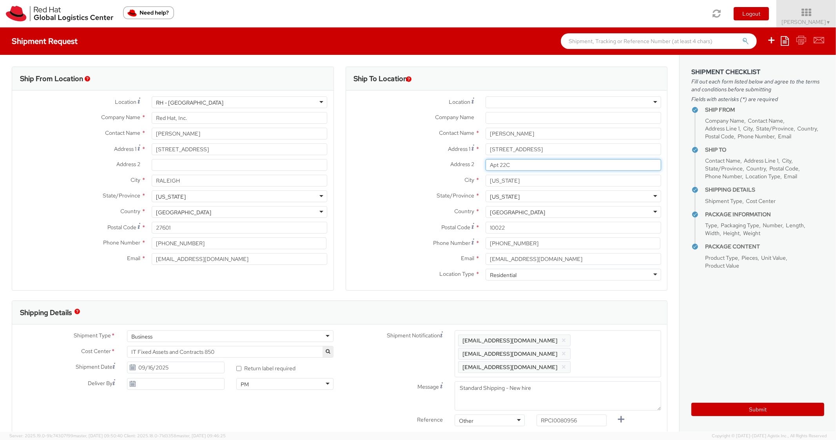
click at [485, 163] on input "Apt 22C" at bounding box center [573, 165] width 176 height 12
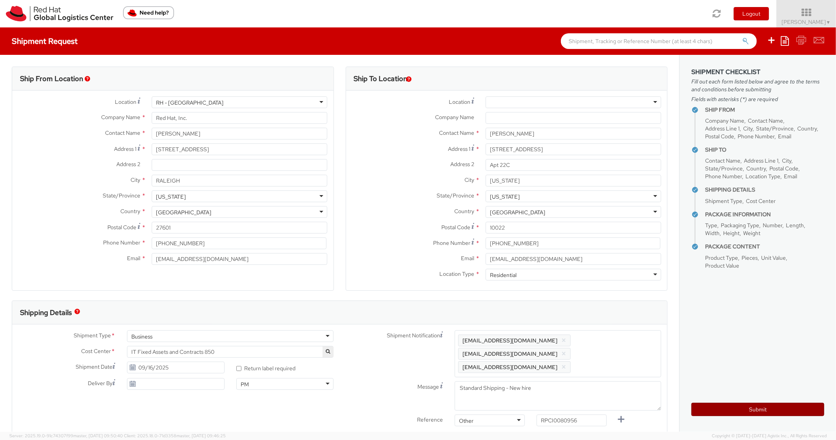
click at [724, 414] on button "Submit" at bounding box center [757, 409] width 133 height 13
type input "Finn Liu"
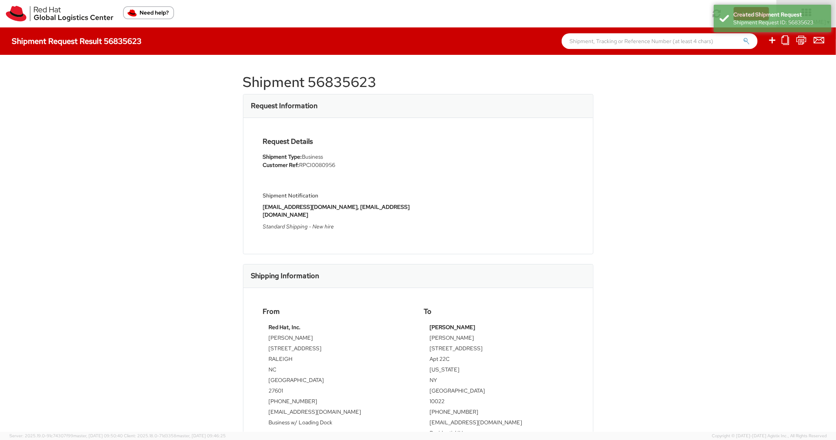
click at [338, 85] on h1 "Shipment 56835623" at bounding box center [418, 82] width 350 height 16
copy h1 "56835623"
click at [550, 166] on div "Request Details Shipment Type: Business Customer Ref: RPCI0080956 Shipment Noti…" at bounding box center [418, 186] width 322 height 97
click at [763, 37] on ul at bounding box center [790, 40] width 67 height 27
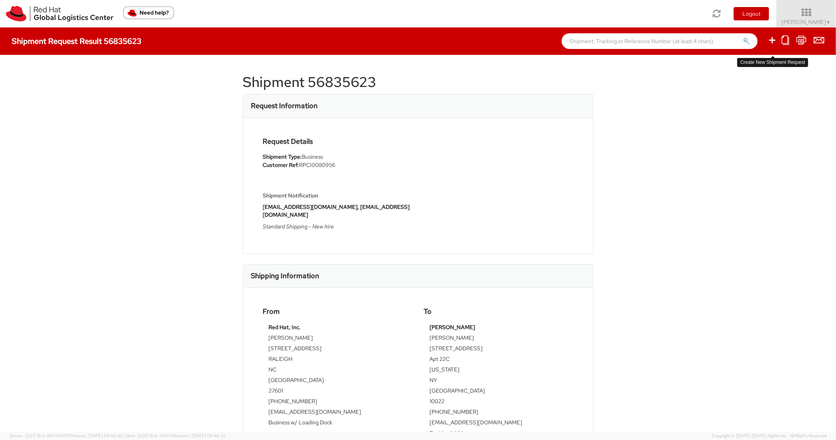
click at [773, 40] on icon at bounding box center [771, 40] width 9 height 10
select select
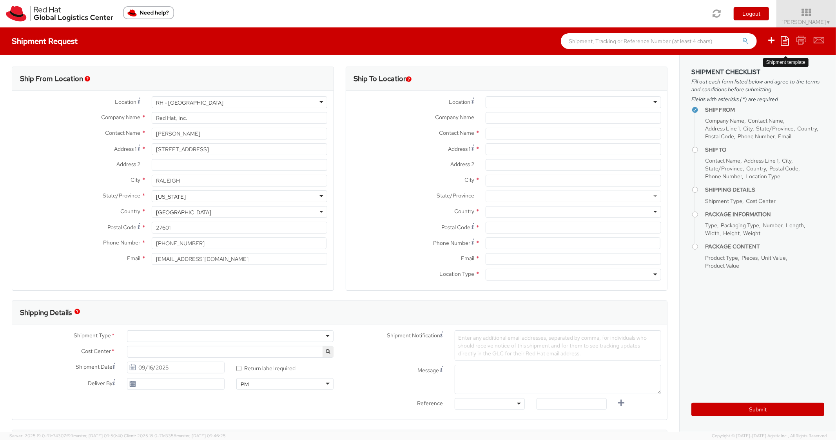
click at [788, 36] on link at bounding box center [784, 41] width 8 height 12
select select "850"
click at [741, 67] on link "Create from template" at bounding box center [754, 65] width 69 height 10
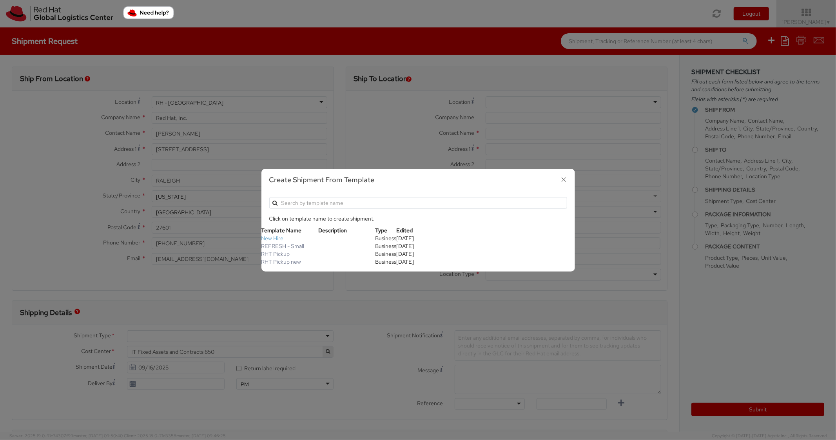
click at [268, 238] on link "New Hire" at bounding box center [272, 238] width 22 height 7
type textarea "Standard Shipping - New hire"
type input "*RPCI*"
select select "LAPTOP"
type input "1"
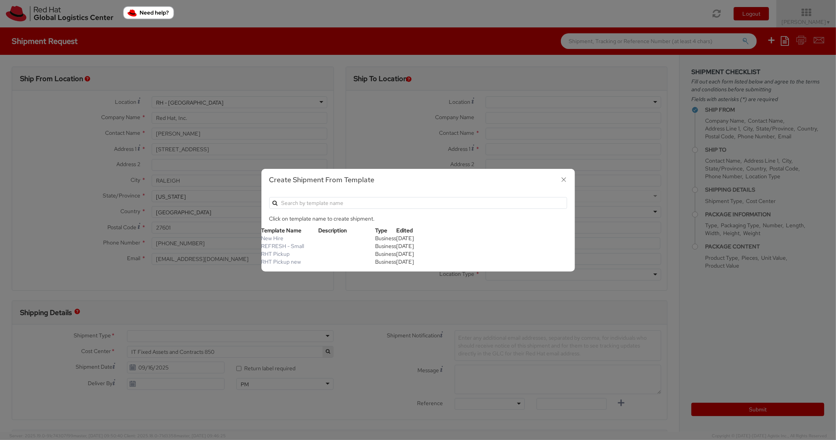
type input "22"
type input "14"
type input "6"
type input "8"
type input "*Laptop model*"
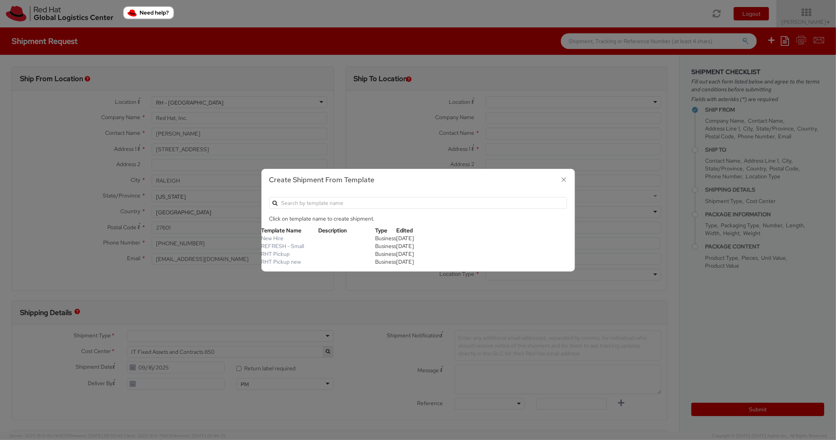
select select "LAPTOP"
type input "2,000.00"
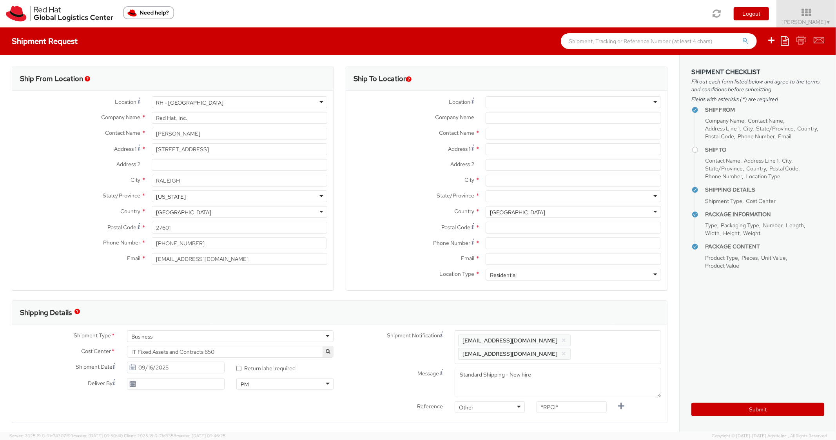
scroll to position [24, 0]
click at [510, 157] on div "Address 1 *" at bounding box center [506, 151] width 321 height 16
click at [514, 154] on input "Address 1 *" at bounding box center [573, 149] width 176 height 12
paste input "8082 Strom Park Dr"
type input "8082 Strom Park Dr"
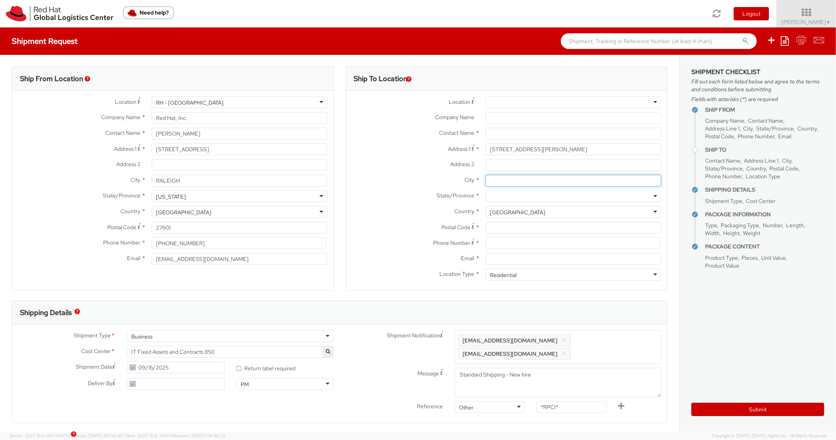
drag, startPoint x: 496, startPoint y: 184, endPoint x: 497, endPoint y: 190, distance: 6.3
click at [497, 184] on input "City *" at bounding box center [573, 181] width 176 height 12
paste input "Melbourne"
type input "Melbourne"
click at [507, 194] on div at bounding box center [573, 196] width 176 height 12
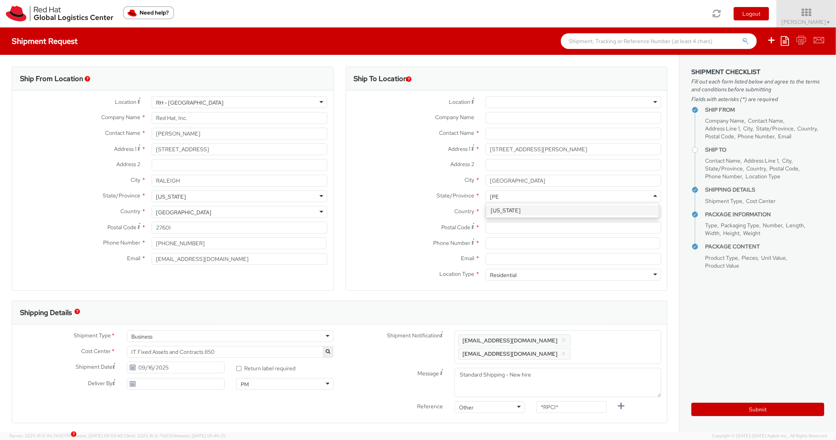
type input "Flori"
paste input "32940"
drag, startPoint x: 512, startPoint y: 225, endPoint x: 508, endPoint y: 224, distance: 4.8
click at [512, 225] on input "Postal Code *" at bounding box center [573, 228] width 176 height 12
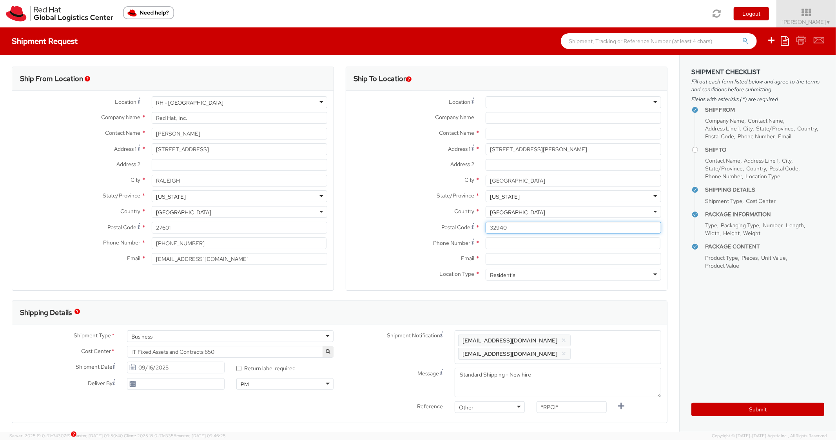
type input "32940"
drag, startPoint x: 393, startPoint y: 200, endPoint x: 550, endPoint y: 73, distance: 202.0
click at [394, 200] on label "State/Province *" at bounding box center [413, 195] width 134 height 10
click at [510, 241] on input at bounding box center [572, 243] width 175 height 12
paste input "574-329-3213"
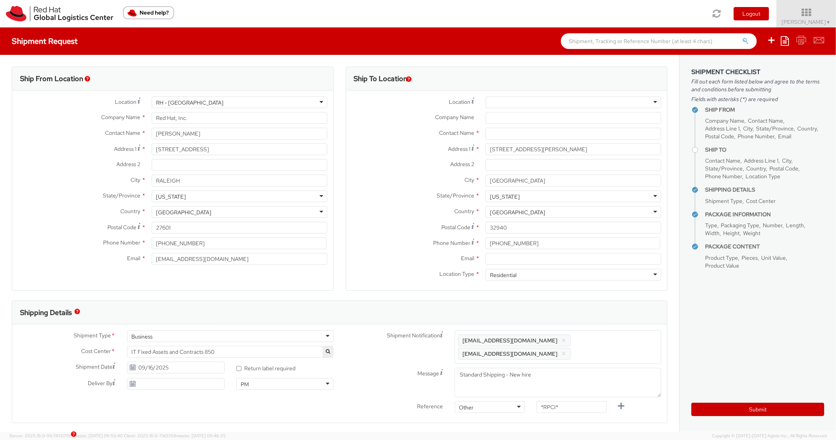
drag, startPoint x: 387, startPoint y: 225, endPoint x: 473, endPoint y: 141, distance: 120.3
click at [387, 225] on label "Postal Code *" at bounding box center [413, 227] width 134 height 11
click at [485, 225] on input "32940" at bounding box center [573, 228] width 176 height 12
click at [521, 253] on div at bounding box center [573, 259] width 187 height 12
click at [524, 245] on input "574-329-3213" at bounding box center [572, 243] width 175 height 12
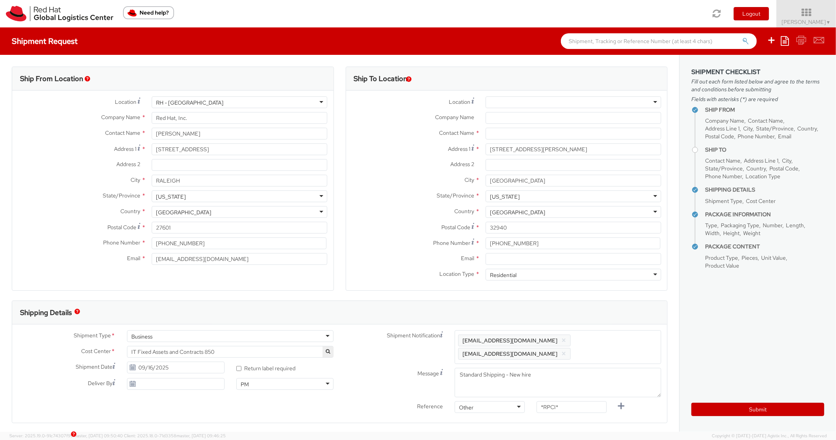
click at [528, 265] on div "Email *" at bounding box center [506, 261] width 321 height 16
click at [533, 262] on input "Email *" at bounding box center [573, 259] width 176 height 12
paste input "tbrunell@redhat.com"
click at [601, 341] on span "Enter any additional email addresses, separated by comma, for individuals who s…" at bounding box center [557, 347] width 199 height 24
paste input "tbrunell@redhat.com"
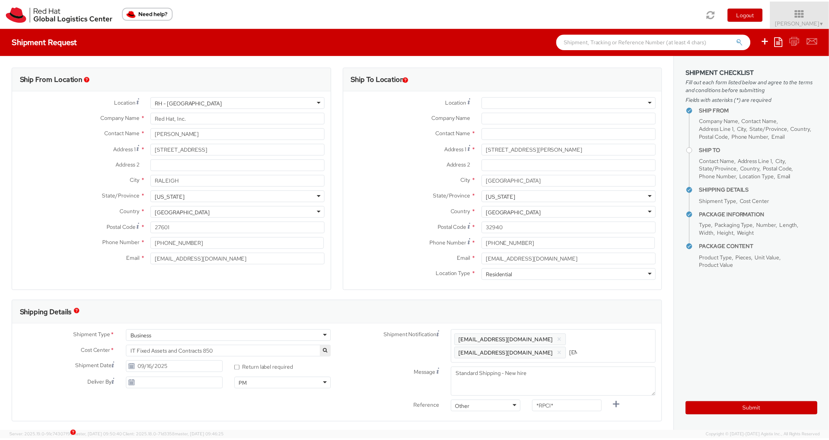
scroll to position [0, 42]
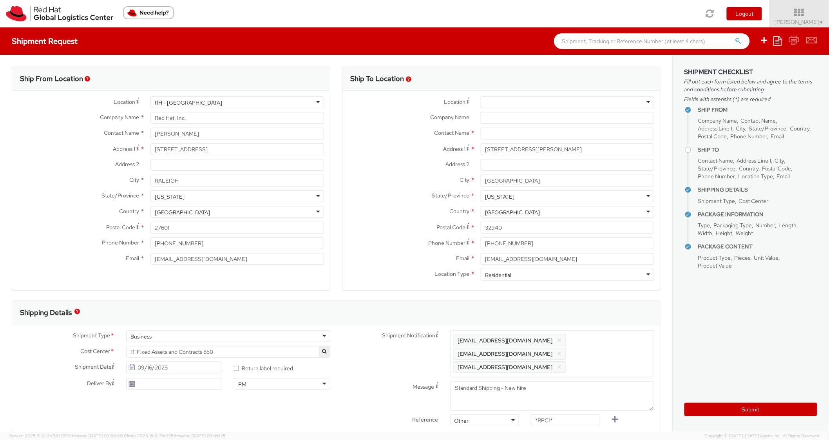
click at [603, 299] on div "Ship To Location Location * [GEOGRAPHIC_DATA] - [GEOGRAPHIC_DATA] - [GEOGRAPHIC…" at bounding box center [501, 184] width 319 height 234
drag, startPoint x: 564, startPoint y: 408, endPoint x: 527, endPoint y: 406, distance: 36.9
click at [531, 415] on div "*RPCI*" at bounding box center [572, 421] width 82 height 12
paste input "RPCI0080833"
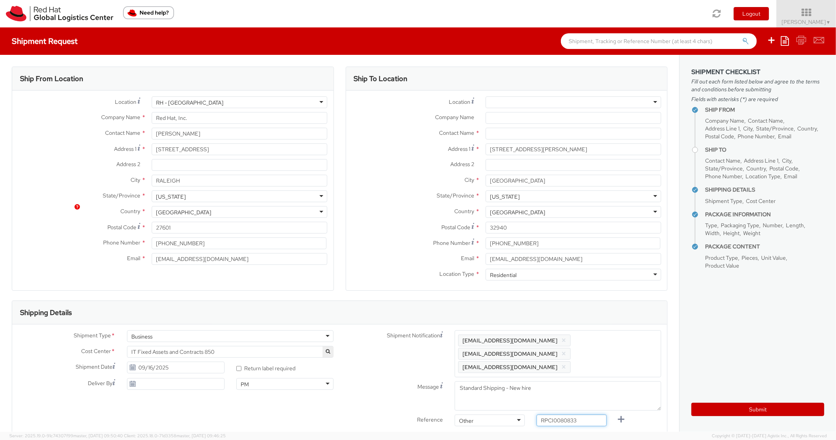
scroll to position [313, 0]
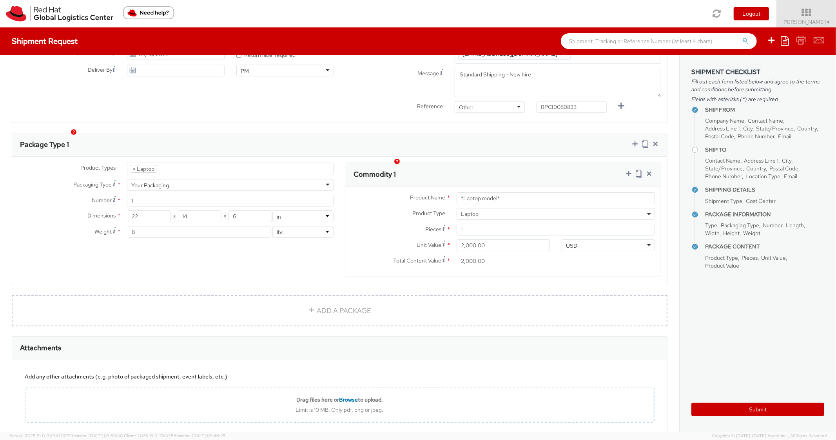
click at [534, 163] on div "Commodity 1" at bounding box center [503, 175] width 315 height 24
drag, startPoint x: 510, startPoint y: 187, endPoint x: 435, endPoint y: 179, distance: 75.6
click at [435, 192] on div "Product Name * *Laptop model*" at bounding box center [503, 198] width 315 height 12
paste input "MAINSTREAM - Lenovo"
click at [556, 133] on div "Package Type 1" at bounding box center [339, 145] width 655 height 24
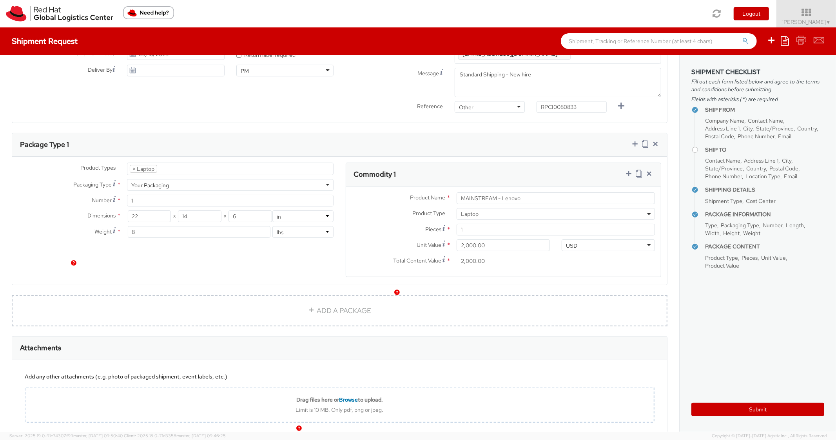
scroll to position [0, 0]
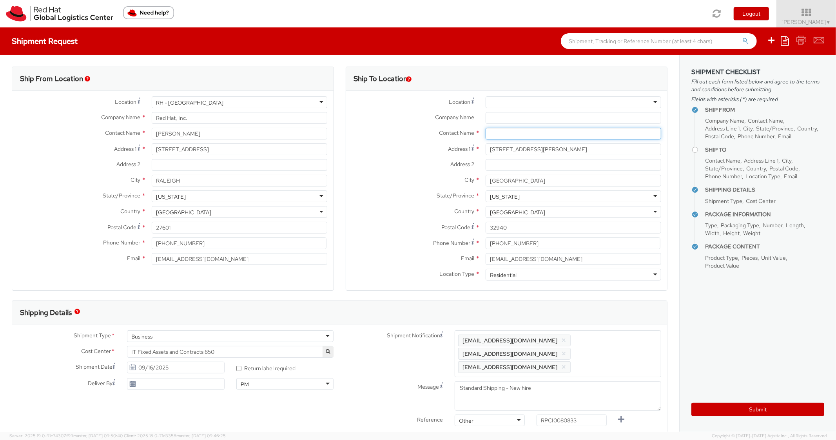
click at [510, 129] on input "text" at bounding box center [573, 134] width 176 height 12
paste input "Everett Kennedy"
click at [374, 241] on label "Phone Number *" at bounding box center [413, 242] width 134 height 11
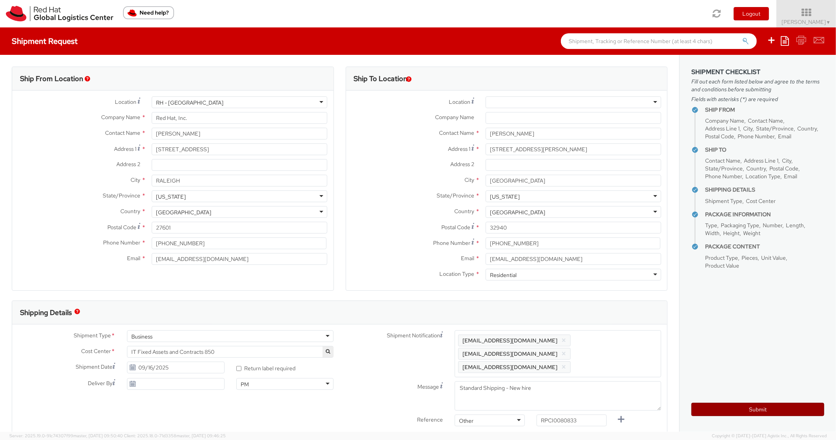
click at [709, 411] on button "Submit" at bounding box center [757, 409] width 133 height 13
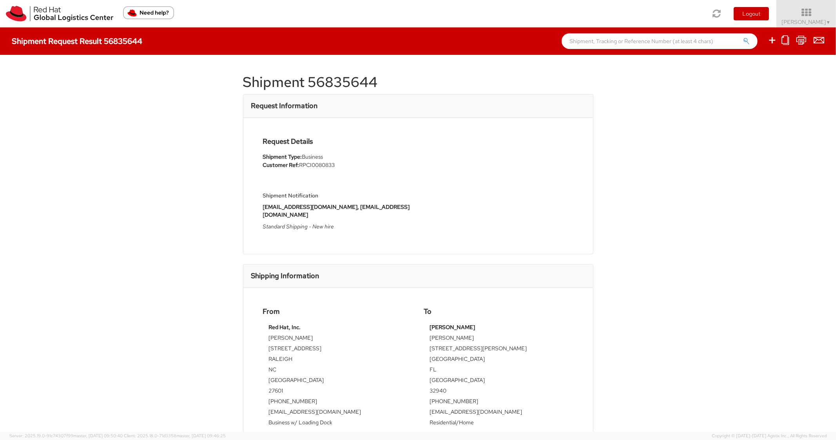
click at [311, 111] on div "Shipment 56835644 Request Information Request Details Shipment Type: Business C…" at bounding box center [418, 243] width 350 height 353
click at [340, 86] on h1 "Shipment 56835644" at bounding box center [418, 82] width 350 height 16
click at [341, 85] on h1 "Shipment 56835644" at bounding box center [418, 82] width 350 height 16
copy h1 "56835644"
click at [775, 39] on icon at bounding box center [771, 40] width 9 height 10
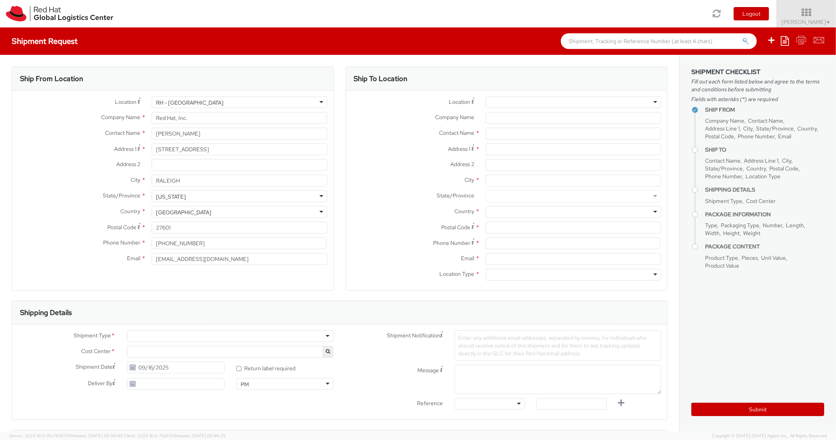
click at [785, 43] on icon at bounding box center [784, 40] width 8 height 9
click at [752, 65] on link "Create from template" at bounding box center [754, 65] width 69 height 10
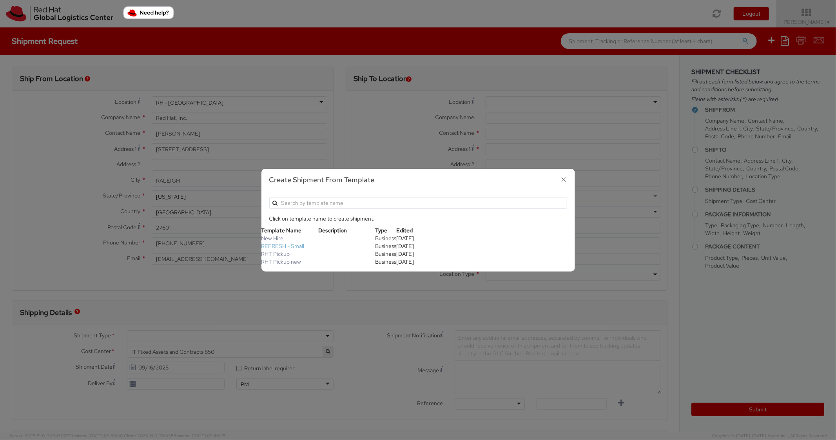
click at [283, 245] on link "REFRESH - Small" at bounding box center [282, 246] width 43 height 7
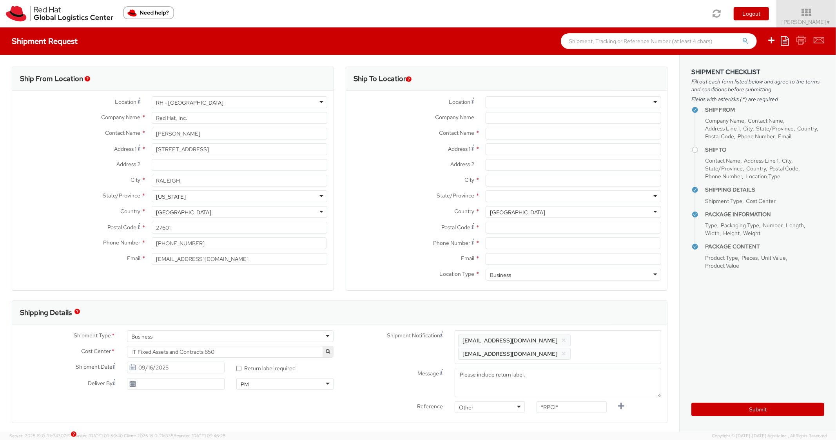
scroll to position [24, 0]
click at [493, 148] on input "Address 1 *" at bounding box center [573, 149] width 176 height 12
paste input "1327 Mulberry Drive"
click at [509, 183] on input "City *" at bounding box center [573, 181] width 176 height 12
paste input "mahwah"
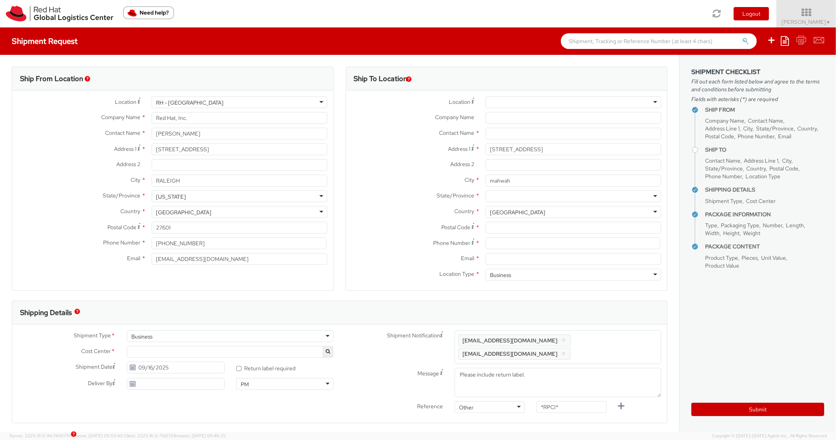
click at [503, 195] on div at bounding box center [573, 196] width 176 height 12
click at [519, 232] on input "Postal Code *" at bounding box center [573, 228] width 176 height 12
paste input "07430"
click at [424, 207] on label "Country *" at bounding box center [413, 211] width 134 height 10
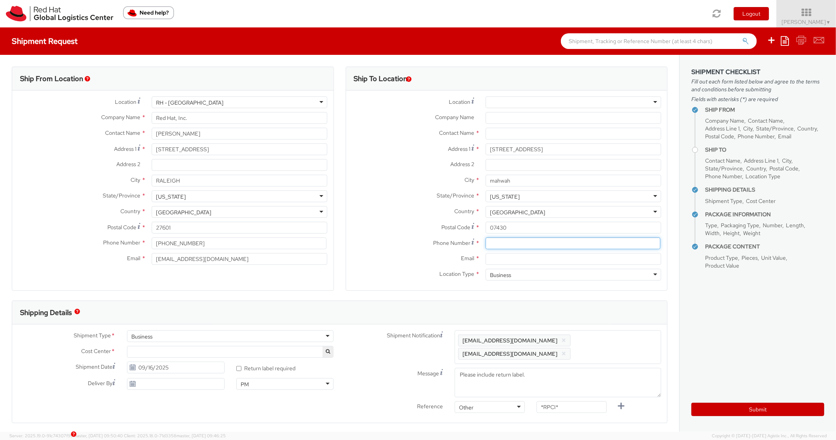
click at [538, 239] on input at bounding box center [572, 243] width 175 height 12
paste input "4088358191"
drag, startPoint x: 456, startPoint y: 226, endPoint x: 505, endPoint y: 112, distance: 124.6
click at [455, 226] on span "Postal Code" at bounding box center [455, 227] width 29 height 7
click at [529, 259] on input "Email *" at bounding box center [573, 259] width 176 height 12
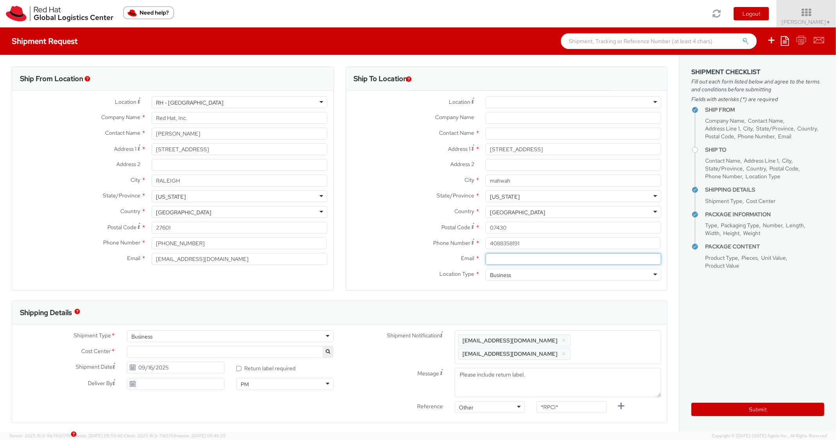
paste input "bblue@redhat.com"
drag, startPoint x: 610, startPoint y: 339, endPoint x: 609, endPoint y: 314, distance: 24.7
click at [610, 339] on span "Enter any additional email addresses, separated by comma, for individuals who s…" at bounding box center [557, 347] width 199 height 24
paste input "bblue@redhat.com"
click at [609, 313] on div "Shipping Details" at bounding box center [336, 313] width 648 height 24
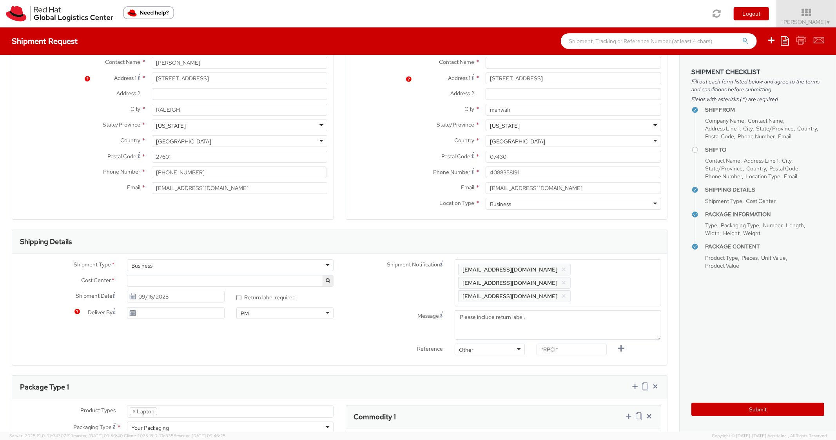
scroll to position [235, 0]
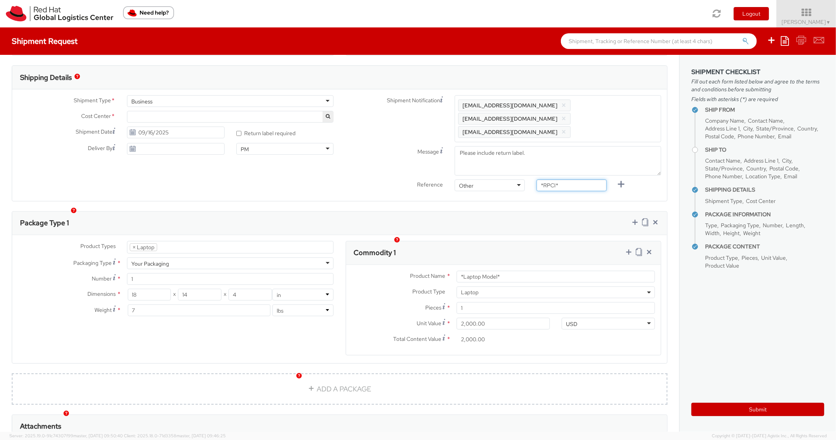
drag, startPoint x: 564, startPoint y: 174, endPoint x: 499, endPoint y: 169, distance: 65.2
click at [499, 179] on div "Reference Other Other Other Purchase Order Number Reference Number *RPCI*" at bounding box center [504, 187] width 328 height 16
paste input "RPCI0078700"
click at [521, 212] on div "Package Type 1" at bounding box center [339, 224] width 655 height 24
drag, startPoint x: 504, startPoint y: 267, endPoint x: 405, endPoint y: 236, distance: 103.8
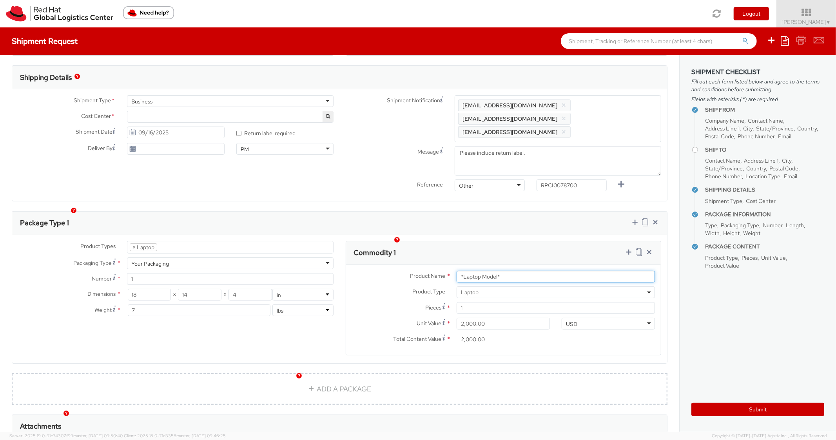
click at [396, 242] on body "annexa Batch Shipping Guide Created with Sketch. calendar Created with Sketch." at bounding box center [418, 220] width 836 height 440
paste input "DEVELOPER/DESIGNER - Apple"
click at [501, 241] on div "Commodity 1" at bounding box center [503, 253] width 315 height 24
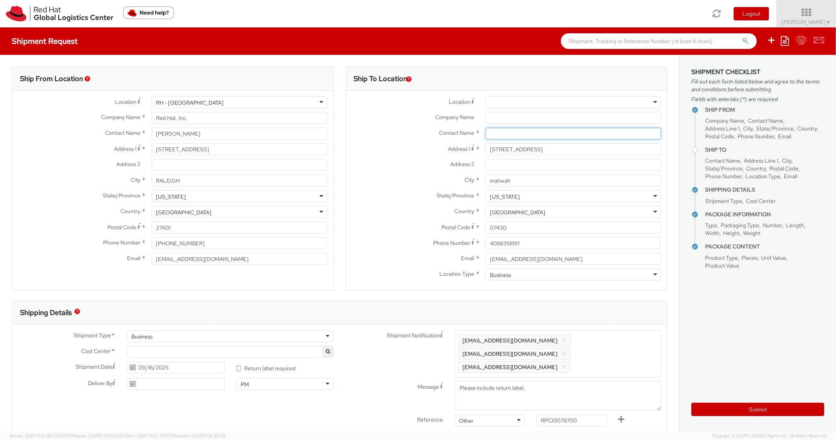
click at [501, 132] on input "text" at bounding box center [573, 134] width 176 height 12
paste input "Benjamin Blue"
drag, startPoint x: 378, startPoint y: 186, endPoint x: 402, endPoint y: 195, distance: 25.2
click at [378, 186] on div "City * mahwah" at bounding box center [506, 181] width 321 height 12
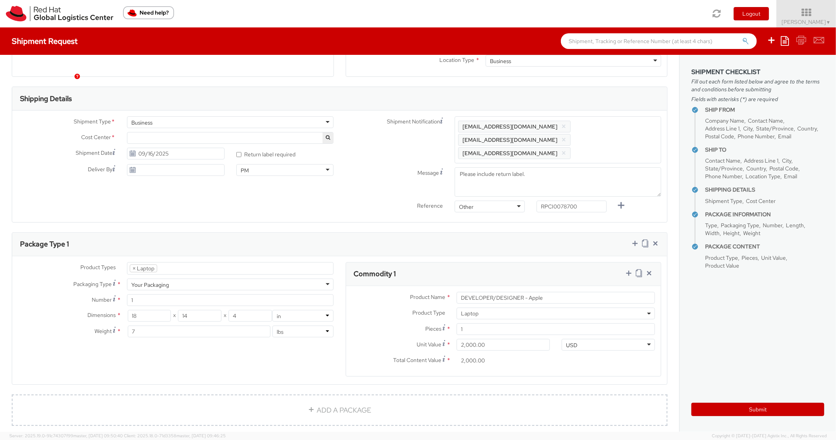
scroll to position [235, 0]
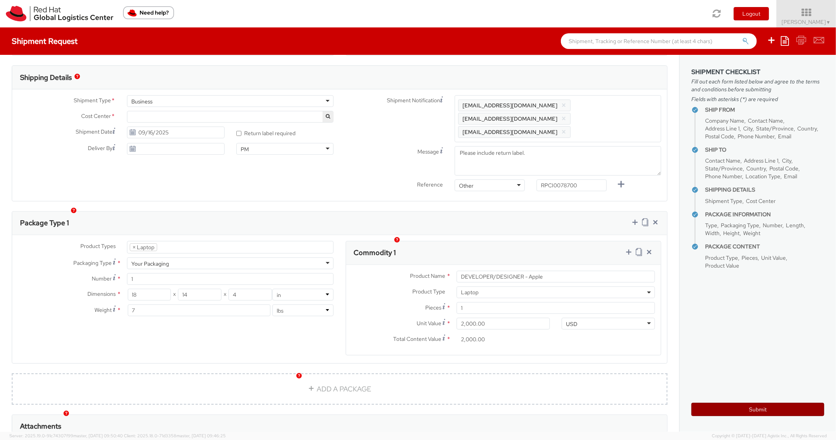
click at [714, 406] on button "Submit" at bounding box center [757, 409] width 133 height 13
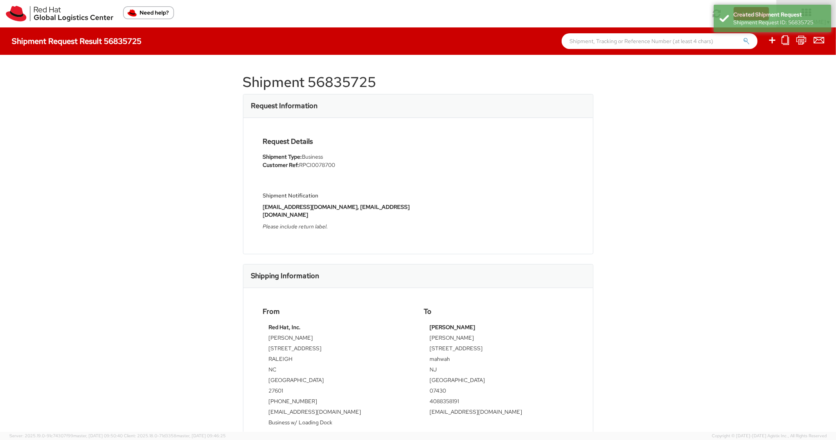
click at [335, 78] on h1 "Shipment 56835725" at bounding box center [418, 82] width 350 height 16
copy h1 "56835725"
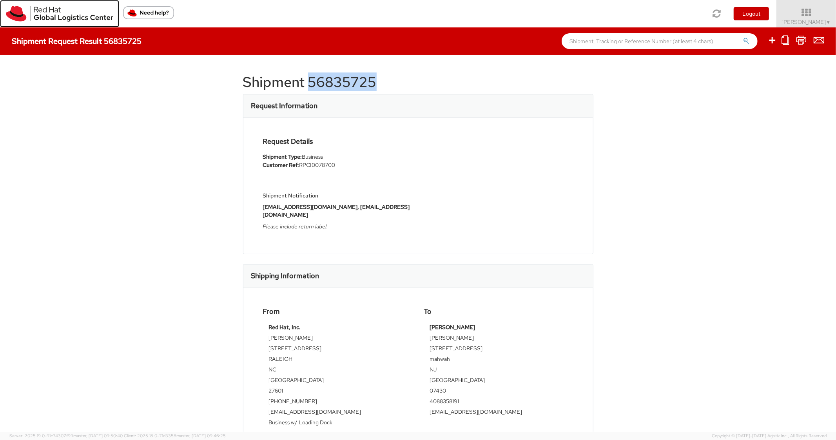
click at [24, 9] on img at bounding box center [59, 14] width 107 height 16
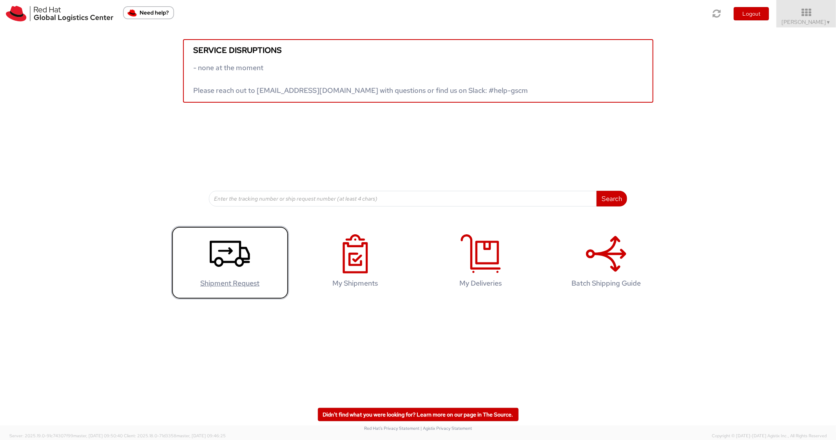
click at [219, 239] on icon at bounding box center [230, 253] width 40 height 39
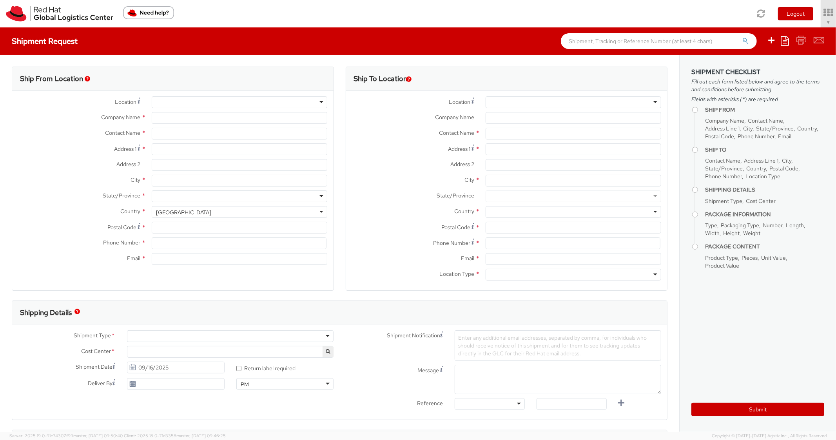
type input "Red Hat, Inc."
type input "[PERSON_NAME]"
type input "[STREET_ADDRESS]"
type input "RALEIGH"
type input "27601"
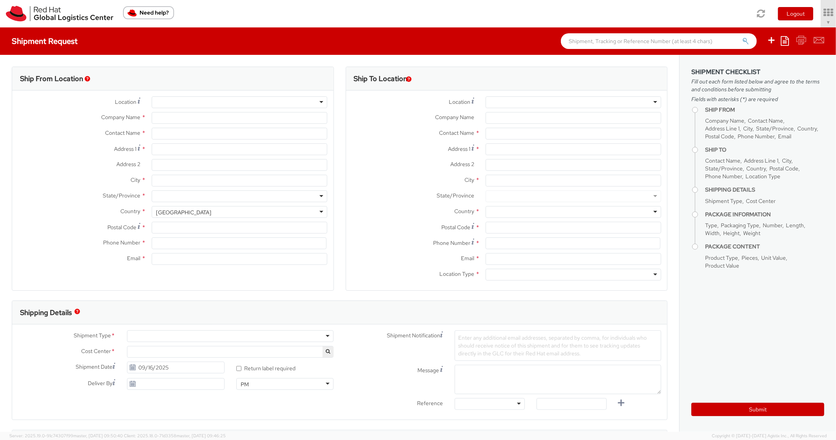
type input "[PHONE_NUMBER]"
type input "[EMAIL_ADDRESS][DOMAIN_NAME]"
select select "850"
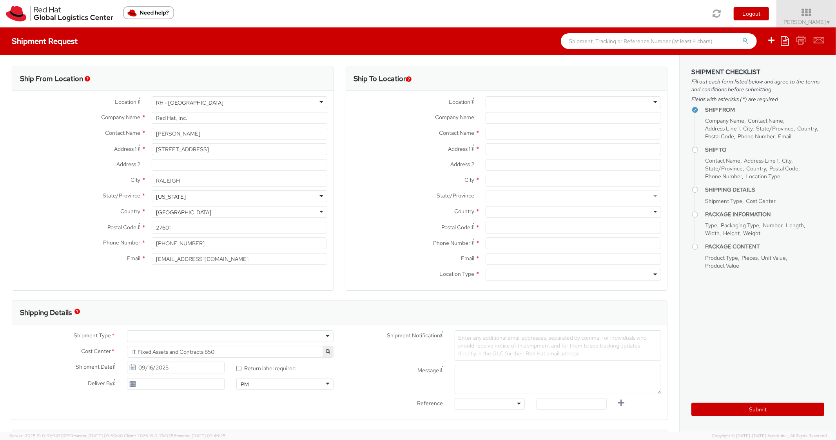
select select
click at [782, 39] on icon at bounding box center [784, 40] width 8 height 9
click at [747, 69] on link "Create from template" at bounding box center [754, 65] width 69 height 10
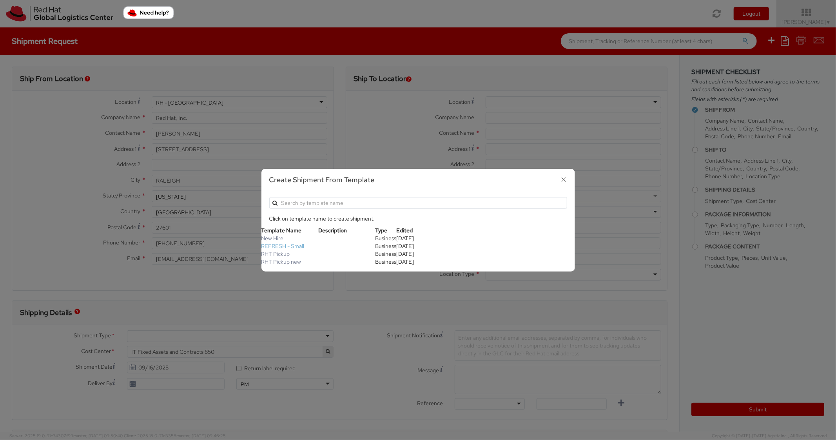
click at [270, 244] on link "REFRESH - Small" at bounding box center [282, 246] width 43 height 7
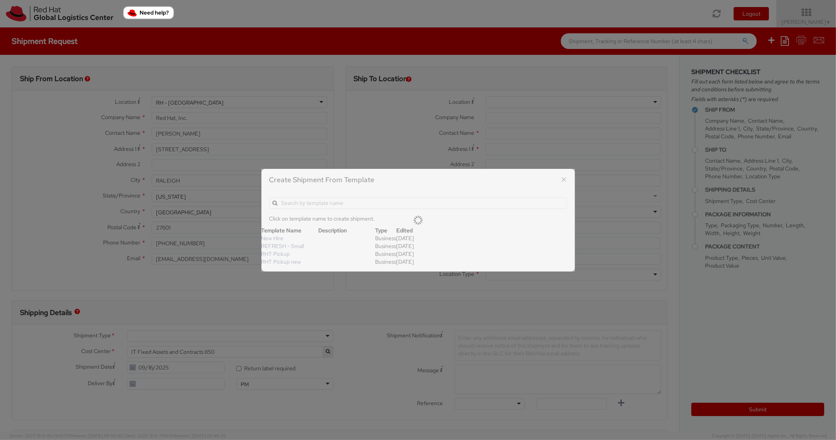
type textarea "Please include return label."
type input "*RPCI*"
select select "LAPTOP"
type input "1"
type input "18"
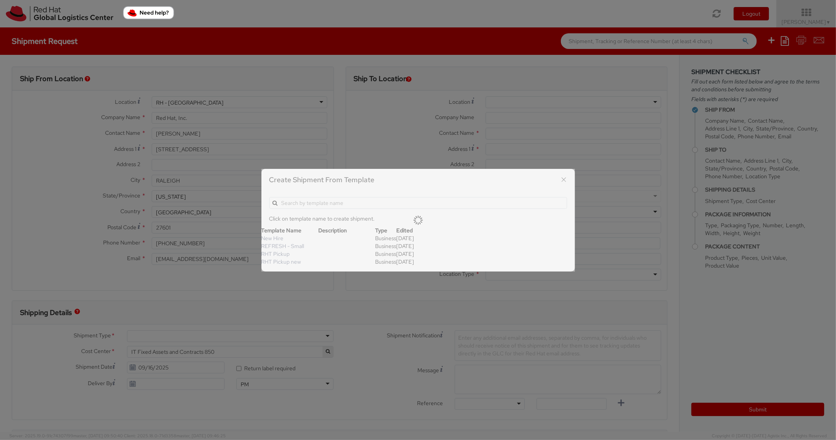
type input "14"
type input "4"
type input "7"
type input "*Laptop Model*"
select select "LAPTOP"
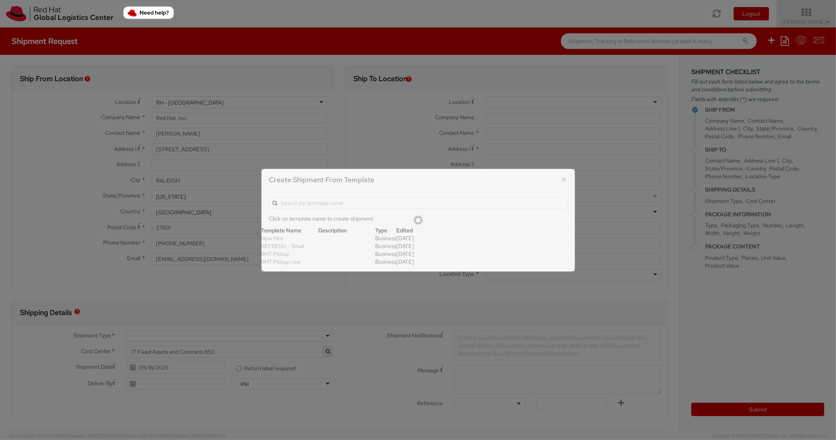
type input "2,000.00"
select select "850"
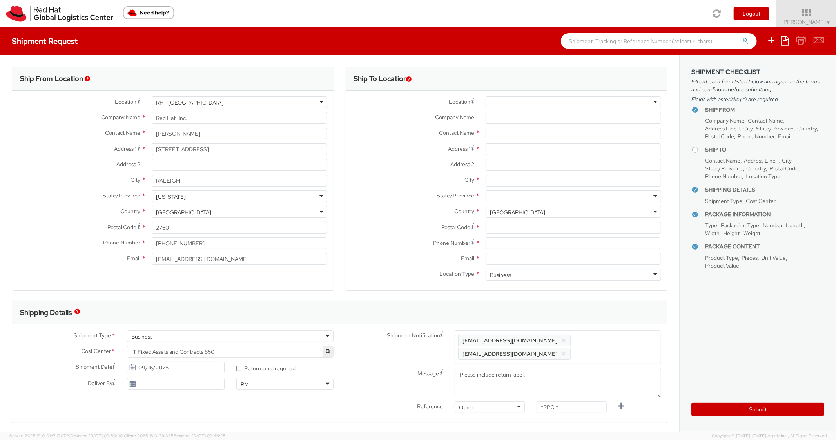
scroll to position [24, 0]
click at [517, 147] on input "Address 1 *" at bounding box center [573, 149] width 176 height 12
paste input "[STREET_ADDRESS][PERSON_NAME]"
type input "[STREET_ADDRESS][PERSON_NAME]"
paste input "Kenly"
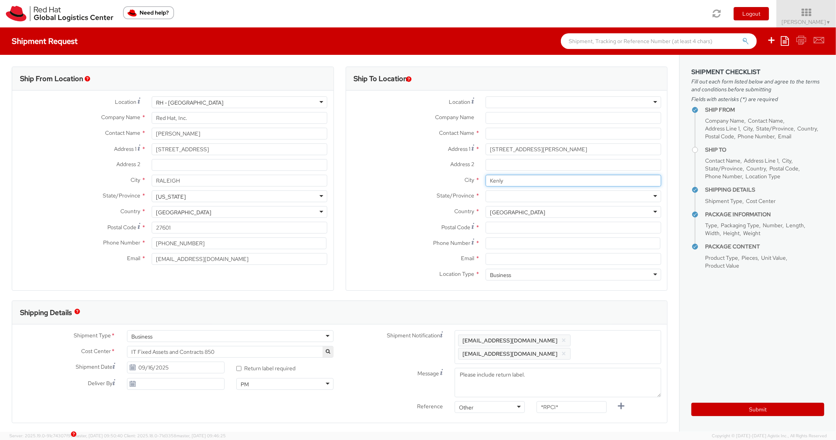
click at [523, 177] on input "Kenly" at bounding box center [573, 181] width 176 height 12
type input "Kenly"
click at [519, 194] on div at bounding box center [573, 196] width 176 height 12
paste input "[US_STATE]"
type input "[US_STATE]"
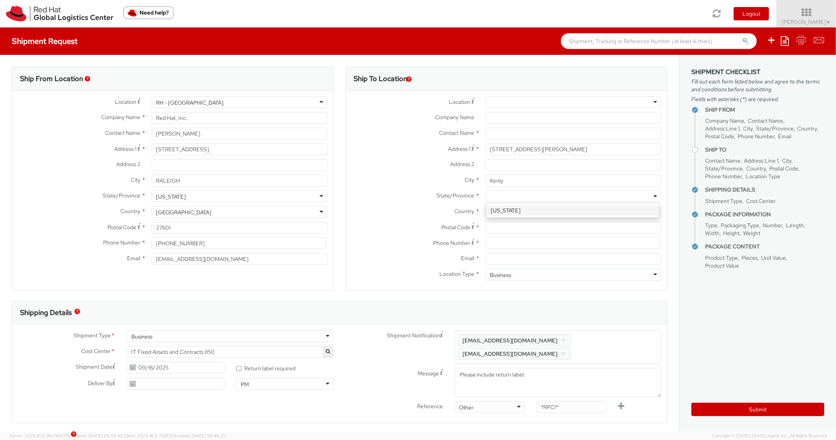
scroll to position [0, 0]
click at [444, 203] on div "State/Province * [US_STATE] [US_STATE] [US_STATE] [US_STATE] [US_STATE] [US_STA…" at bounding box center [506, 198] width 321 height 16
click at [498, 246] on input at bounding box center [572, 243] width 175 height 12
paste input "3122855707"
type input "3122855707"
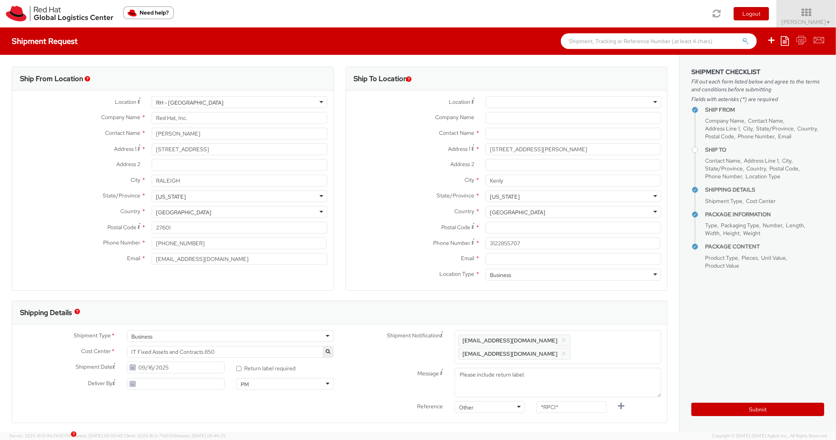
click at [426, 238] on label "Phone Number *" at bounding box center [413, 242] width 134 height 11
paste input "[EMAIL_ADDRESS][DOMAIN_NAME]"
drag, startPoint x: 509, startPoint y: 263, endPoint x: 553, endPoint y: 280, distance: 47.4
click at [509, 263] on input "[EMAIL_ADDRESS][DOMAIN_NAME]" at bounding box center [573, 259] width 176 height 12
type input "[EMAIL_ADDRESS][DOMAIN_NAME]"
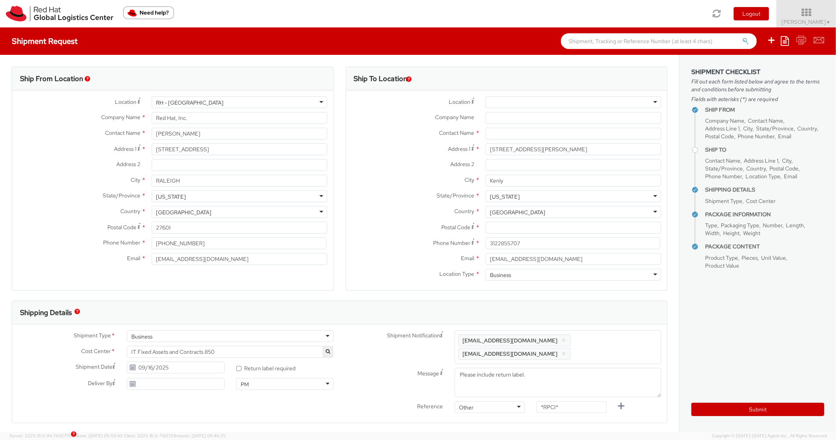
drag, startPoint x: 607, startPoint y: 348, endPoint x: 610, endPoint y: 344, distance: 5.3
click at [607, 348] on span "Enter any additional email addresses, separated by comma, for individuals who s…" at bounding box center [557, 347] width 199 height 24
paste input "[EMAIL_ADDRESS][DOMAIN_NAME]"
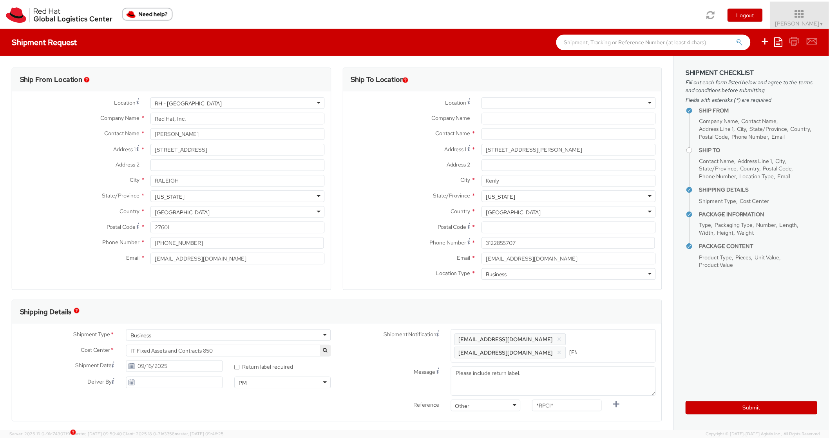
scroll to position [0, 47]
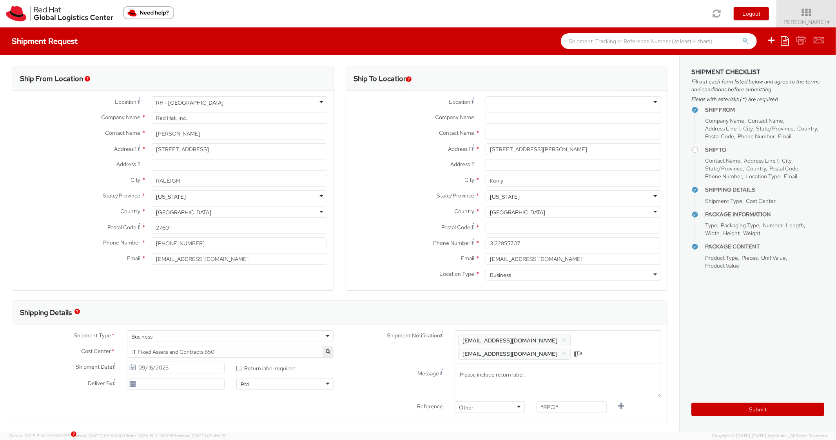
type input "[EMAIL_ADDRESS][DOMAIN_NAME]"
click at [607, 295] on div "Ship To Location Location * [GEOGRAPHIC_DATA] - [GEOGRAPHIC_DATA] - [GEOGRAPHIC…" at bounding box center [501, 184] width 319 height 234
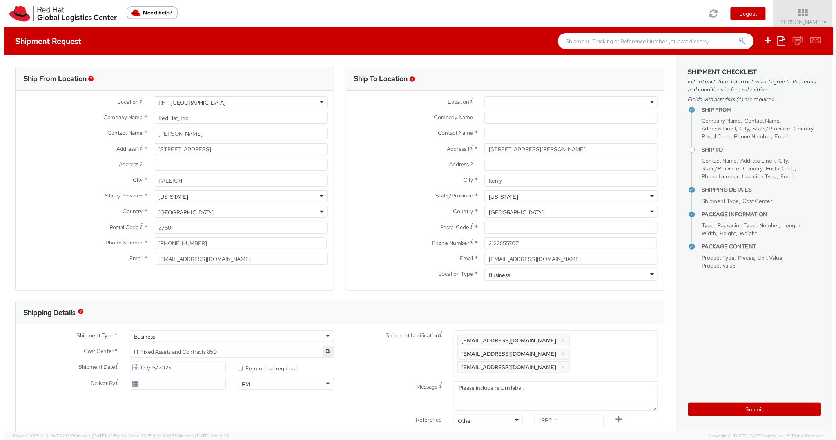
scroll to position [0, 0]
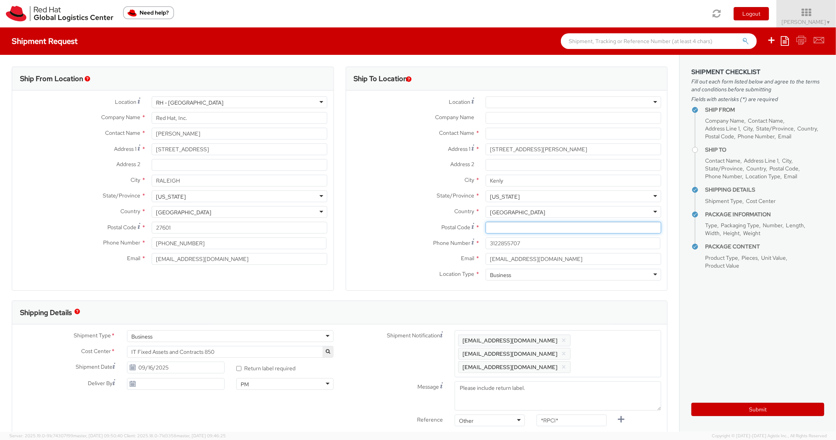
paste input "27542"
click at [498, 227] on input "Postal Code *" at bounding box center [573, 228] width 176 height 12
type input "27542"
click at [368, 230] on label "Postal Code *" at bounding box center [413, 227] width 134 height 11
click at [485, 230] on input "27542" at bounding box center [573, 228] width 176 height 12
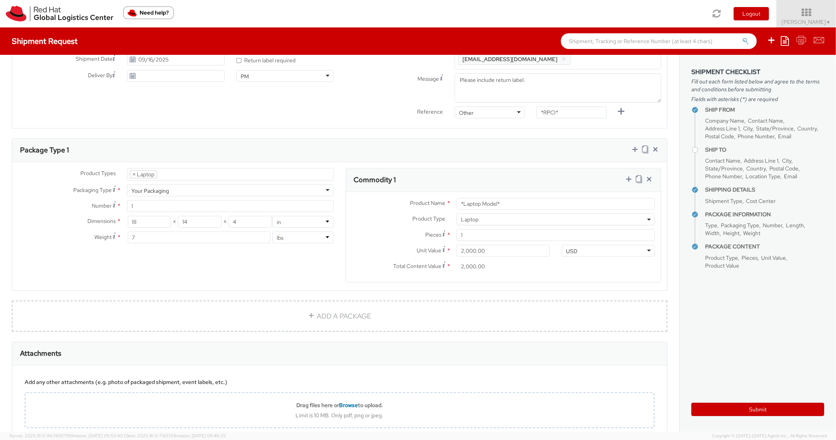
scroll to position [313, 0]
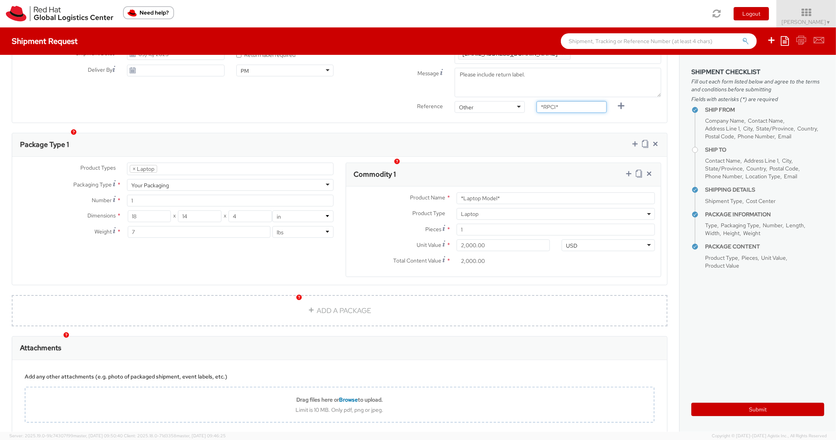
paste input "RPCI0078910"
drag, startPoint x: 553, startPoint y: 95, endPoint x: 497, endPoint y: 91, distance: 55.8
click at [497, 101] on div "Reference Other Other Other Purchase Order Number Reference Number RPCI0078910" at bounding box center [504, 109] width 328 height 16
type input "RPCI0078910"
click at [504, 112] on div "Ship From Location Location * [GEOGRAPHIC_DATA] - [GEOGRAPHIC_DATA] [GEOGRAPHIC…" at bounding box center [339, 93] width 679 height 704
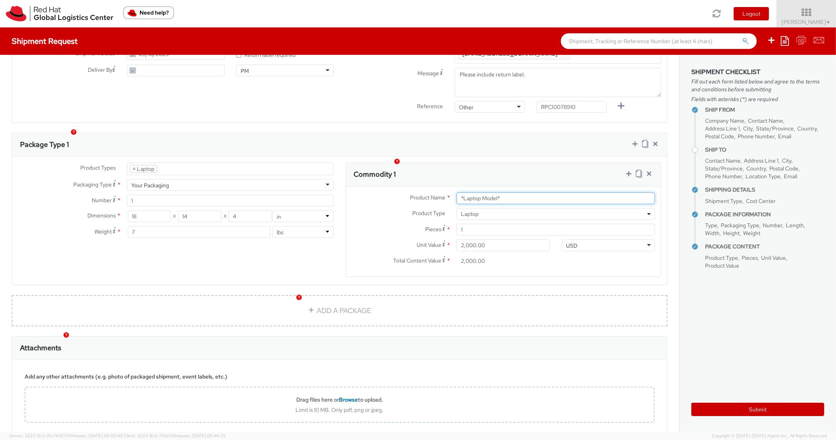
drag, startPoint x: 506, startPoint y: 182, endPoint x: 445, endPoint y: 173, distance: 61.4
click at [444, 187] on div "Product Name * *Laptop Model* Product Type * Documents Docking Station Laptop M…" at bounding box center [503, 232] width 315 height 90
drag, startPoint x: 521, startPoint y: 187, endPoint x: 409, endPoint y: 168, distance: 114.1
click at [404, 171] on div "Commodity 1 Product Name * *Laptop Model* Product Type * Documents Docking Stat…" at bounding box center [504, 220] width 316 height 114
paste input "DEVELOPER/DESIGNER - Apple"
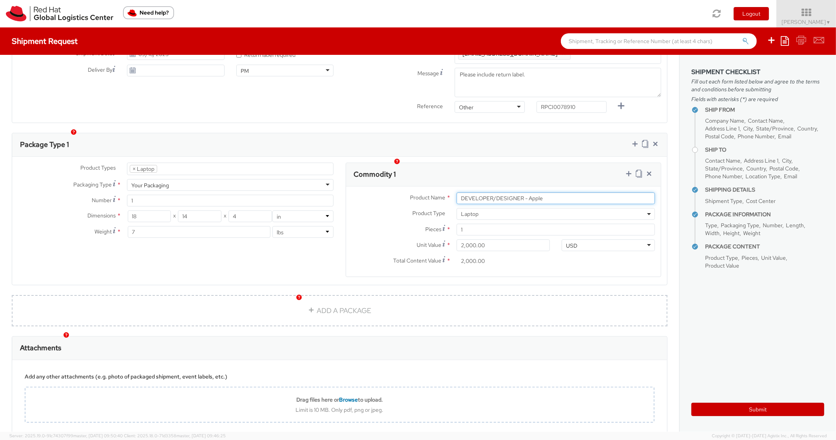
type input "DEVELOPER/DESIGNER - Apple"
drag, startPoint x: 480, startPoint y: 156, endPoint x: 494, endPoint y: 155, distance: 14.1
click at [480, 163] on div "Commodity 1" at bounding box center [503, 175] width 315 height 24
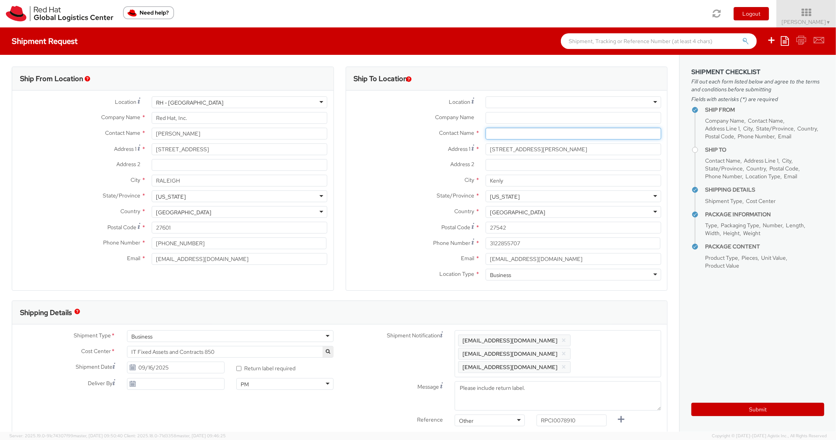
click at [512, 131] on input "text" at bounding box center [573, 134] width 176 height 12
paste input "[PERSON_NAME]"
type input "[PERSON_NAME]"
click at [388, 155] on div "Address [STREET_ADDRESS][PERSON_NAME]" at bounding box center [506, 149] width 321 height 12
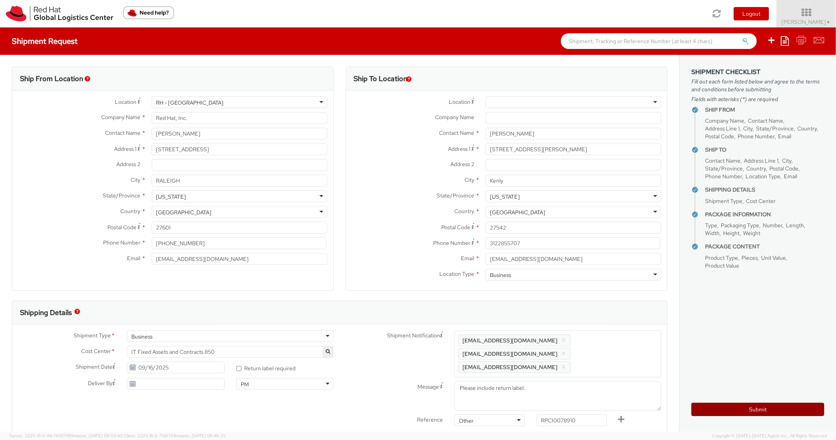
click at [710, 405] on button "Submit" at bounding box center [757, 409] width 133 height 13
type input "[PERSON_NAME]"
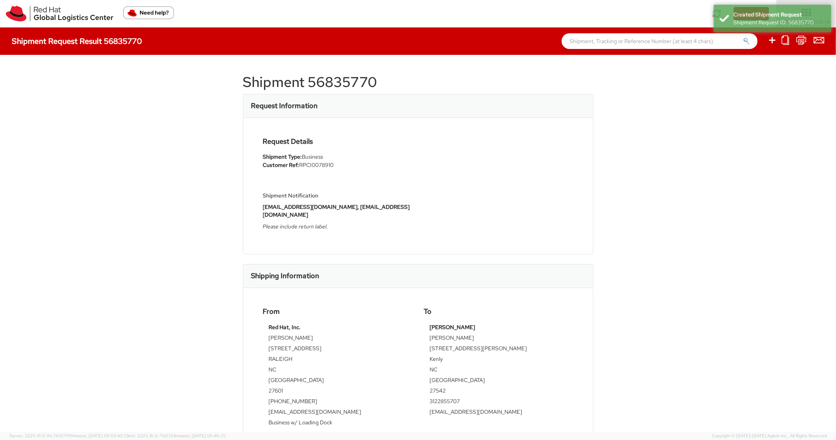
click at [334, 87] on h1 "Shipment 56835770" at bounding box center [418, 82] width 350 height 16
copy h1 "56835770"
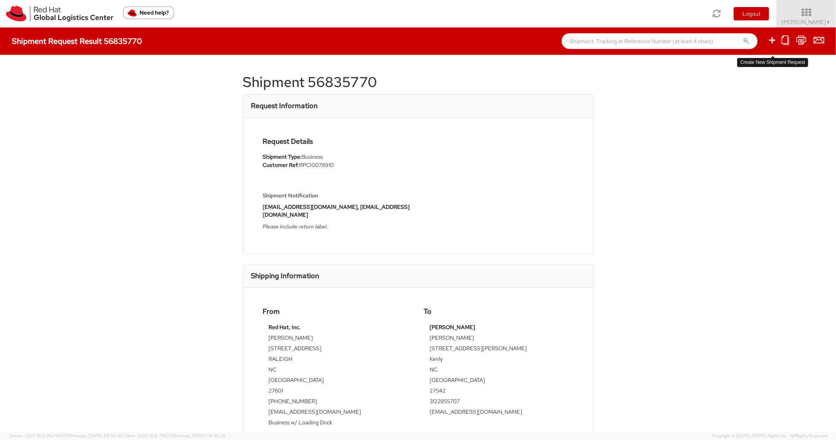
click at [774, 41] on icon at bounding box center [771, 40] width 9 height 10
select select
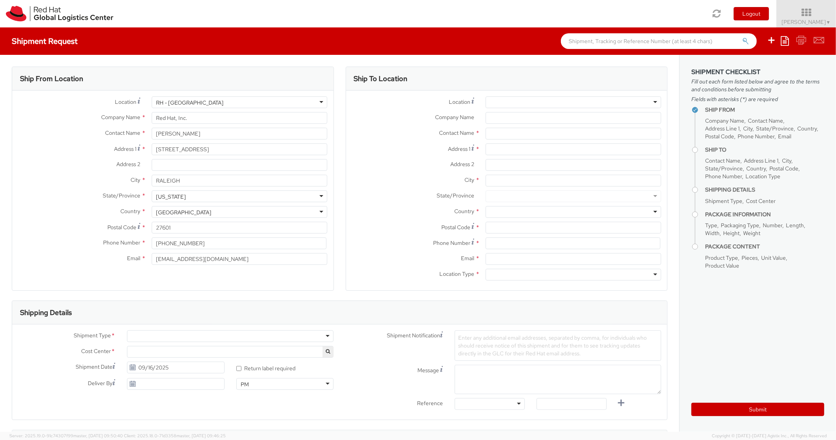
select select "850"
click at [788, 43] on icon at bounding box center [784, 40] width 8 height 9
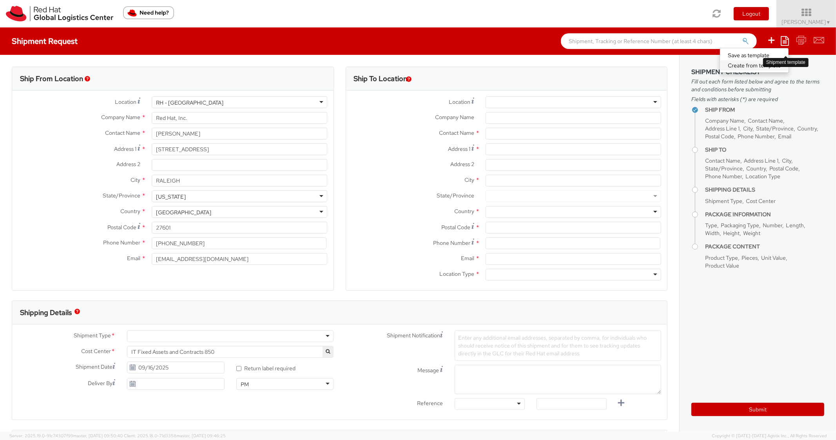
click at [735, 67] on link "Create from template" at bounding box center [754, 65] width 69 height 10
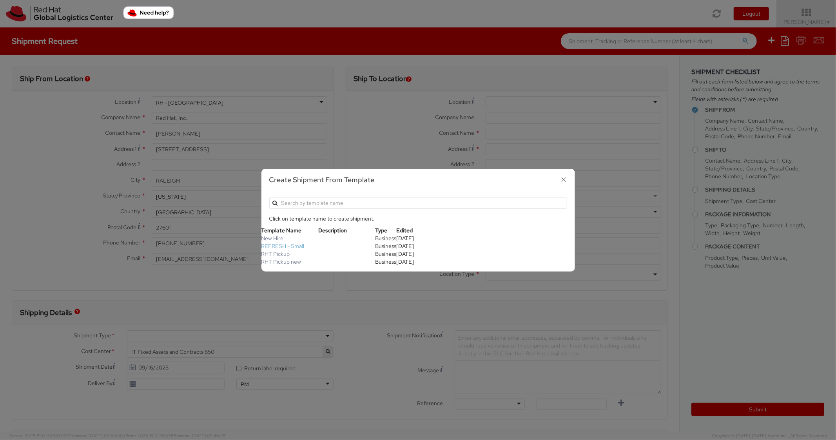
click at [279, 244] on link "REFRESH - Small" at bounding box center [282, 246] width 43 height 7
type textarea "Please include return label."
type input "*RPCI*"
select select "LAPTOP"
type input "1"
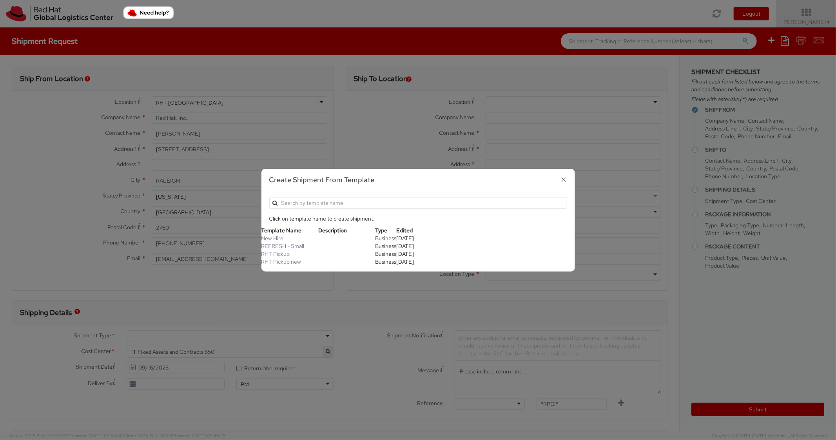
type input "18"
type input "14"
type input "4"
type input "7"
type input "*Laptop Model*"
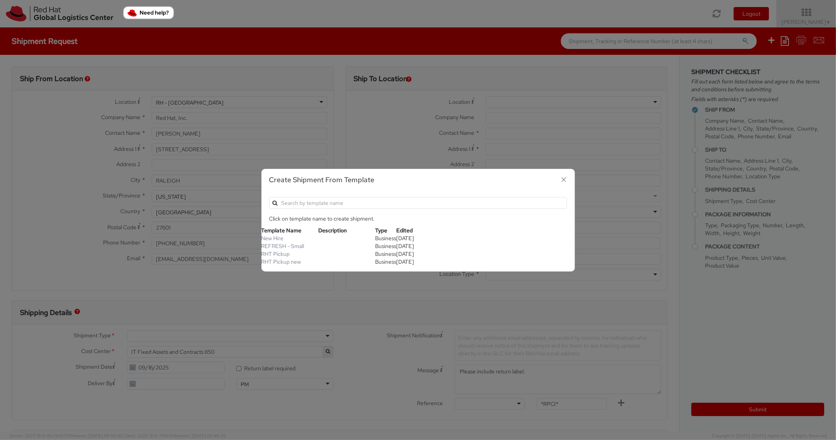
select select "LAPTOP"
type input "2,000.00"
select select "850"
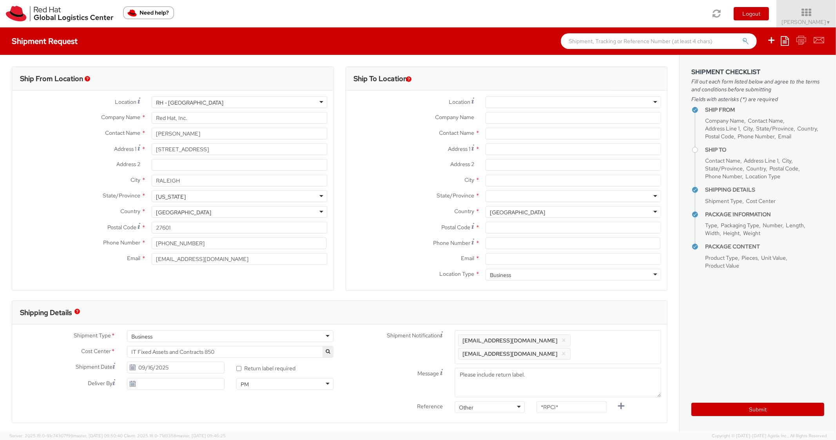
scroll to position [24, 0]
paste input "[STREET_ADDRESS]"
click at [501, 152] on input "Address 1 *" at bounding box center [573, 149] width 176 height 12
type input "[STREET_ADDRESS]"
paste input "[GEOGRAPHIC_DATA]"
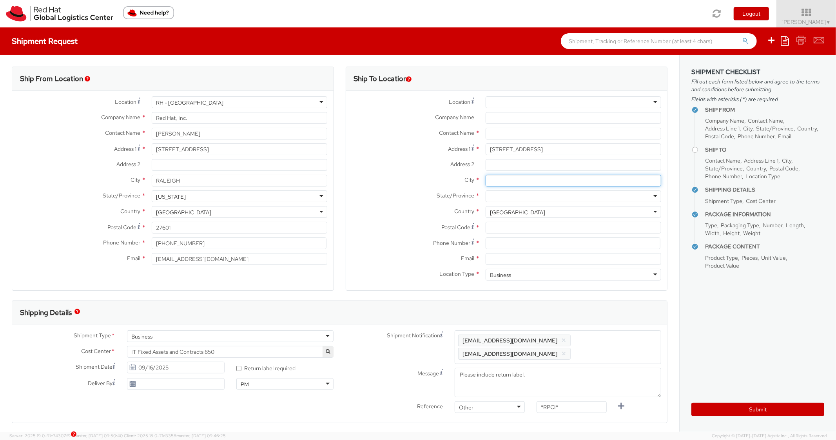
click at [507, 180] on input "City *" at bounding box center [573, 181] width 176 height 12
type input "[GEOGRAPHIC_DATA]"
click at [513, 199] on div at bounding box center [573, 196] width 176 height 12
paste input "[US_STATE]"
type input "[US_STATE]"
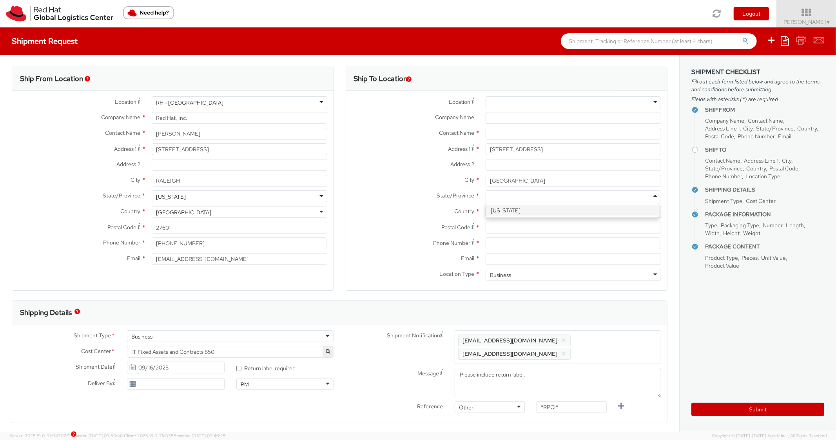
scroll to position [0, 0]
click at [502, 227] on input "Postal Code *" at bounding box center [573, 228] width 176 height 12
paste input "91730"
type input "91730"
click at [367, 169] on div "Address 2 *" at bounding box center [506, 165] width 321 height 12
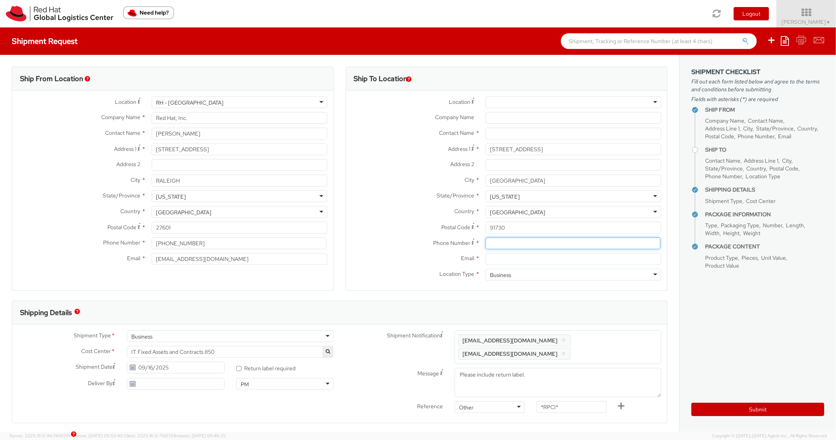
click at [516, 241] on input at bounding box center [572, 243] width 175 height 12
paste input "6265368057"
type input "6265368057"
drag, startPoint x: 382, startPoint y: 201, endPoint x: 373, endPoint y: 185, distance: 17.9
click at [382, 200] on div "State/Province * [US_STATE] [US_STATE] [US_STATE] [US_STATE] [US_STATE] [US_STA…" at bounding box center [506, 196] width 321 height 12
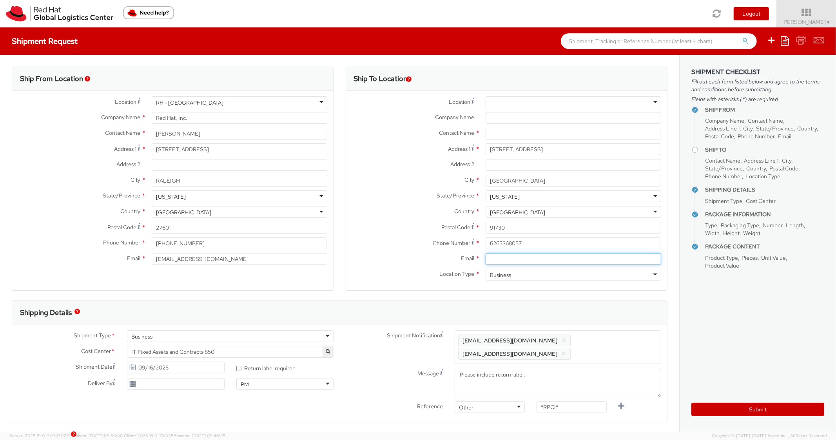
click at [511, 258] on input "Email *" at bounding box center [573, 259] width 176 height 12
paste input "[EMAIL_ADDRESS][DOMAIN_NAME]"
type input "[EMAIL_ADDRESS][DOMAIN_NAME]"
click at [626, 344] on span "Enter any additional email addresses, separated by comma, for individuals who s…" at bounding box center [557, 347] width 199 height 24
paste input "[EMAIL_ADDRESS][DOMAIN_NAME]"
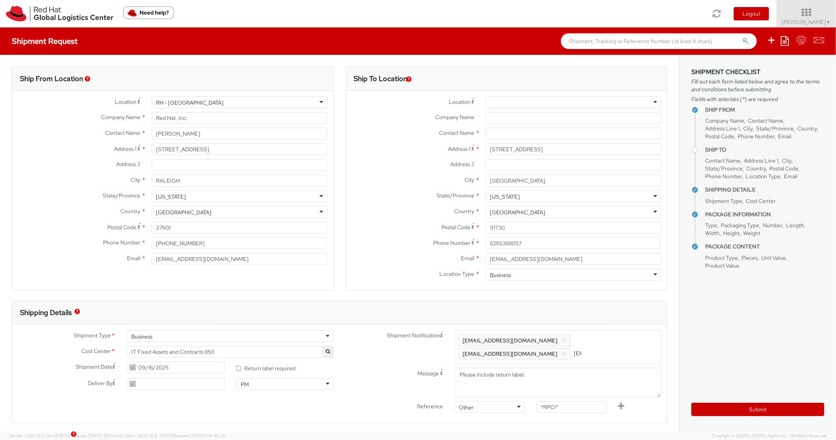
scroll to position [0, 48]
type input "[EMAIL_ADDRESS][DOMAIN_NAME]"
click at [620, 322] on div "Shipping Details" at bounding box center [339, 313] width 655 height 24
drag, startPoint x: 566, startPoint y: 405, endPoint x: 487, endPoint y: 387, distance: 81.3
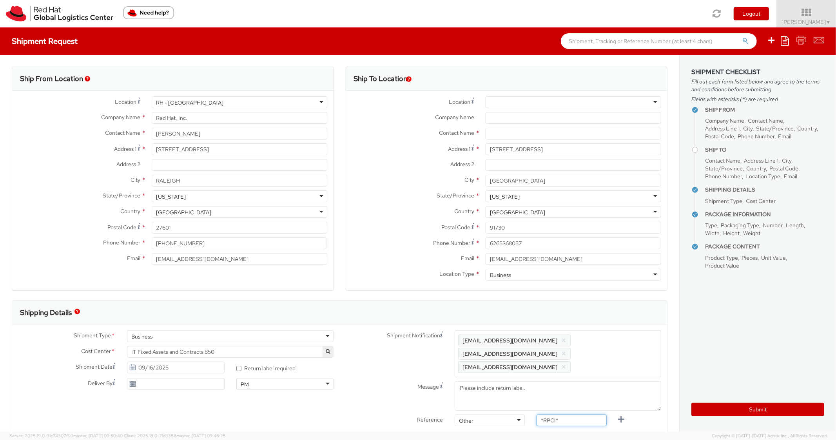
click at [487, 387] on div "Shipment Notification Enter any additional email addresses, separated by comma,…" at bounding box center [504, 380] width 328 height 100
paste input "RPCI0078186"
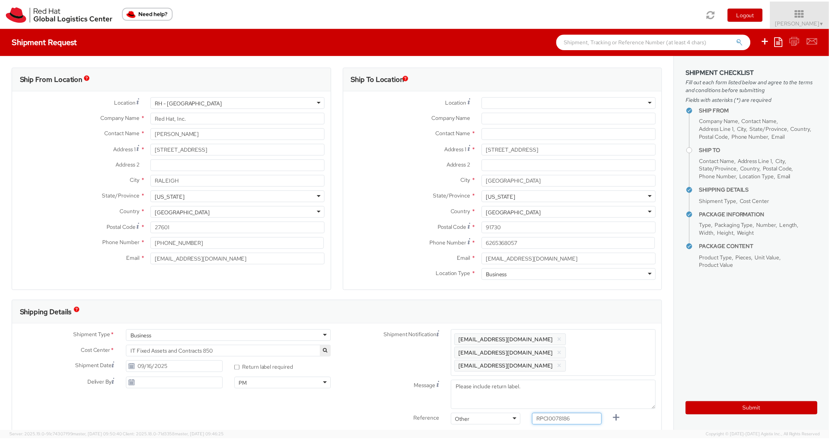
scroll to position [235, 0]
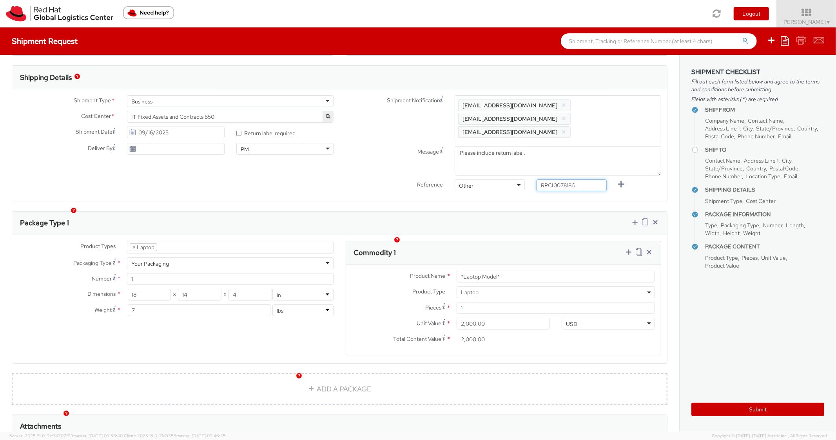
type input "RPCI0078186"
drag, startPoint x: 498, startPoint y: 244, endPoint x: 459, endPoint y: 198, distance: 60.9
click at [498, 244] on div "Commodity 1" at bounding box center [503, 253] width 315 height 24
drag, startPoint x: 483, startPoint y: 261, endPoint x: 394, endPoint y: 238, distance: 91.7
click at [397, 242] on body "annexa Batch Shipping Guide Created with Sketch. calendar Created with Sketch." at bounding box center [418, 220] width 836 height 440
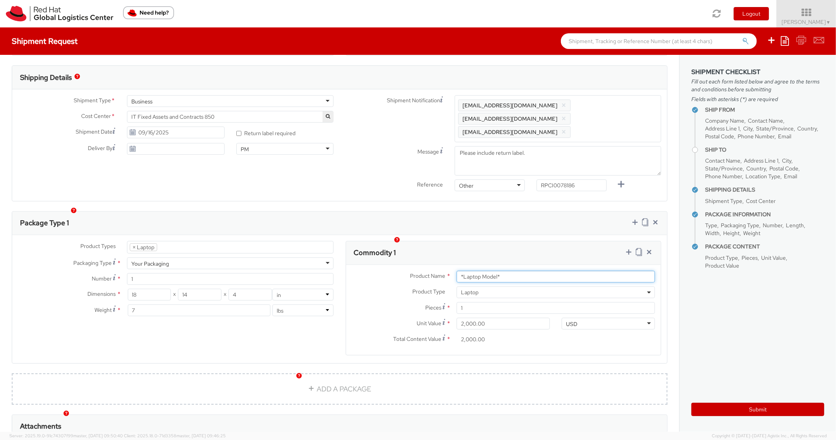
paste input "RPCI0078186"
click at [436, 220] on div "Package Type 1" at bounding box center [339, 224] width 655 height 24
drag, startPoint x: 500, startPoint y: 265, endPoint x: 429, endPoint y: 249, distance: 72.6
click at [431, 252] on div "Commodity 1 Product Name * RPCI0078186 Product Type * Documents Docking Station…" at bounding box center [504, 298] width 316 height 114
paste input "DEVELOPER/DESIGNER - Lenovo"
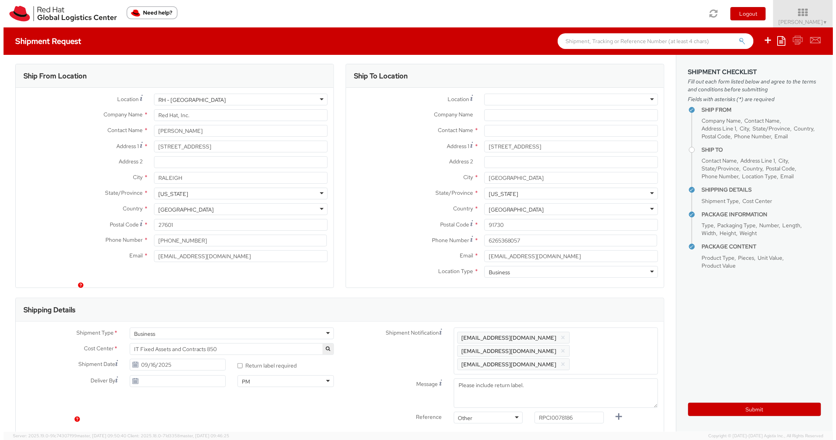
scroll to position [0, 0]
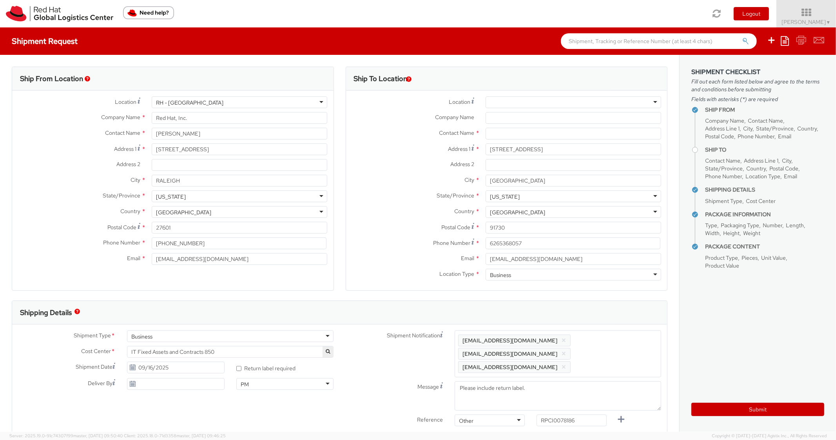
type input "DEVELOPER/DESIGNER - Lenovo"
click at [517, 127] on div "Company Name *" at bounding box center [506, 120] width 321 height 16
click at [507, 132] on input "text" at bounding box center [573, 134] width 176 height 12
paste input "[PERSON_NAME]"
type input "[PERSON_NAME]"
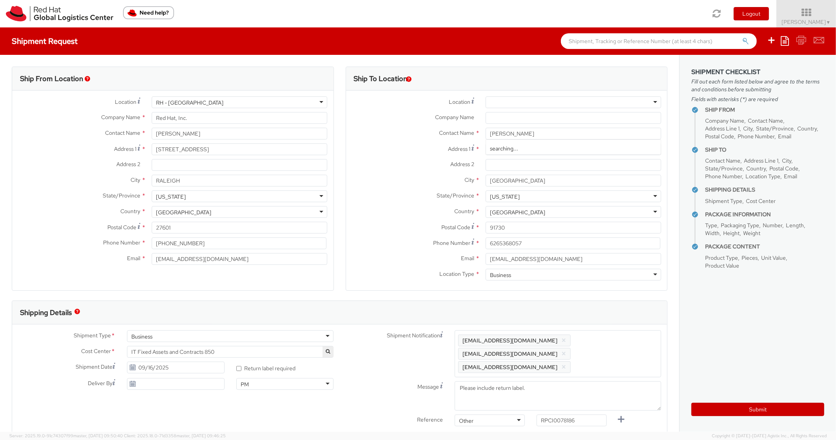
click at [413, 130] on label "Contact Name *" at bounding box center [413, 133] width 134 height 10
click at [745, 408] on button "Submit" at bounding box center [757, 409] width 133 height 13
type input "[PERSON_NAME]"
